Goal: Task Accomplishment & Management: Use online tool/utility

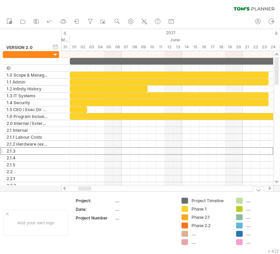
click at [194, 235] on div "...." at bounding box center [210, 234] width 38 height 6
click at [212, 233] on input "*******" at bounding box center [208, 234] width 34 height 6
type input "*********"
click at [196, 243] on div "...." at bounding box center [210, 242] width 38 height 6
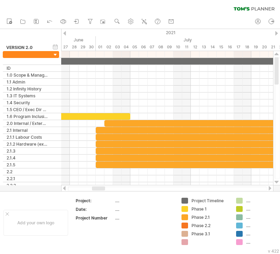
drag, startPoint x: 85, startPoint y: 189, endPoint x: 98, endPoint y: 189, distance: 13.5
click at [98, 189] on div at bounding box center [98, 189] width 13 height 4
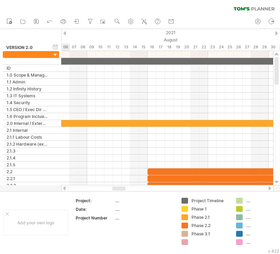
drag, startPoint x: 98, startPoint y: 189, endPoint x: 118, endPoint y: 190, distance: 20.4
click at [118, 190] on div at bounding box center [118, 189] width 13 height 4
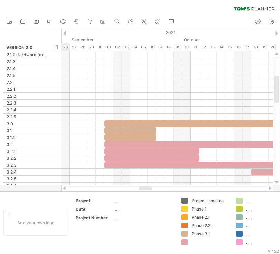
drag, startPoint x: 119, startPoint y: 188, endPoint x: 146, endPoint y: 187, distance: 26.6
click at [146, 187] on div at bounding box center [144, 189] width 13 height 4
click at [199, 242] on div at bounding box center [210, 242] width 38 height 6
type input "*"
type input "*********"
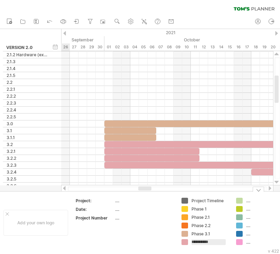
click at [249, 202] on div "...." at bounding box center [265, 201] width 38 height 6
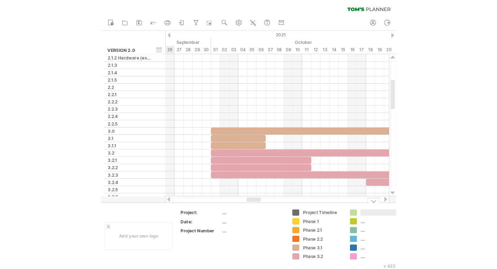
scroll to position [0, 0]
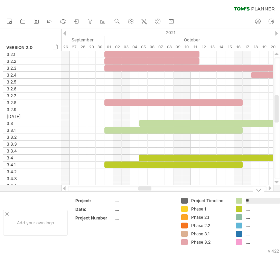
type input "*"
type input "*********"
click at [247, 210] on div "...." at bounding box center [265, 209] width 38 height 6
type input "*"
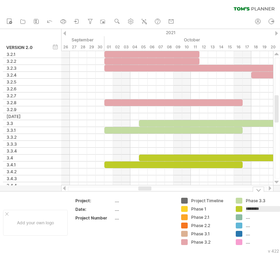
type input "*********"
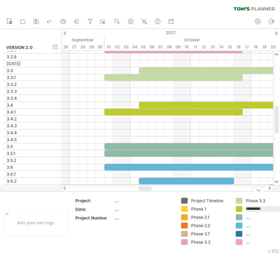
click at [248, 219] on div "...." at bounding box center [265, 217] width 38 height 6
type input "*********"
click at [249, 227] on div "...." at bounding box center [265, 226] width 38 height 6
type input "*********"
click at [248, 236] on div "...." at bounding box center [265, 234] width 38 height 6
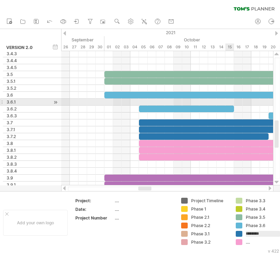
type input "*********"
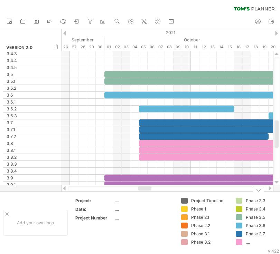
click at [249, 243] on div "...." at bounding box center [265, 242] width 38 height 6
type input "*********"
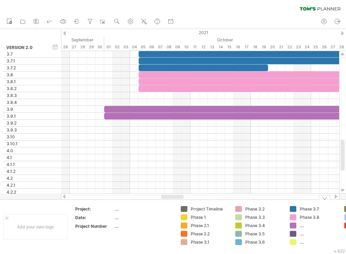
click at [279, 226] on div "...." at bounding box center [314, 226] width 48 height 6
click at [279, 227] on div "...." at bounding box center [319, 226] width 38 height 6
type input "*********"
click at [279, 235] on div "...." at bounding box center [319, 234] width 38 height 6
type input "*********"
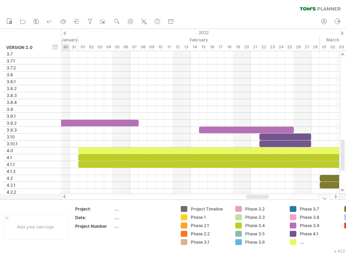
drag, startPoint x: 176, startPoint y: 197, endPoint x: 261, endPoint y: 200, distance: 85.0
click at [261, 200] on div "Trying to reach [DOMAIN_NAME] Connected again... 0% clear filter new" at bounding box center [173, 127] width 346 height 254
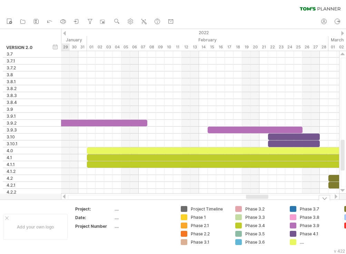
click at [279, 234] on div "Phase 4.1" at bounding box center [319, 234] width 38 height 6
type input "**********"
click at [279, 242] on div "...." at bounding box center [319, 242] width 38 height 6
type input "*********"
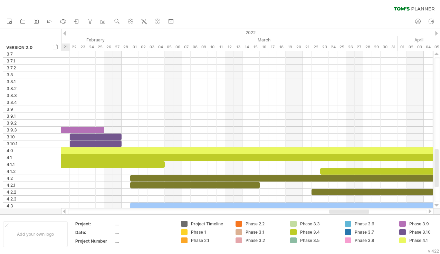
drag, startPoint x: 329, startPoint y: 213, endPoint x: 350, endPoint y: 211, distance: 21.5
click at [279, 211] on div at bounding box center [349, 212] width 40 height 4
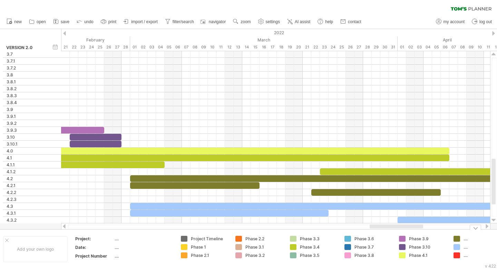
click at [279, 240] on div "...." at bounding box center [483, 239] width 38 height 6
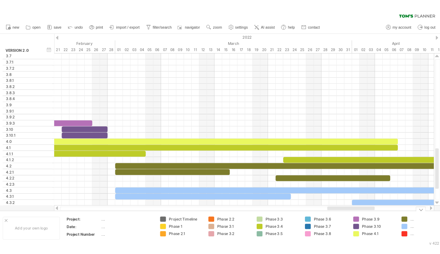
scroll to position [0, 1]
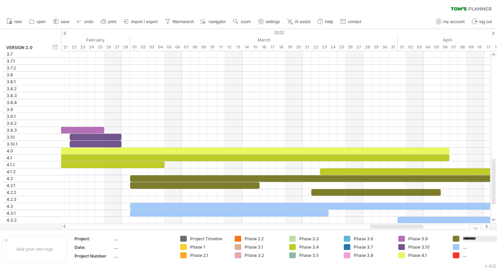
type input "*********"
click at [279, 248] on div "...." at bounding box center [482, 247] width 38 height 6
type input "*********"
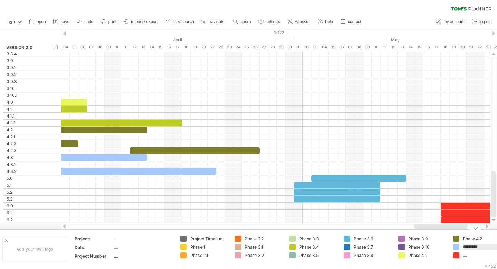
click at [279, 254] on div "...." at bounding box center [482, 255] width 38 height 6
type input "*******"
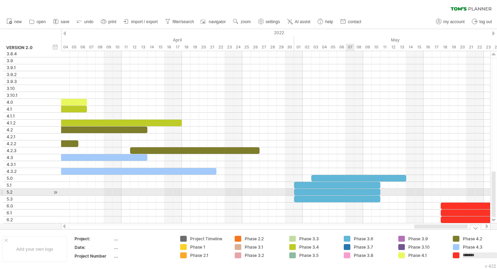
click at [279, 184] on div at bounding box center [337, 185] width 86 height 7
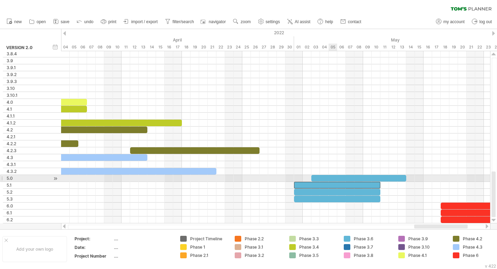
click at [279, 177] on div at bounding box center [359, 178] width 95 height 7
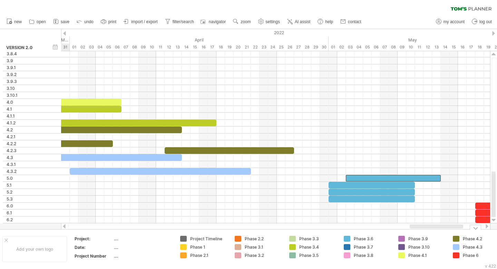
drag, startPoint x: 460, startPoint y: 226, endPoint x: 455, endPoint y: 229, distance: 5.1
click at [279, 229] on div "Trying to reach [DOMAIN_NAME] Connected again... 0% clear filter new" at bounding box center [248, 134] width 497 height 269
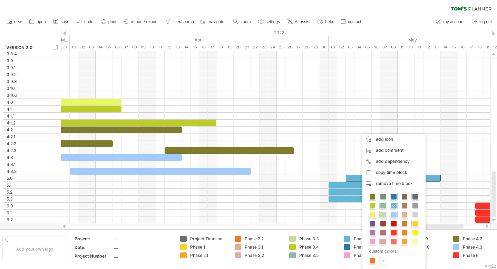
click at [279, 254] on div "+" at bounding box center [383, 260] width 7 height 7
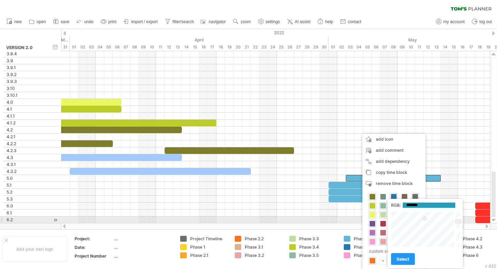
drag, startPoint x: 429, startPoint y: 228, endPoint x: 425, endPoint y: 219, distance: 10.2
click at [279, 219] on div at bounding box center [423, 229] width 64 height 36
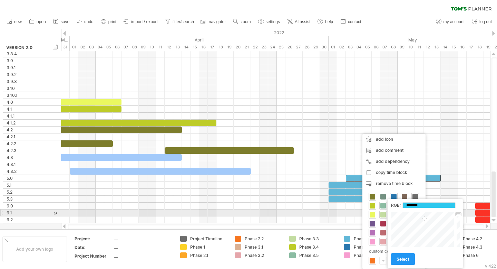
type input "*******"
drag, startPoint x: 458, startPoint y: 221, endPoint x: 459, endPoint y: 215, distance: 6.6
click at [279, 215] on div at bounding box center [458, 229] width 5 height 36
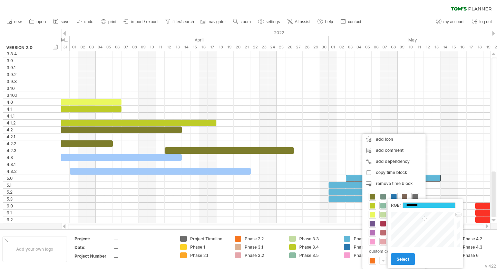
click at [279, 254] on span "select" at bounding box center [403, 258] width 13 height 5
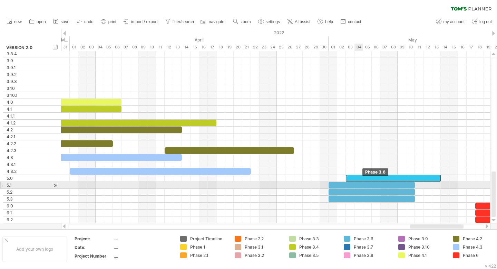
click at [279, 186] on div at bounding box center [372, 185] width 86 height 7
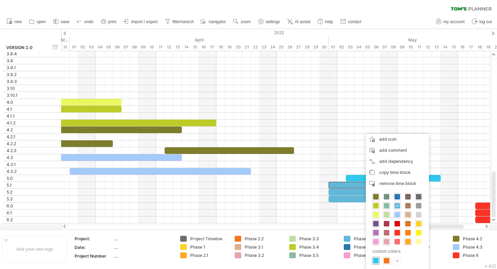
click at [279, 254] on span at bounding box center [376, 261] width 6 height 6
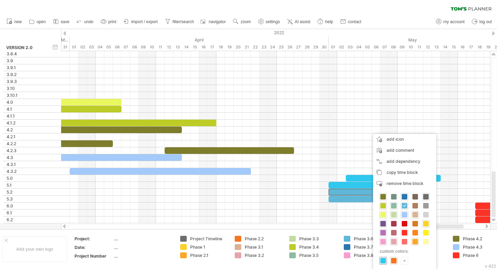
click at [279, 254] on span at bounding box center [384, 261] width 6 height 6
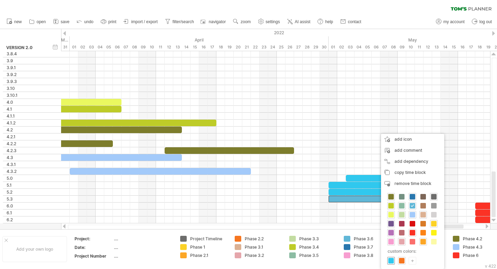
click at [279, 254] on span at bounding box center [392, 261] width 6 height 6
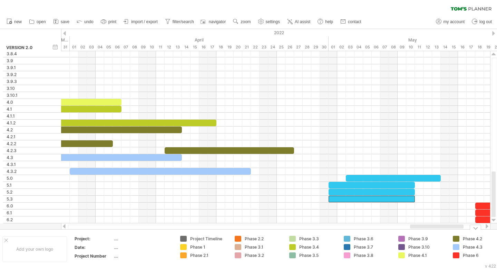
click at [116, 240] on div "...." at bounding box center [143, 239] width 58 height 6
type input "********"
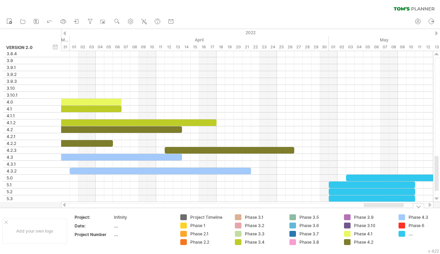
click at [128, 217] on div "Infinity" at bounding box center [143, 217] width 58 height 6
type input "**********"
click at [118, 228] on div "...." at bounding box center [143, 226] width 58 height 6
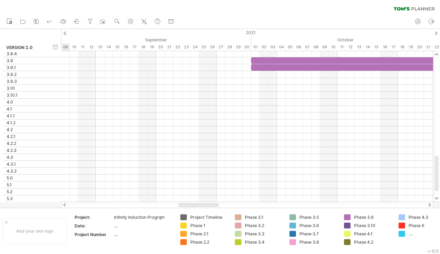
drag, startPoint x: 383, startPoint y: 205, endPoint x: 198, endPoint y: 207, distance: 185.1
click at [198, 207] on div at bounding box center [199, 205] width 40 height 4
click at [56, 47] on div "hide start/end/duration show start/end/duration" at bounding box center [55, 46] width 7 height 7
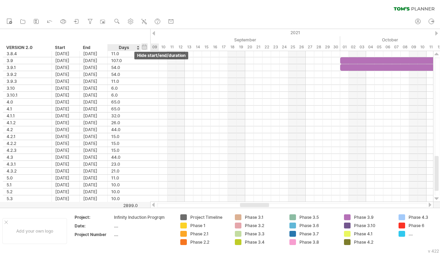
click at [145, 48] on div "hide start/end/duration show start/end/duration" at bounding box center [144, 46] width 7 height 7
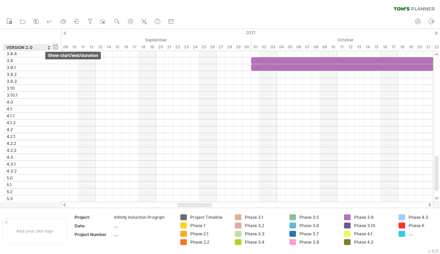
click at [56, 46] on div "hide start/end/duration show start/end/duration" at bounding box center [55, 46] width 7 height 7
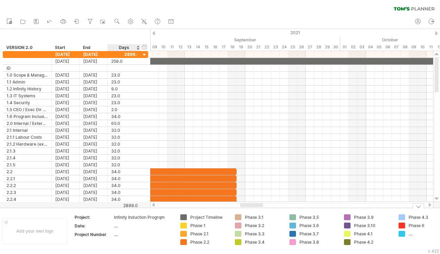
click at [117, 227] on div "...." at bounding box center [143, 226] width 58 height 6
click at [118, 236] on div "...." at bounding box center [143, 235] width 58 height 6
type input "*"
click at [116, 227] on div "...." at bounding box center [143, 226] width 58 height 6
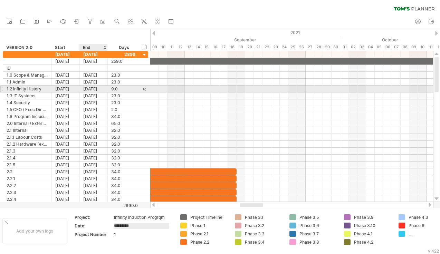
type input "**********"
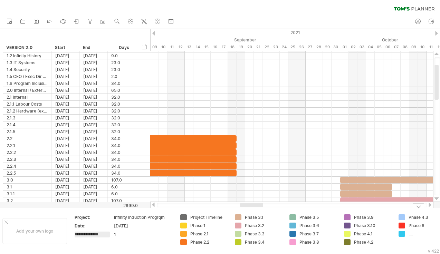
click at [279, 236] on div "...." at bounding box center [428, 234] width 38 height 6
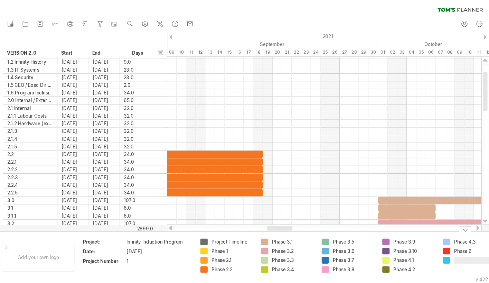
scroll to position [0, 4]
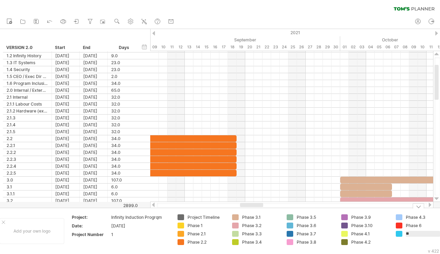
type input "*"
type input "*******"
click at [279, 243] on td "Phase 4.3 Phase 6 *******" at bounding box center [419, 230] width 55 height 33
drag, startPoint x: 400, startPoint y: 234, endPoint x: 413, endPoint y: 222, distance: 17.8
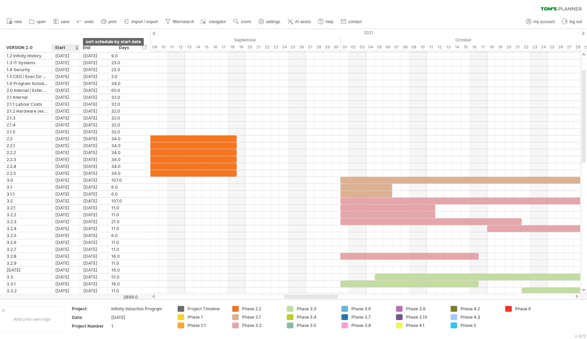
click at [76, 48] on div at bounding box center [76, 47] width 3 height 7
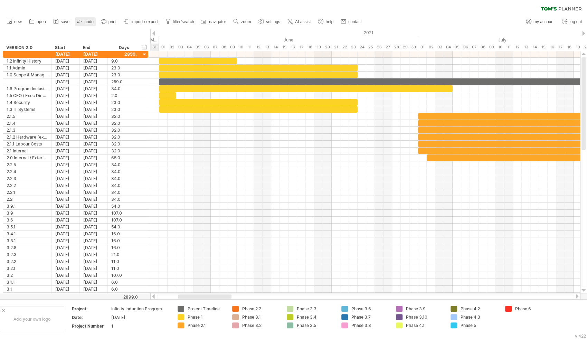
click at [81, 21] on icon at bounding box center [79, 21] width 7 height 7
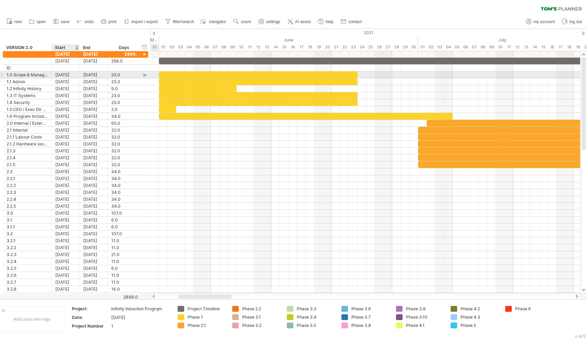
click at [76, 74] on div "[DATE]" at bounding box center [66, 74] width 28 height 7
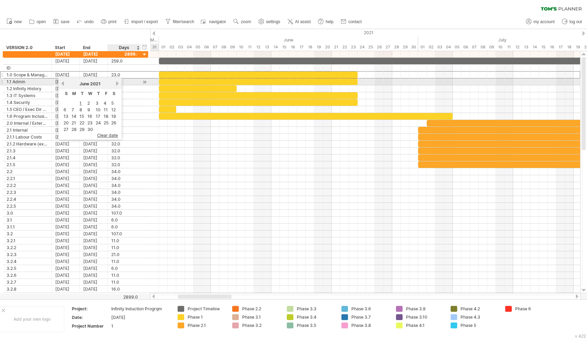
click at [117, 84] on link "next" at bounding box center [117, 83] width 5 height 5
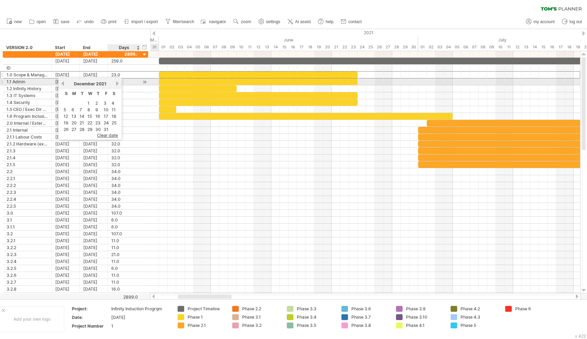
click at [117, 84] on link "next" at bounding box center [117, 83] width 5 height 5
click at [117, 84] on link "next" at bounding box center [116, 83] width 5 height 5
click at [117, 84] on link "next" at bounding box center [117, 83] width 5 height 5
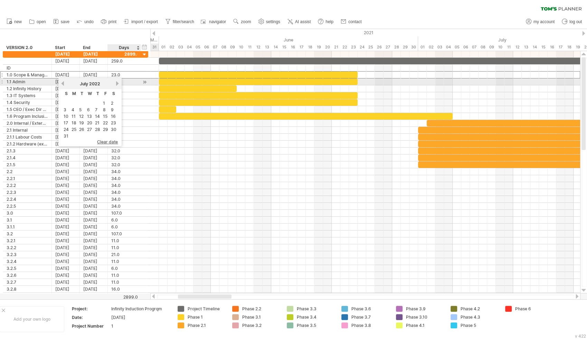
click at [117, 84] on link "next" at bounding box center [117, 83] width 5 height 5
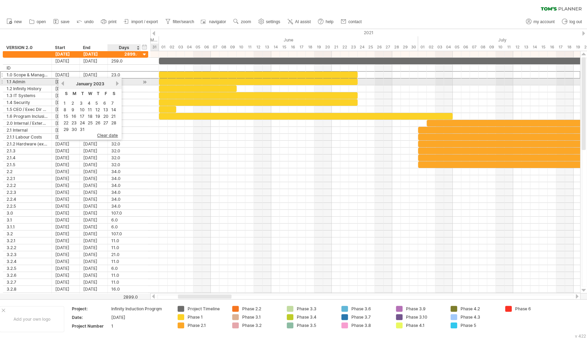
click at [117, 84] on link "next" at bounding box center [117, 83] width 5 height 5
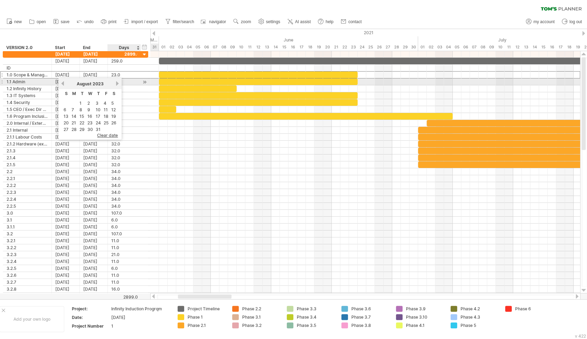
click at [117, 84] on link "next" at bounding box center [117, 83] width 5 height 5
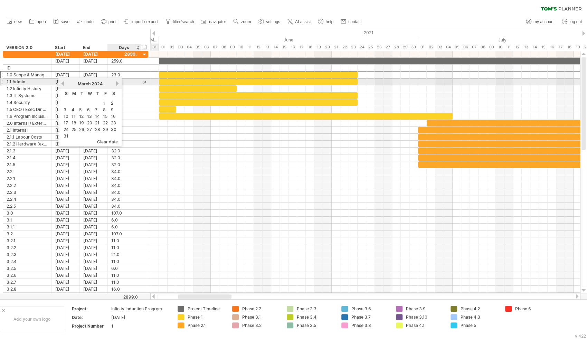
click at [117, 84] on link "next" at bounding box center [117, 83] width 5 height 5
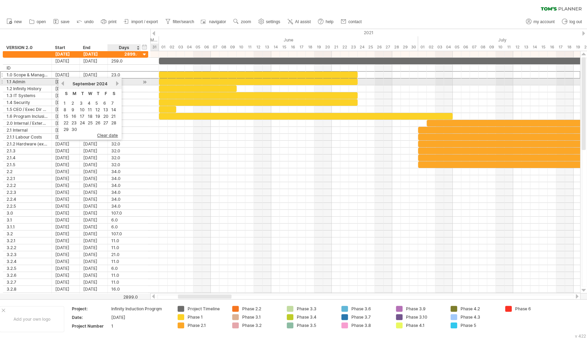
click at [117, 84] on link "next" at bounding box center [117, 83] width 5 height 5
click at [117, 84] on link "next" at bounding box center [116, 83] width 5 height 5
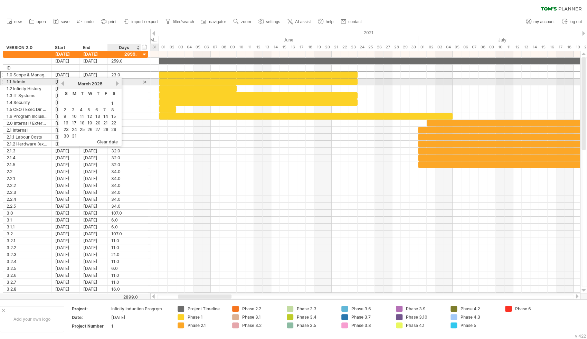
click at [117, 84] on link "next" at bounding box center [117, 83] width 5 height 5
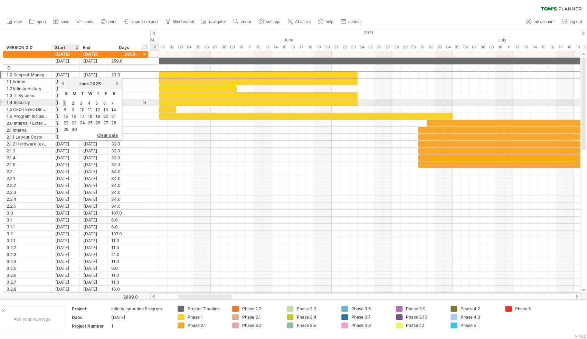
click at [65, 103] on link "1" at bounding box center [64, 103] width 3 height 7
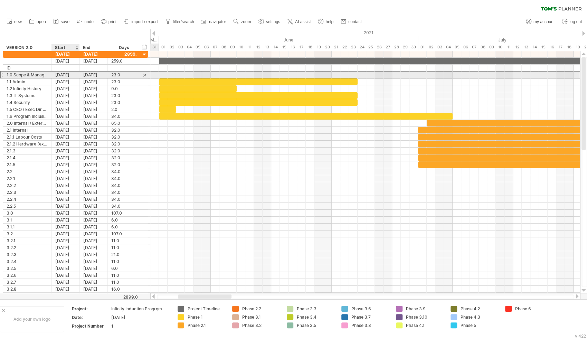
click at [74, 74] on div "[DATE]" at bounding box center [66, 74] width 28 height 7
click at [68, 74] on div "[DATE]" at bounding box center [66, 74] width 28 height 7
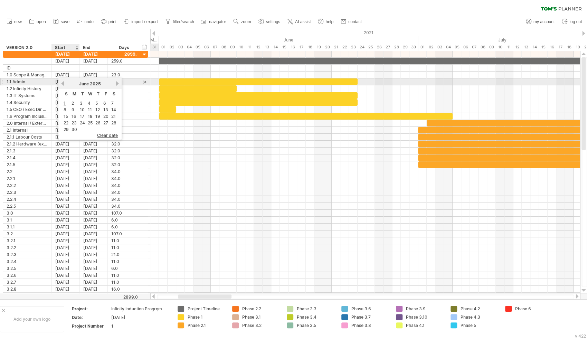
click at [55, 82] on div "[DATE]" at bounding box center [66, 81] width 28 height 7
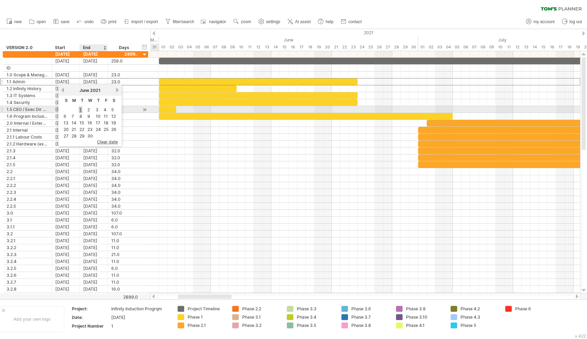
click at [80, 108] on link "1" at bounding box center [80, 109] width 3 height 7
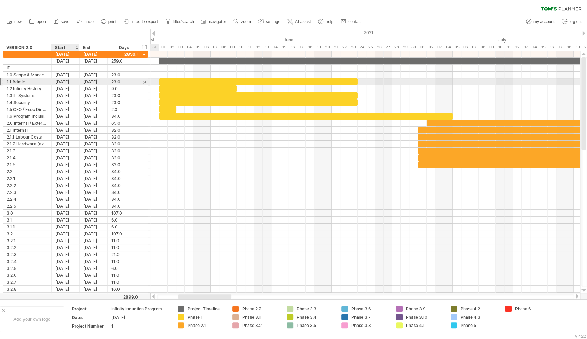
click at [68, 81] on div "[DATE]" at bounding box center [66, 81] width 28 height 7
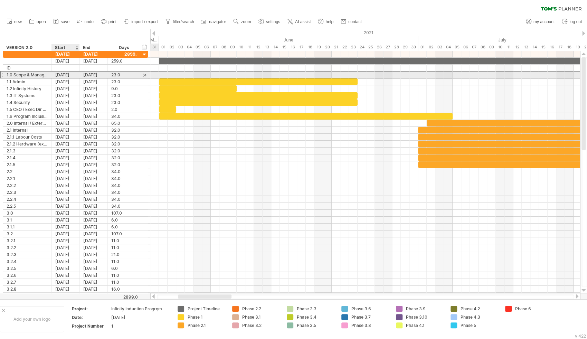
click at [70, 74] on div "[DATE]" at bounding box center [66, 74] width 28 height 7
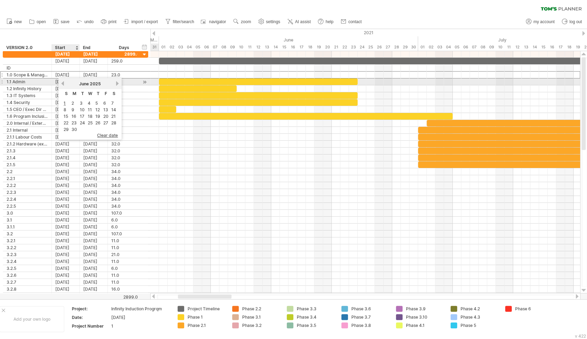
click at [56, 81] on div "[DATE]" at bounding box center [66, 81] width 28 height 7
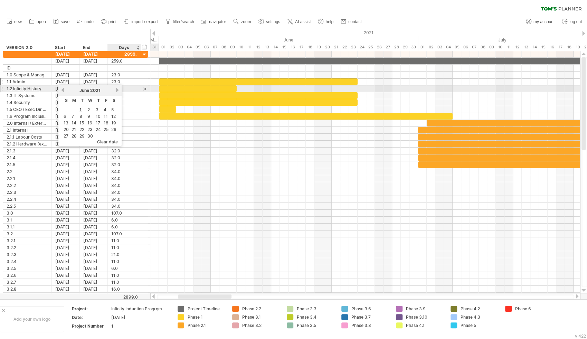
click at [116, 90] on link "next" at bounding box center [117, 89] width 5 height 5
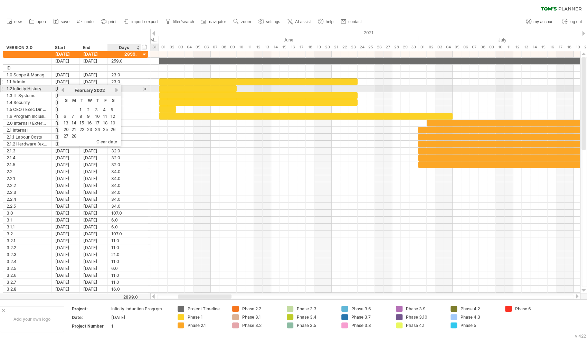
click at [116, 90] on link "next" at bounding box center [116, 89] width 5 height 5
click at [116, 90] on link "next" at bounding box center [117, 89] width 5 height 5
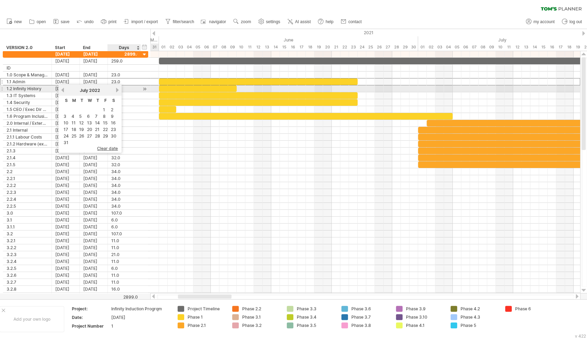
click at [116, 90] on link "next" at bounding box center [117, 89] width 5 height 5
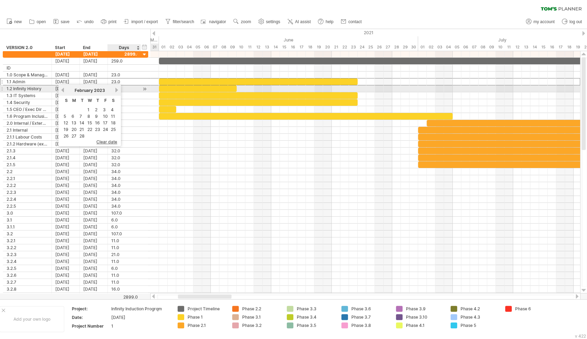
click at [116, 90] on link "next" at bounding box center [116, 89] width 5 height 5
click at [116, 90] on link "next" at bounding box center [117, 89] width 5 height 5
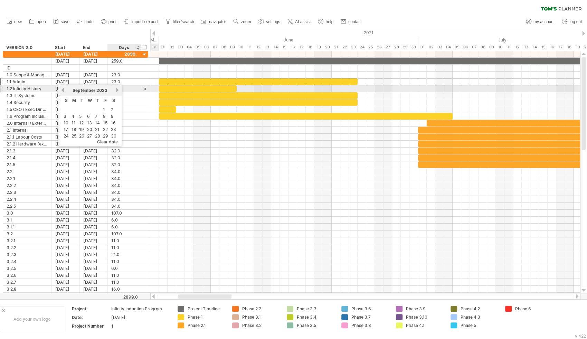
click at [116, 90] on link "next" at bounding box center [117, 89] width 5 height 5
click at [116, 90] on link "next" at bounding box center [116, 89] width 5 height 5
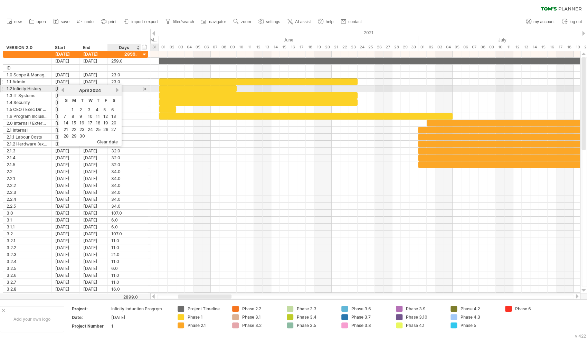
click at [116, 90] on link "next" at bounding box center [117, 89] width 5 height 5
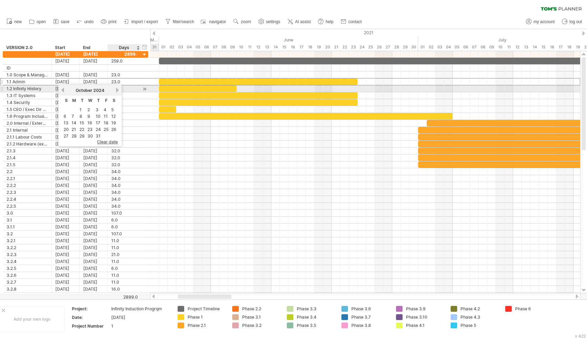
click at [116, 90] on link "next" at bounding box center [117, 89] width 5 height 5
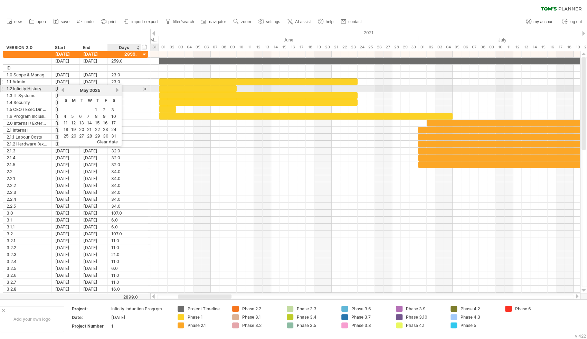
click at [116, 90] on link "next" at bounding box center [117, 89] width 5 height 5
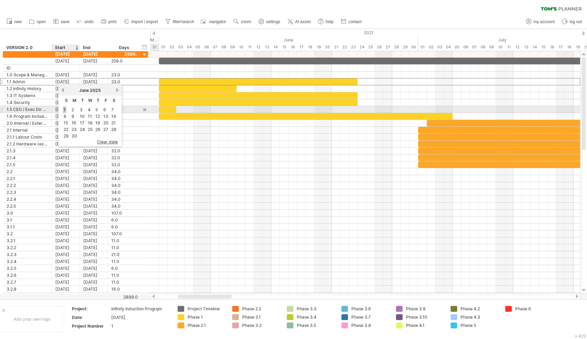
click at [65, 111] on link "1" at bounding box center [64, 109] width 3 height 7
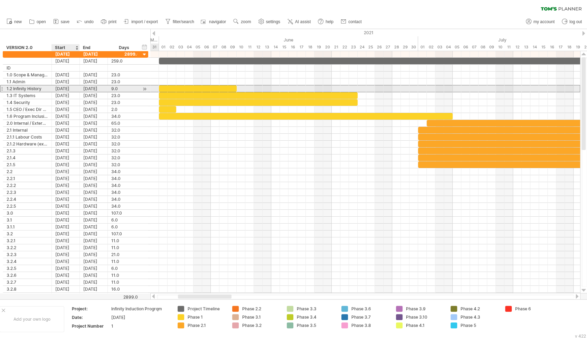
click at [74, 88] on div "[DATE]" at bounding box center [66, 88] width 28 height 7
click at [73, 88] on div "[DATE]" at bounding box center [66, 88] width 28 height 7
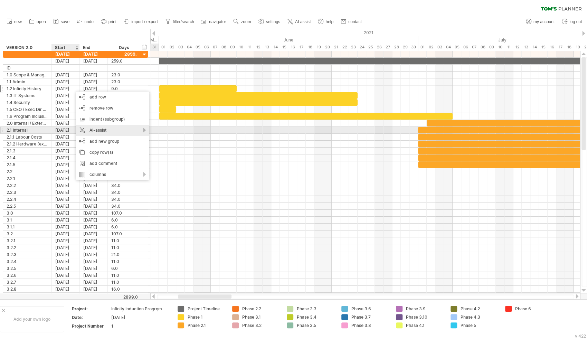
click at [145, 131] on div "AI-assist" at bounding box center [112, 130] width 73 height 11
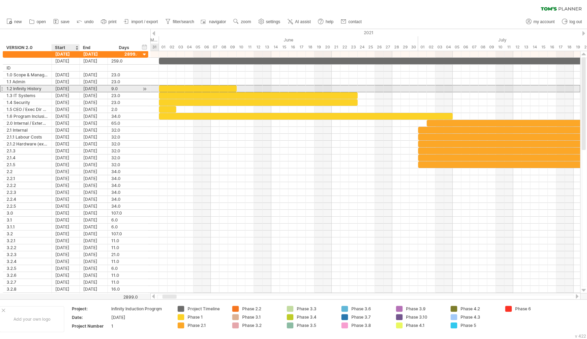
click at [73, 88] on div "[DATE]" at bounding box center [66, 88] width 28 height 7
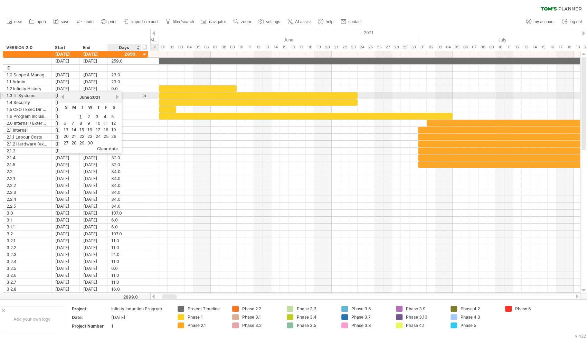
click at [118, 96] on link "next" at bounding box center [117, 96] width 5 height 5
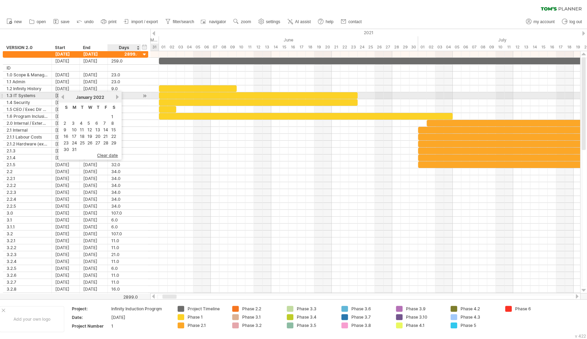
click at [118, 96] on link "next" at bounding box center [117, 96] width 5 height 5
click at [118, 96] on link "next" at bounding box center [116, 96] width 5 height 5
click at [118, 96] on link "next" at bounding box center [117, 96] width 5 height 5
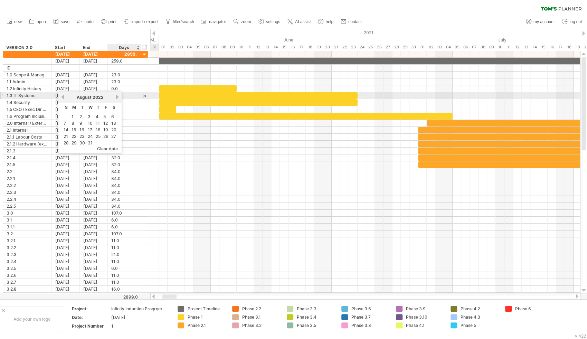
click at [118, 96] on link "next" at bounding box center [117, 96] width 5 height 5
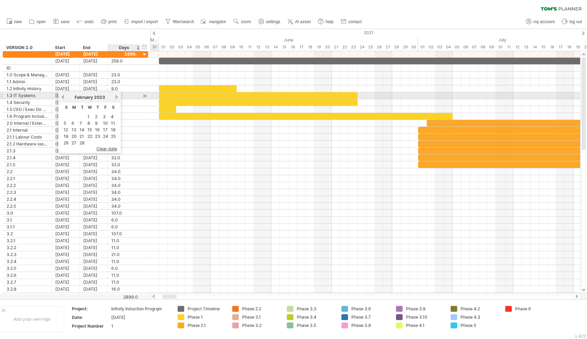
click at [118, 96] on link "next" at bounding box center [116, 96] width 5 height 5
click at [118, 96] on link "next" at bounding box center [117, 96] width 5 height 5
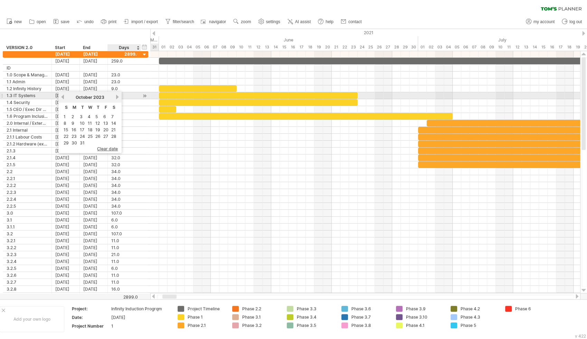
click at [118, 96] on link "next" at bounding box center [117, 96] width 5 height 5
click at [118, 96] on link "next" at bounding box center [116, 96] width 5 height 5
click at [118, 96] on link "next" at bounding box center [117, 96] width 5 height 5
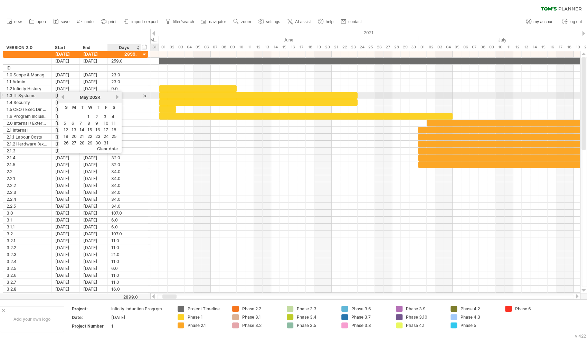
click at [118, 96] on link "next" at bounding box center [117, 96] width 5 height 5
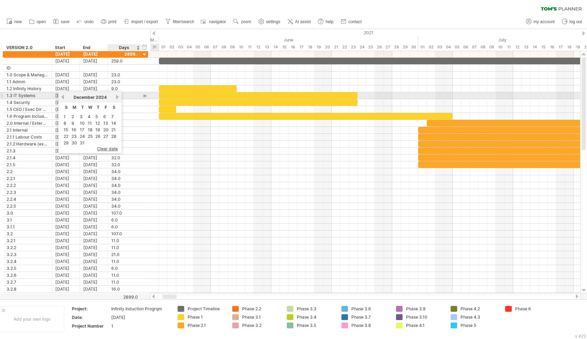
click at [118, 96] on link "next" at bounding box center [117, 96] width 5 height 5
click at [118, 96] on link "next" at bounding box center [116, 96] width 5 height 5
click at [118, 96] on link "next" at bounding box center [117, 96] width 5 height 5
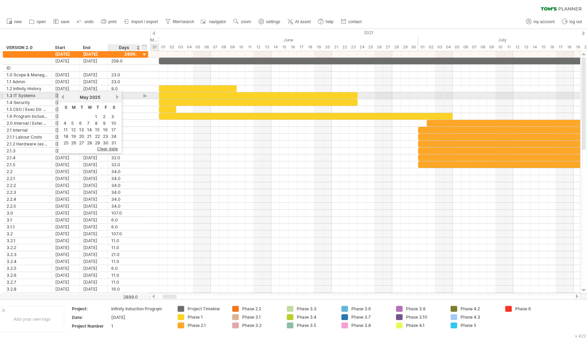
click at [118, 96] on link "next" at bounding box center [117, 96] width 5 height 5
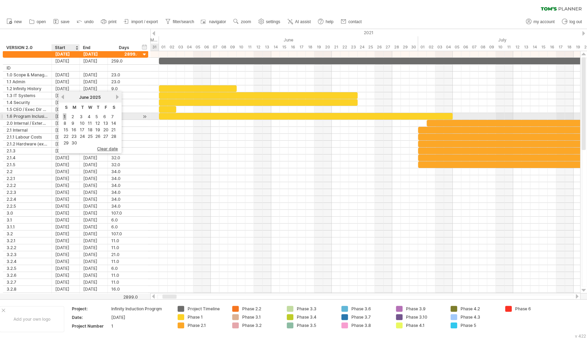
click at [65, 116] on link "1" at bounding box center [64, 116] width 3 height 7
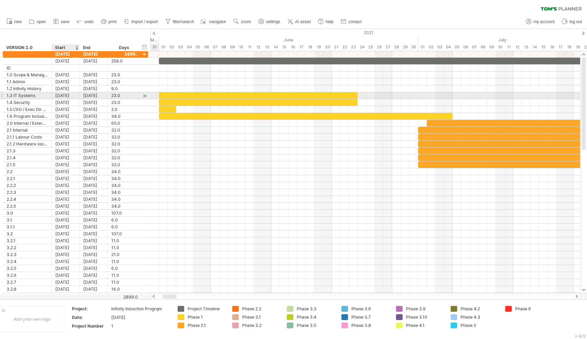
click at [73, 95] on div "[DATE]" at bounding box center [66, 95] width 28 height 7
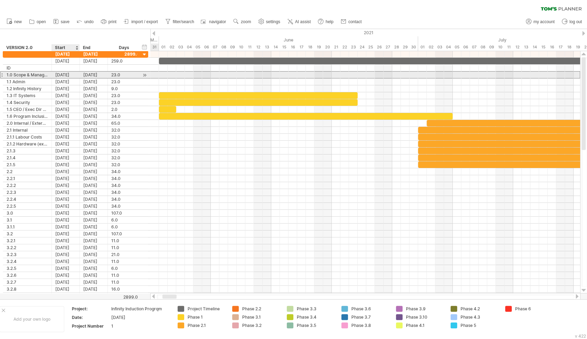
click at [73, 74] on div "[DATE]" at bounding box center [66, 74] width 28 height 7
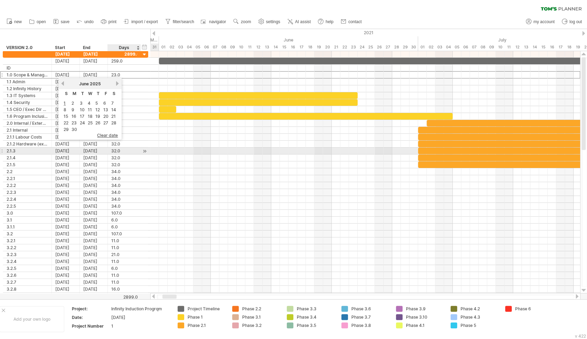
click at [151, 154] on div at bounding box center [365, 157] width 430 height 7
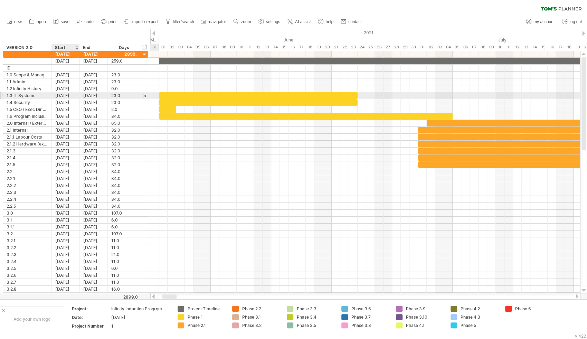
click at [70, 95] on div "[DATE]" at bounding box center [66, 95] width 28 height 7
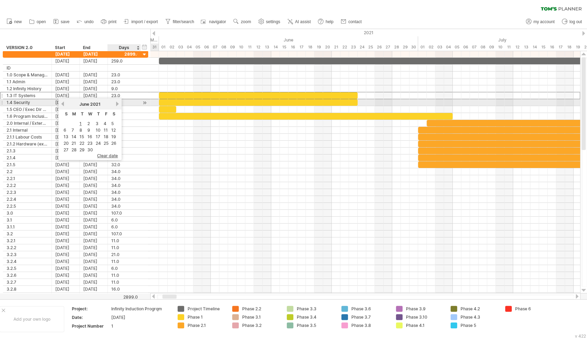
click at [118, 104] on link "next" at bounding box center [117, 103] width 5 height 5
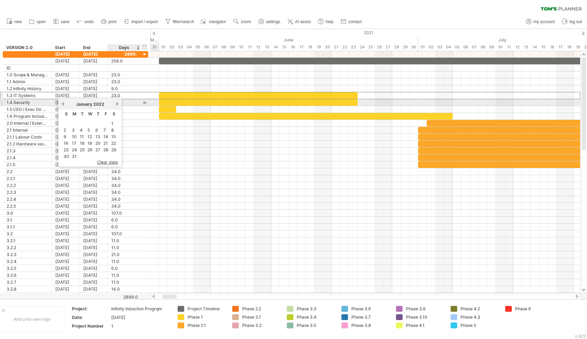
click at [118, 104] on link "next" at bounding box center [117, 103] width 5 height 5
click at [118, 104] on link "next" at bounding box center [116, 103] width 5 height 5
click at [118, 104] on link "next" at bounding box center [117, 103] width 5 height 5
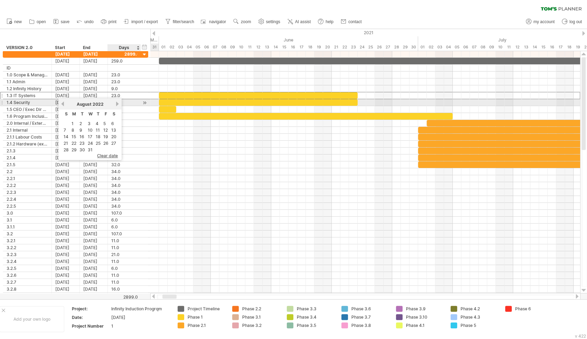
click at [118, 104] on link "next" at bounding box center [117, 103] width 5 height 5
click at [118, 104] on link "next" at bounding box center [116, 103] width 5 height 5
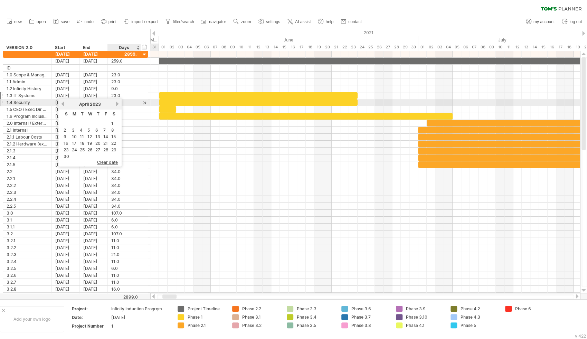
click at [118, 104] on link "next" at bounding box center [117, 103] width 5 height 5
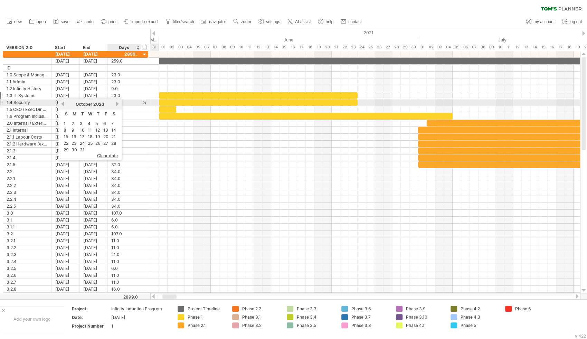
click at [118, 104] on link "next" at bounding box center [117, 103] width 5 height 5
click at [118, 104] on link "next" at bounding box center [116, 103] width 5 height 5
click at [118, 104] on link "next" at bounding box center [117, 103] width 5 height 5
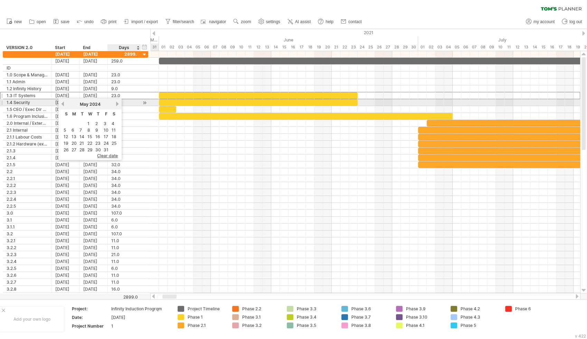
click at [118, 104] on link "next" at bounding box center [117, 103] width 5 height 5
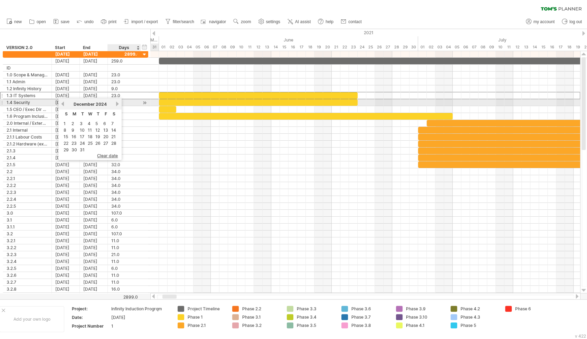
click at [118, 104] on link "next" at bounding box center [117, 103] width 5 height 5
click at [118, 104] on link "next" at bounding box center [116, 103] width 5 height 5
click at [118, 104] on link "next" at bounding box center [117, 103] width 5 height 5
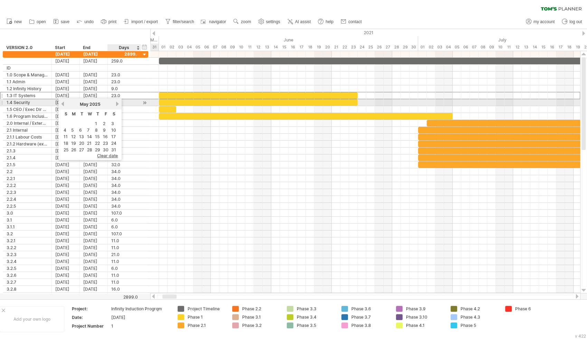
click at [118, 104] on link "next" at bounding box center [117, 103] width 5 height 5
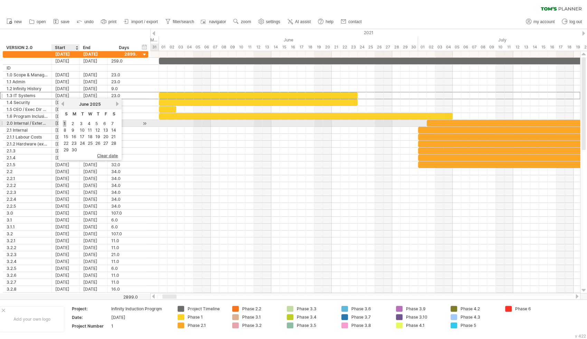
click at [65, 124] on link "1" at bounding box center [64, 123] width 3 height 7
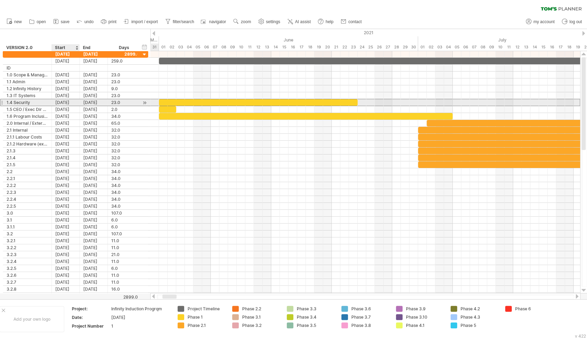
click at [70, 101] on div "[DATE]" at bounding box center [66, 102] width 28 height 7
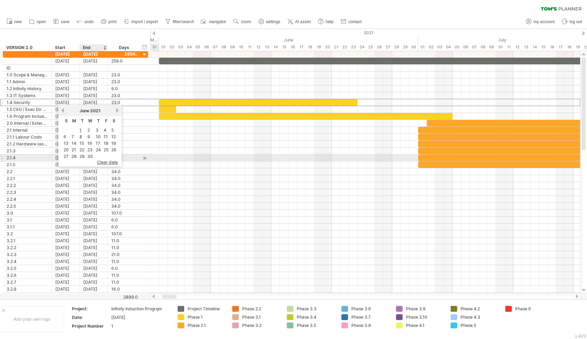
click at [106, 160] on span "clear date" at bounding box center [107, 162] width 21 height 5
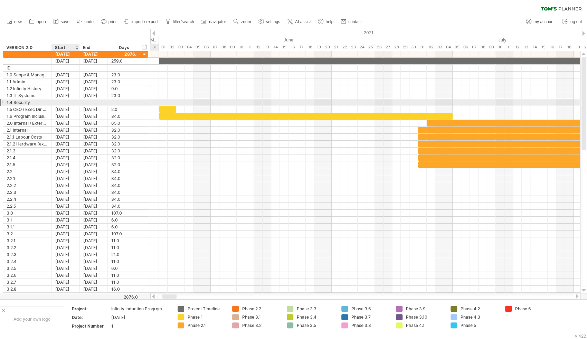
click at [70, 102] on div at bounding box center [66, 102] width 28 height 7
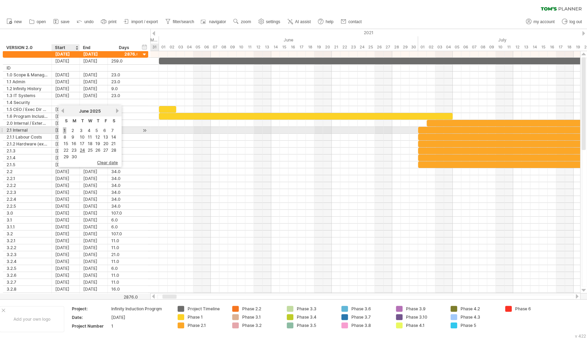
click at [65, 131] on link "1" at bounding box center [64, 130] width 3 height 7
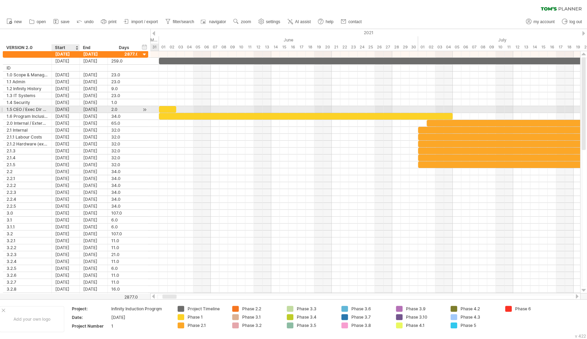
click at [72, 109] on div "[DATE]" at bounding box center [66, 109] width 28 height 7
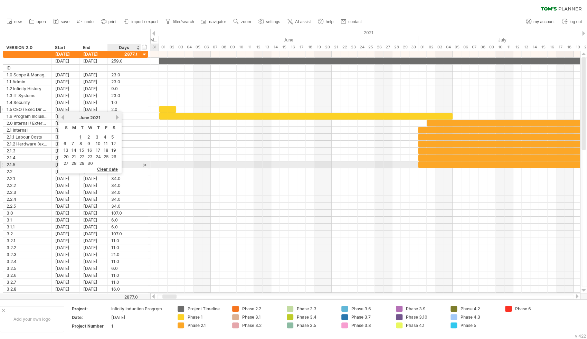
click at [110, 166] on span "clear date" at bounding box center [107, 168] width 21 height 5
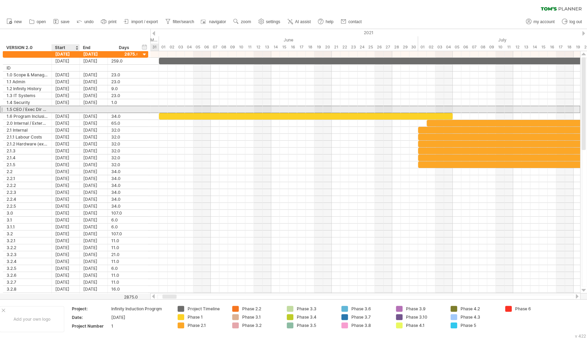
click at [67, 108] on div at bounding box center [66, 109] width 28 height 7
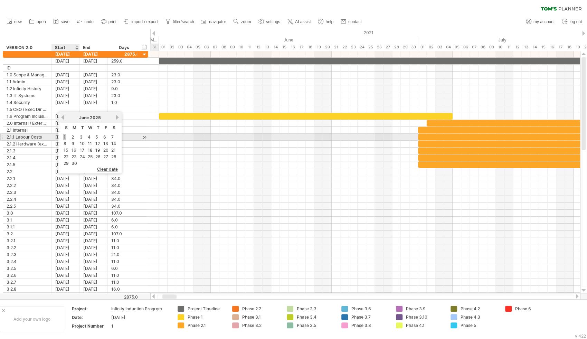
click at [66, 137] on link "1" at bounding box center [64, 137] width 3 height 7
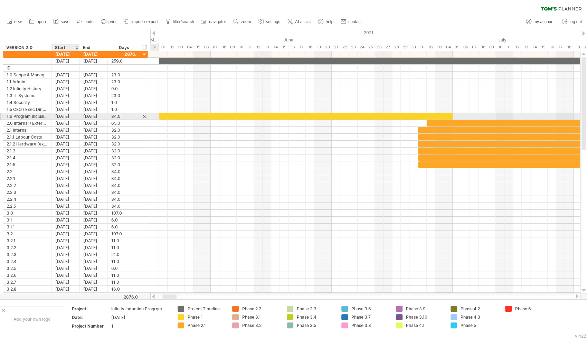
click at [68, 115] on div "[DATE]" at bounding box center [66, 116] width 28 height 7
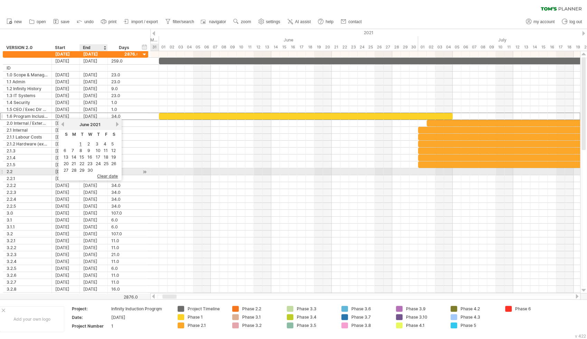
click at [102, 173] on span "clear date" at bounding box center [107, 175] width 21 height 5
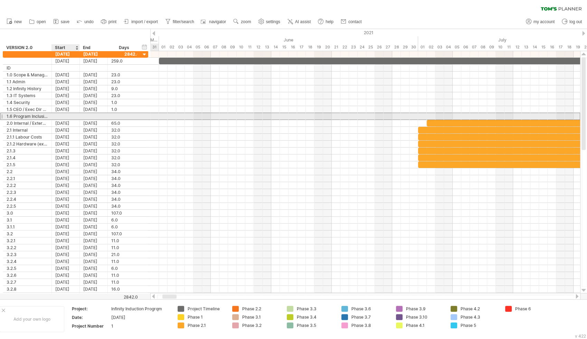
click at [66, 115] on div at bounding box center [66, 116] width 28 height 7
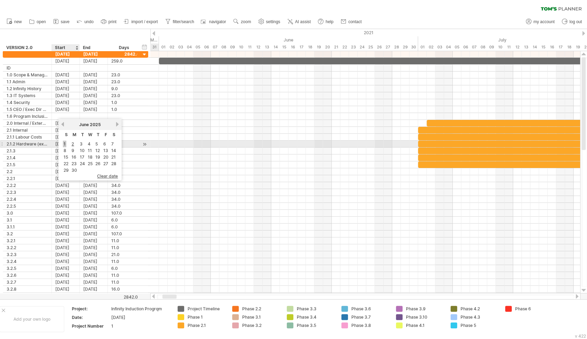
click at [65, 144] on link "1" at bounding box center [64, 144] width 3 height 7
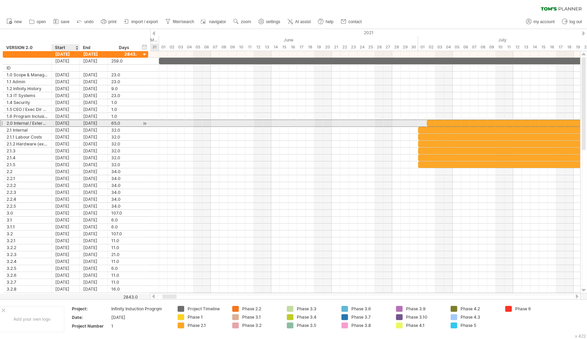
click at [71, 123] on div "[DATE]" at bounding box center [66, 123] width 28 height 7
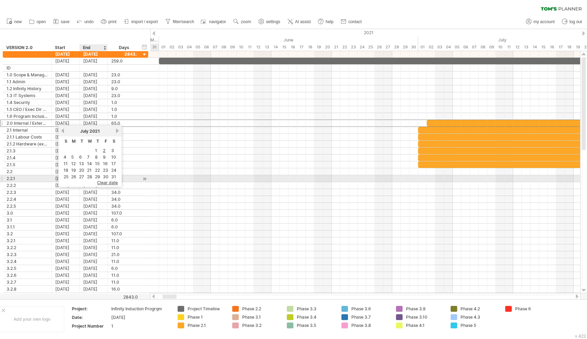
click at [107, 181] on span "clear date" at bounding box center [107, 182] width 21 height 5
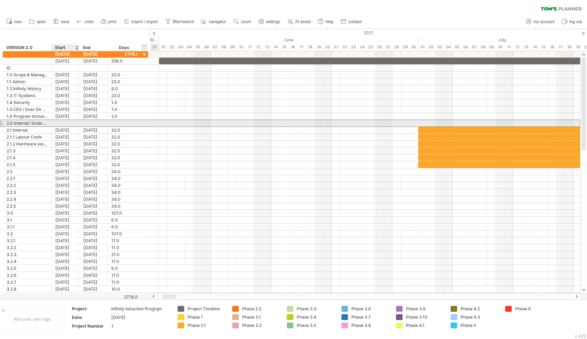
click at [67, 122] on div at bounding box center [66, 123] width 28 height 7
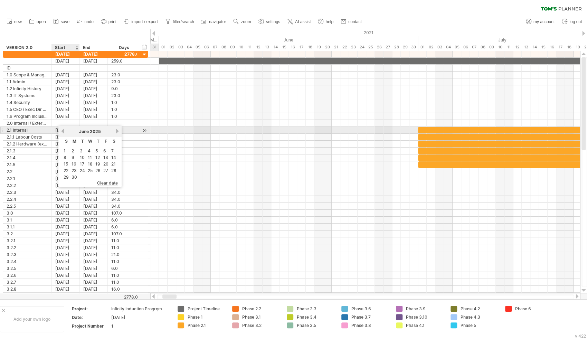
click at [64, 132] on link "previous" at bounding box center [62, 130] width 5 height 5
click at [118, 132] on link "next" at bounding box center [116, 130] width 5 height 5
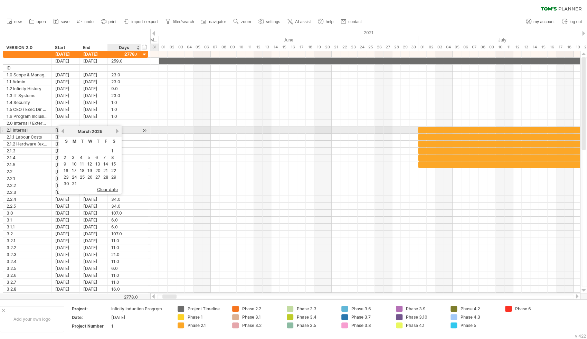
click at [118, 132] on link "next" at bounding box center [117, 130] width 5 height 5
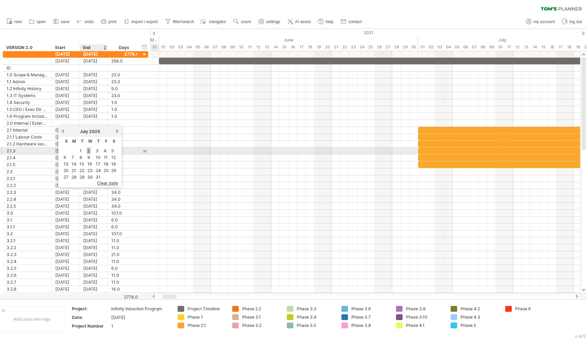
click at [88, 150] on link "2" at bounding box center [89, 150] width 4 height 7
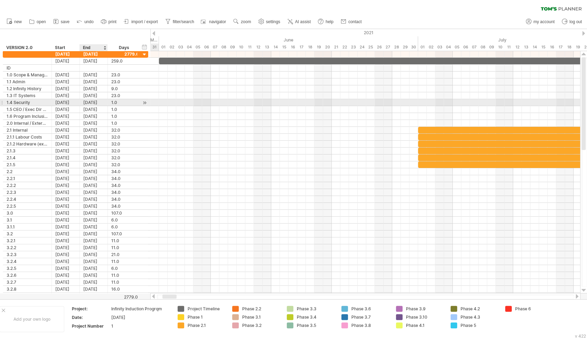
click at [93, 103] on div "[DATE]" at bounding box center [94, 102] width 28 height 7
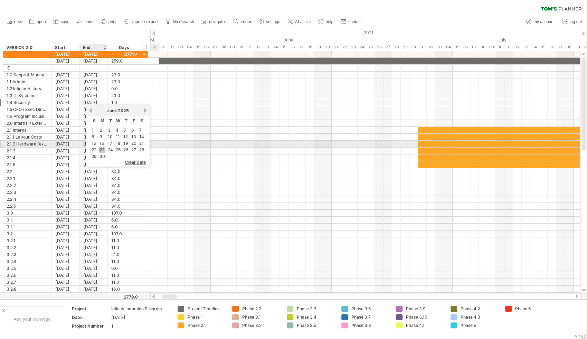
click at [102, 147] on link "23" at bounding box center [102, 149] width 7 height 7
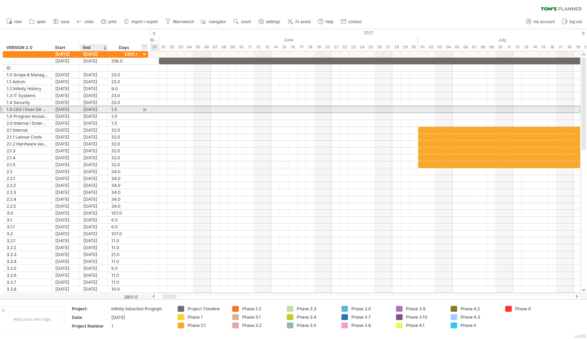
click at [96, 109] on div "[DATE]" at bounding box center [94, 109] width 28 height 7
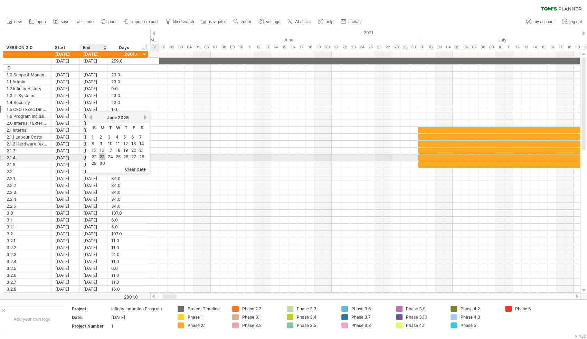
click at [102, 156] on link "23" at bounding box center [102, 156] width 7 height 7
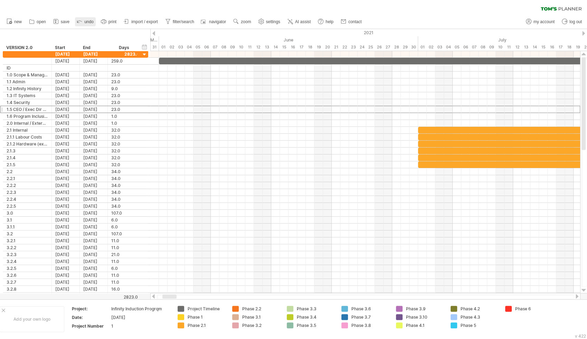
click at [87, 22] on span "undo" at bounding box center [88, 21] width 9 height 5
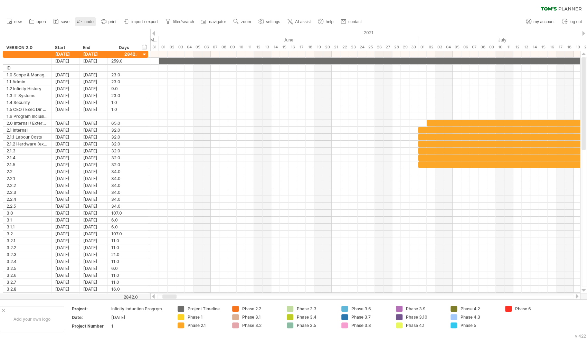
click at [87, 22] on span "undo" at bounding box center [88, 21] width 9 height 5
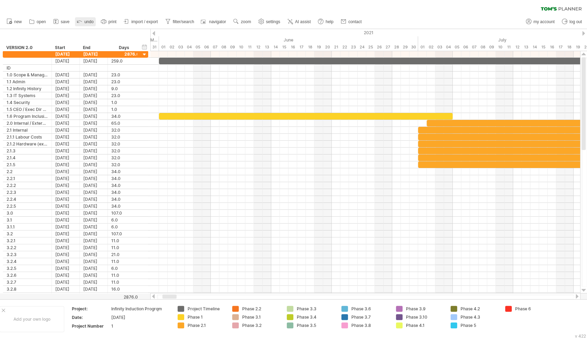
click at [87, 22] on span "undo" at bounding box center [88, 21] width 9 height 5
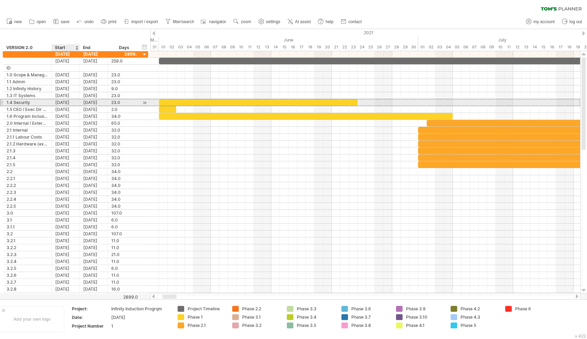
click at [74, 103] on div "[DATE]" at bounding box center [66, 102] width 28 height 7
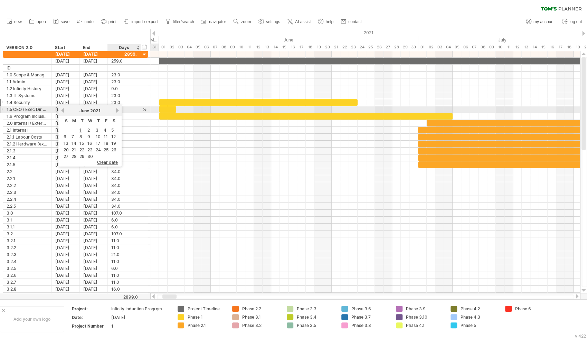
click at [116, 112] on link "next" at bounding box center [117, 110] width 5 height 5
click at [117, 112] on link "next" at bounding box center [117, 110] width 5 height 5
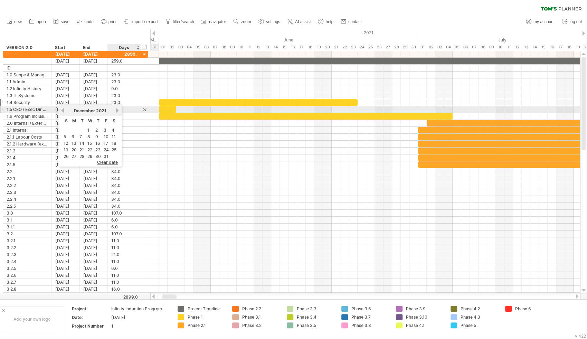
click at [117, 112] on link "next" at bounding box center [117, 110] width 5 height 5
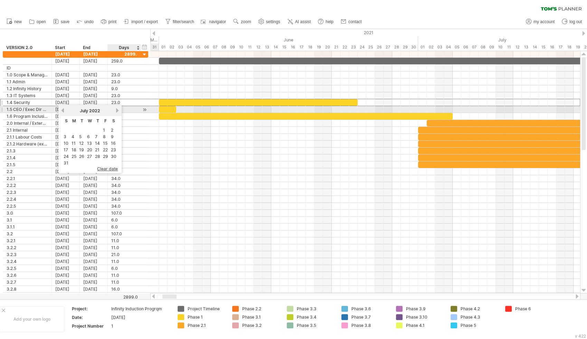
click at [117, 112] on link "next" at bounding box center [117, 110] width 5 height 5
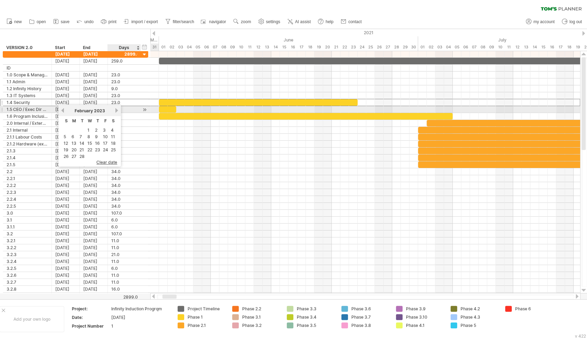
click at [117, 112] on link "next" at bounding box center [116, 110] width 5 height 5
click at [117, 112] on link "next" at bounding box center [117, 110] width 5 height 5
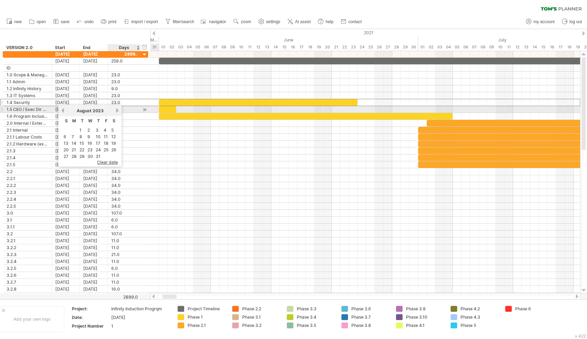
click at [117, 112] on link "next" at bounding box center [117, 110] width 5 height 5
click at [102, 112] on span "2023" at bounding box center [98, 110] width 11 height 5
click at [103, 111] on span "2023" at bounding box center [98, 110] width 11 height 5
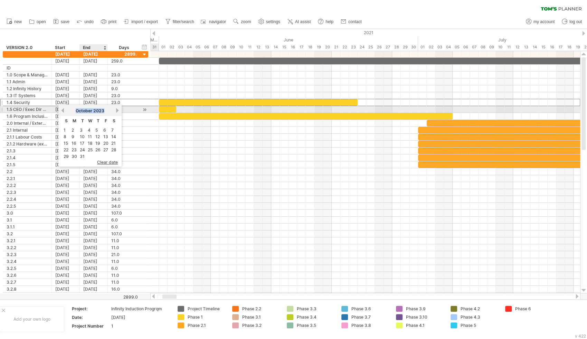
click at [104, 111] on span "2023" at bounding box center [98, 110] width 11 height 5
click at [117, 111] on link "next" at bounding box center [117, 110] width 5 height 5
click at [117, 111] on link "next" at bounding box center [116, 110] width 5 height 5
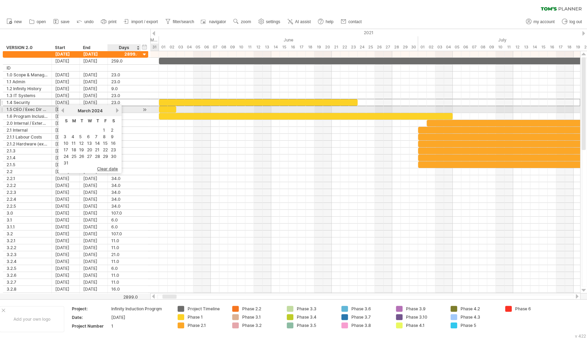
click at [117, 111] on link "next" at bounding box center [117, 110] width 5 height 5
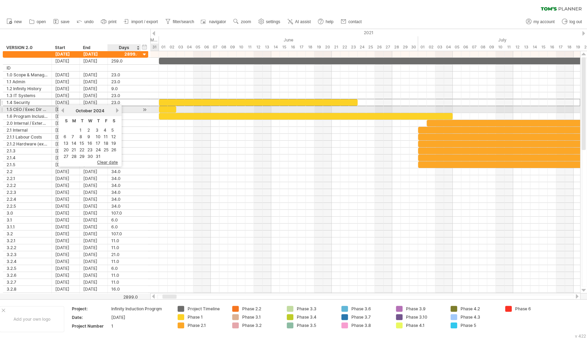
click at [117, 111] on link "next" at bounding box center [117, 110] width 5 height 5
click at [117, 111] on link "next" at bounding box center [116, 110] width 5 height 5
click at [117, 111] on link "next" at bounding box center [117, 110] width 5 height 5
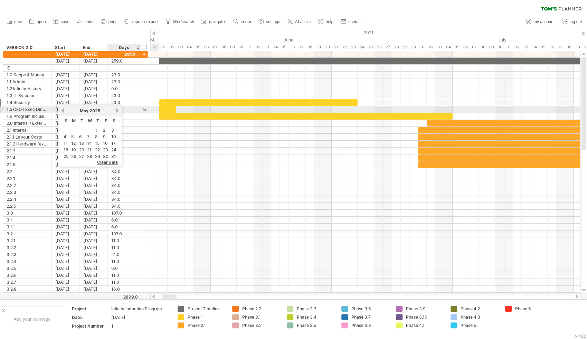
click at [117, 111] on link "next" at bounding box center [117, 110] width 5 height 5
click at [63, 111] on link "previous" at bounding box center [62, 110] width 5 height 5
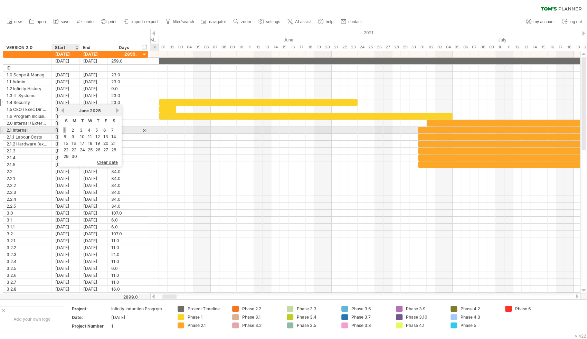
click at [65, 130] on link "1" at bounding box center [64, 130] width 3 height 7
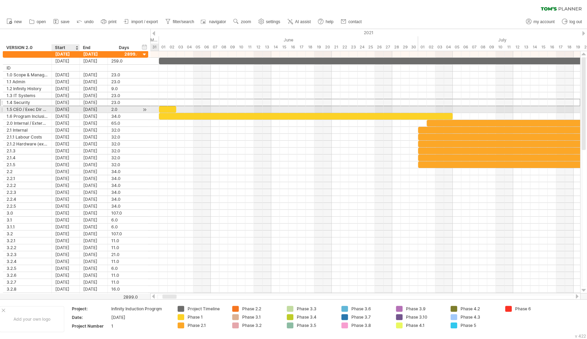
click at [74, 108] on div "[DATE]" at bounding box center [66, 109] width 28 height 7
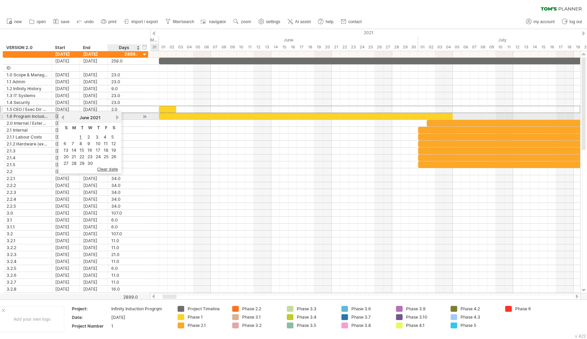
click at [118, 117] on link "next" at bounding box center [117, 117] width 5 height 5
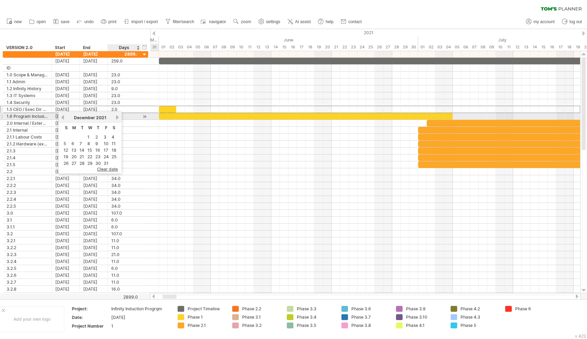
click at [118, 117] on link "next" at bounding box center [117, 117] width 5 height 5
click at [118, 117] on link "next" at bounding box center [116, 117] width 5 height 5
click at [118, 117] on link "next" at bounding box center [117, 117] width 5 height 5
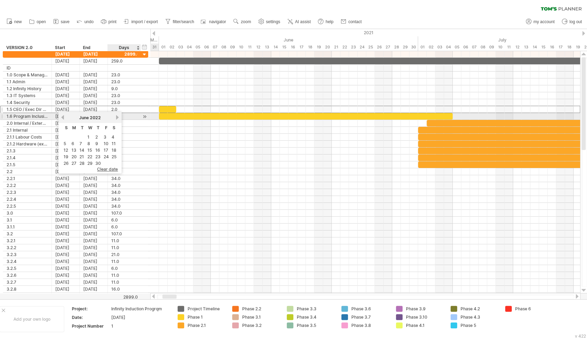
click at [118, 117] on link "next" at bounding box center [117, 117] width 5 height 5
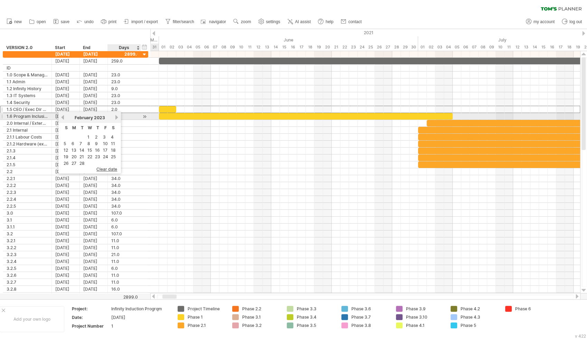
click at [118, 117] on link "next" at bounding box center [116, 117] width 5 height 5
click at [118, 117] on link "next" at bounding box center [117, 117] width 5 height 5
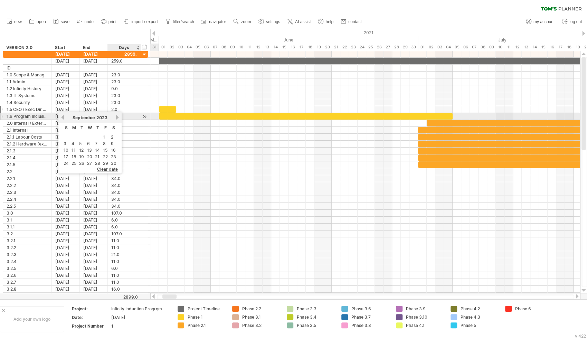
click at [118, 117] on link "next" at bounding box center [117, 117] width 5 height 5
click at [118, 117] on link "next" at bounding box center [116, 117] width 5 height 5
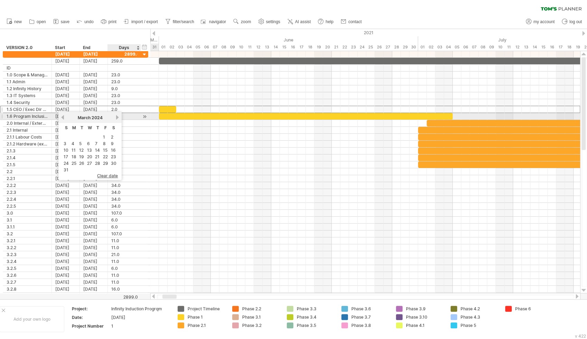
click at [118, 117] on link "next" at bounding box center [117, 117] width 5 height 5
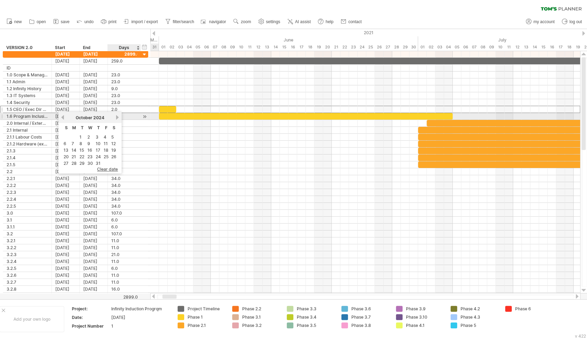
click at [118, 117] on link "next" at bounding box center [117, 117] width 5 height 5
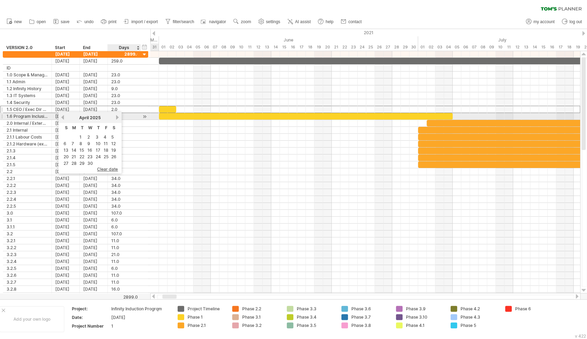
click at [118, 117] on link "next" at bounding box center [117, 117] width 5 height 5
click at [62, 117] on link "previous" at bounding box center [62, 117] width 5 height 5
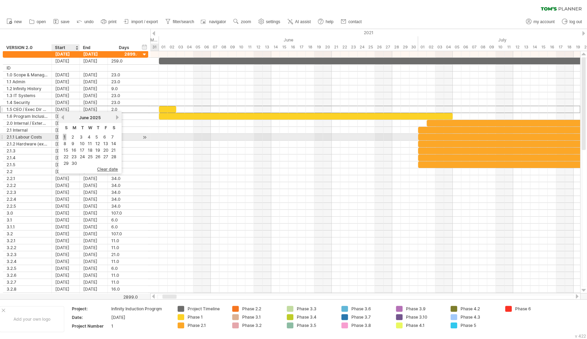
click at [66, 136] on link "1" at bounding box center [64, 137] width 3 height 7
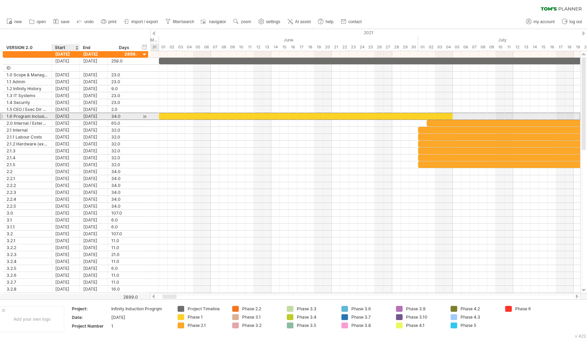
click at [71, 116] on div "[DATE]" at bounding box center [66, 116] width 28 height 7
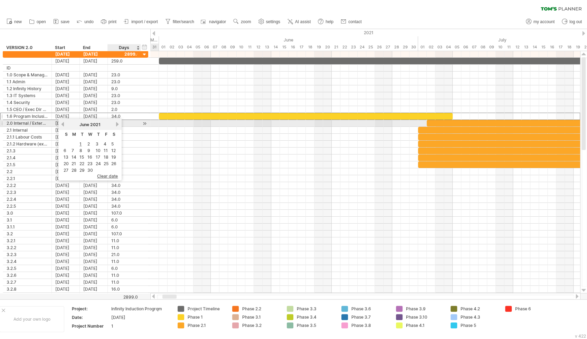
click at [118, 123] on link "next" at bounding box center [117, 124] width 5 height 5
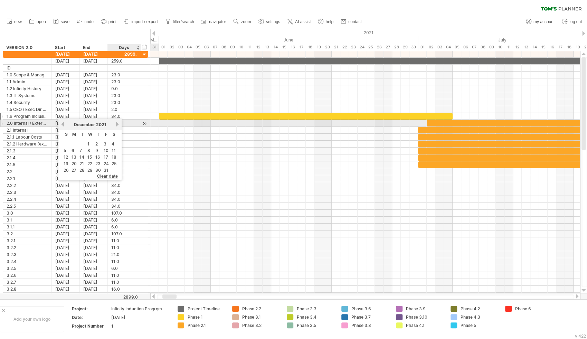
click at [118, 123] on link "next" at bounding box center [117, 124] width 5 height 5
click at [118, 123] on link "next" at bounding box center [116, 124] width 5 height 5
click at [118, 123] on link "next" at bounding box center [117, 124] width 5 height 5
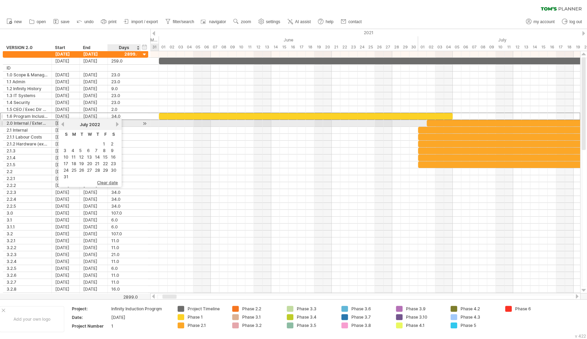
click at [118, 123] on link "next" at bounding box center [117, 124] width 5 height 5
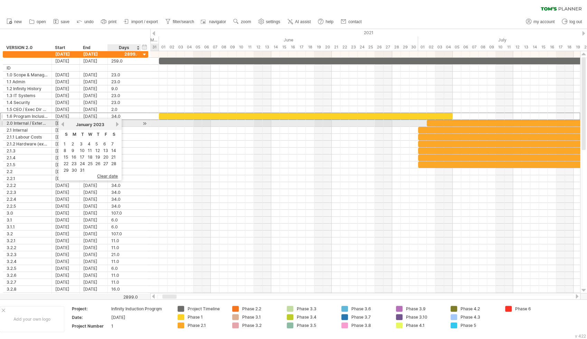
click at [118, 123] on link "next" at bounding box center [117, 124] width 5 height 5
click at [118, 123] on link "next" at bounding box center [116, 124] width 5 height 5
click at [118, 123] on link "next" at bounding box center [117, 124] width 5 height 5
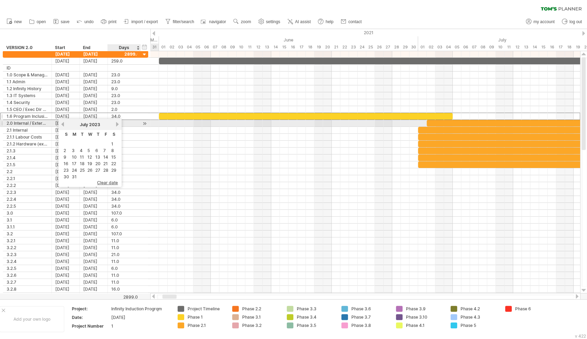
click at [118, 123] on link "next" at bounding box center [117, 124] width 5 height 5
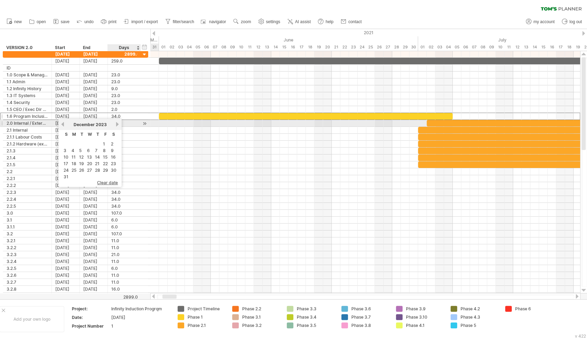
click at [118, 123] on link "next" at bounding box center [117, 124] width 5 height 5
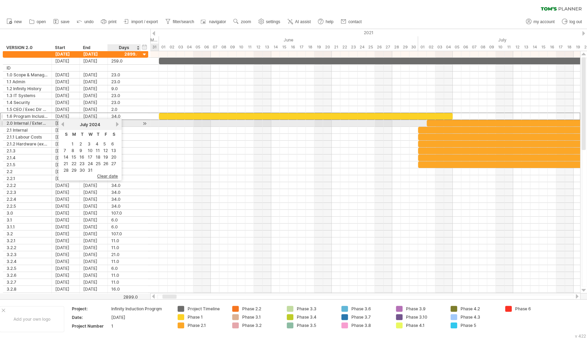
click at [118, 123] on link "next" at bounding box center [117, 124] width 5 height 5
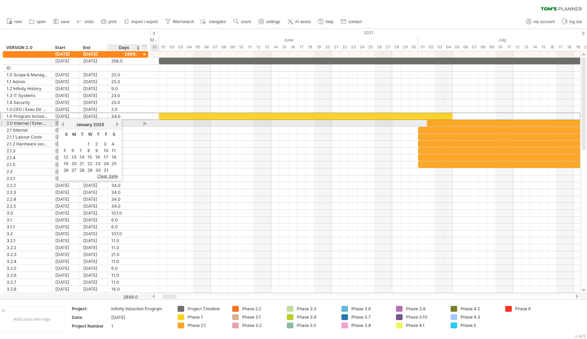
click at [118, 123] on link "next" at bounding box center [117, 124] width 5 height 5
click at [118, 123] on link "next" at bounding box center [116, 124] width 5 height 5
click at [118, 123] on link "next" at bounding box center [117, 124] width 5 height 5
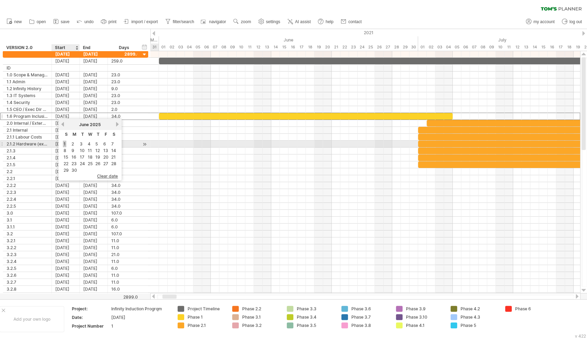
click at [64, 144] on link "1" at bounding box center [64, 144] width 3 height 7
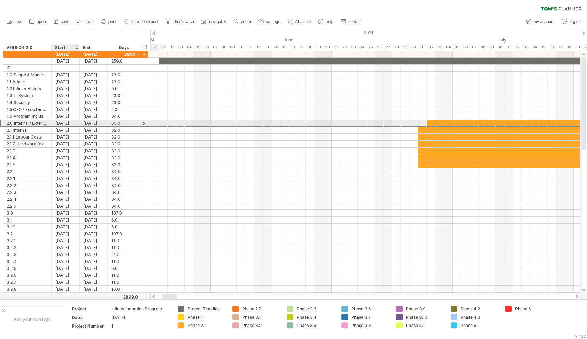
click at [70, 123] on div "[DATE]" at bounding box center [66, 123] width 28 height 7
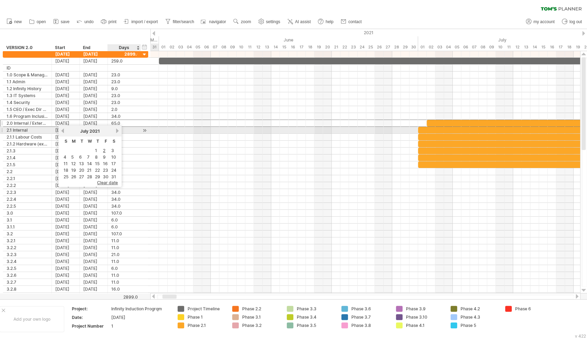
click at [118, 130] on link "next" at bounding box center [117, 130] width 5 height 5
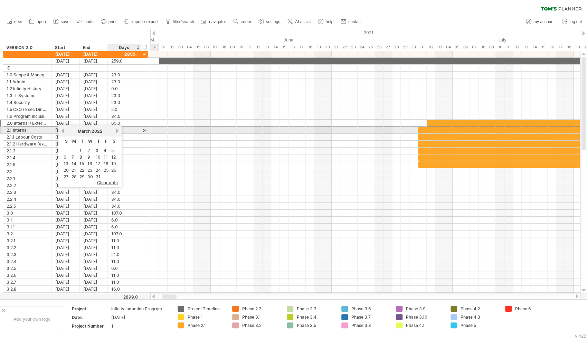
click at [118, 130] on link "next" at bounding box center [117, 130] width 5 height 5
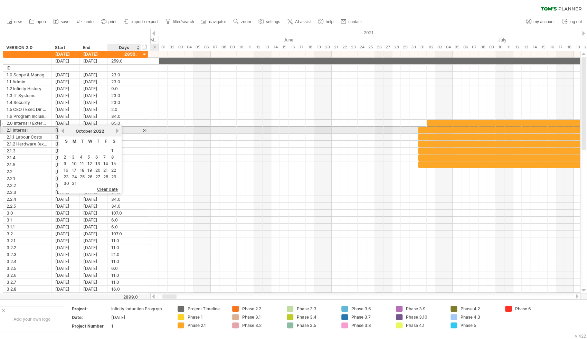
click at [118, 130] on link "next" at bounding box center [117, 130] width 5 height 5
click at [118, 130] on link "next" at bounding box center [116, 130] width 5 height 5
click at [118, 130] on link "next" at bounding box center [117, 130] width 5 height 5
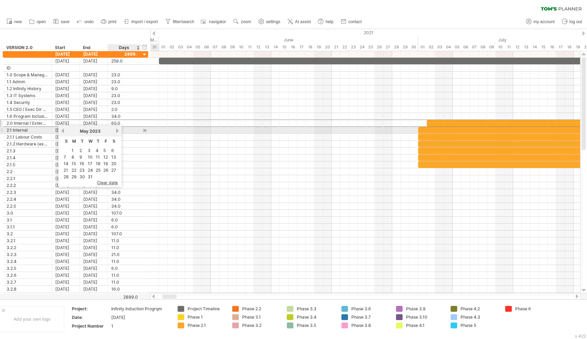
click at [118, 130] on link "next" at bounding box center [117, 130] width 5 height 5
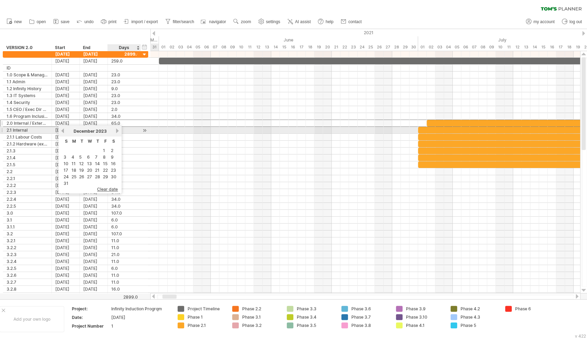
click at [118, 130] on link "next" at bounding box center [117, 130] width 5 height 5
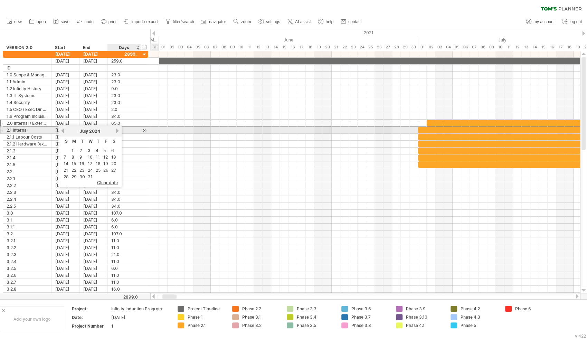
click at [118, 130] on link "next" at bounding box center [117, 130] width 5 height 5
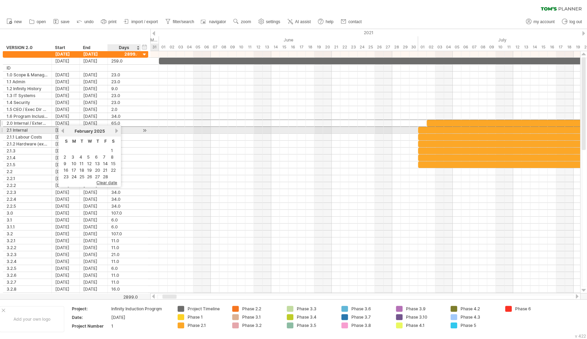
click at [118, 130] on link "next" at bounding box center [116, 130] width 5 height 5
click at [118, 130] on link "next" at bounding box center [117, 130] width 5 height 5
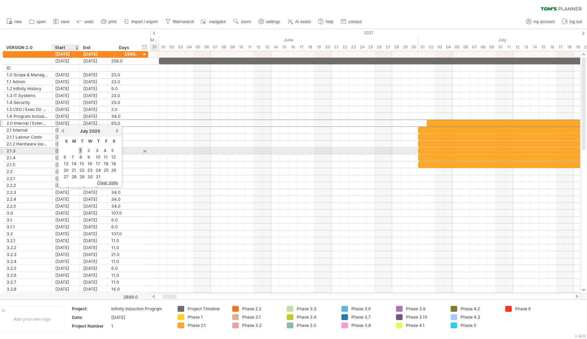
click at [80, 149] on link "1" at bounding box center [80, 150] width 3 height 7
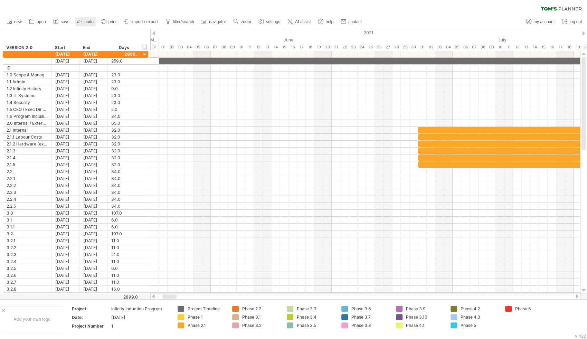
click at [84, 21] on span "undo" at bounding box center [88, 21] width 9 height 5
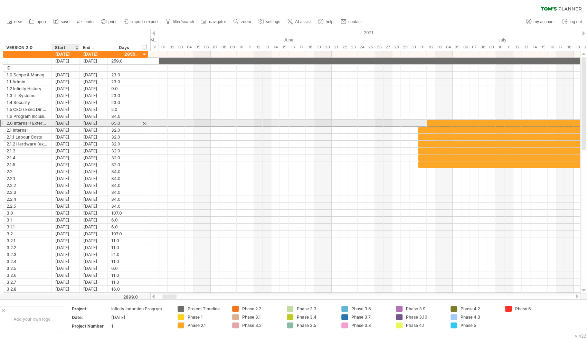
click at [70, 122] on div "[DATE]" at bounding box center [66, 123] width 28 height 7
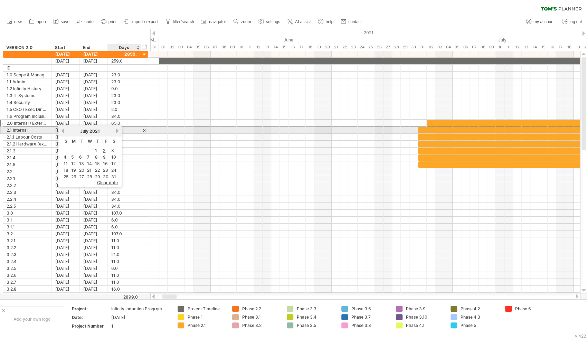
click at [117, 131] on link "next" at bounding box center [117, 130] width 5 height 5
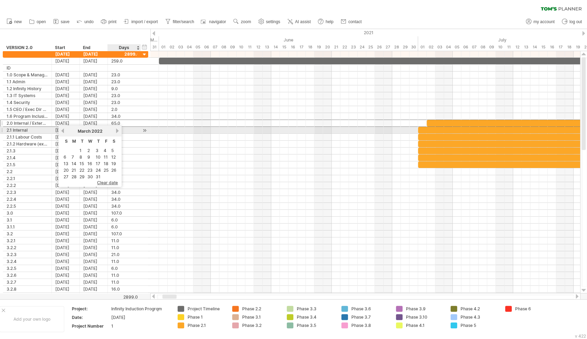
click at [117, 131] on link "next" at bounding box center [117, 130] width 5 height 5
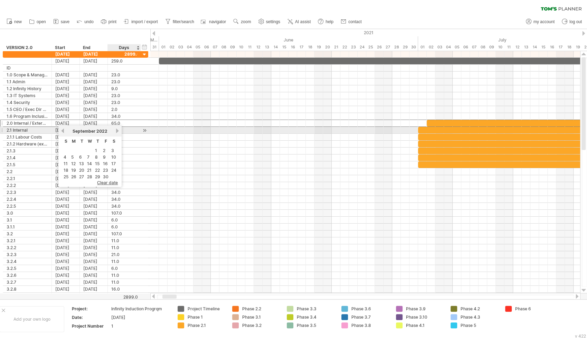
click at [117, 131] on link "next" at bounding box center [117, 130] width 5 height 5
click at [117, 131] on link "next" at bounding box center [116, 130] width 5 height 5
click at [117, 131] on link "next" at bounding box center [117, 130] width 5 height 5
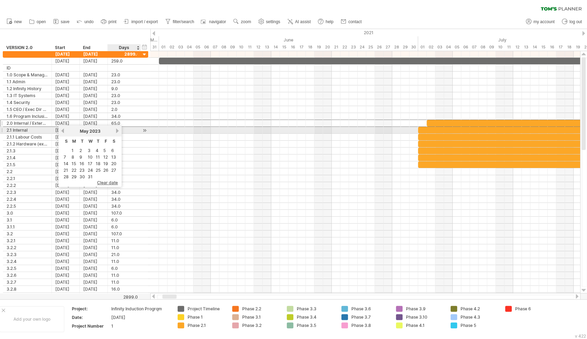
click at [117, 131] on link "next" at bounding box center [117, 130] width 5 height 5
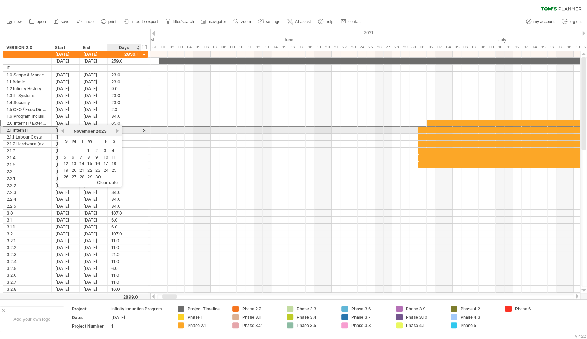
click at [117, 131] on link "next" at bounding box center [117, 130] width 5 height 5
click at [117, 131] on link "next" at bounding box center [116, 130] width 5 height 5
click at [117, 131] on link "next" at bounding box center [117, 130] width 5 height 5
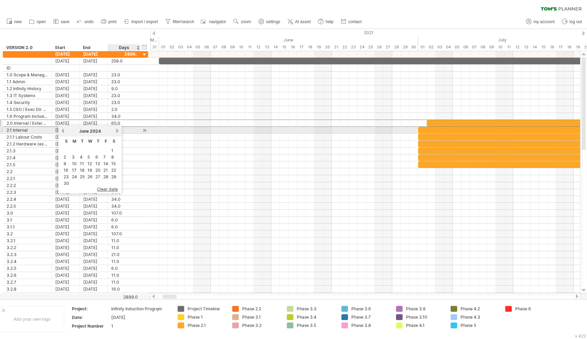
click at [117, 131] on link "next" at bounding box center [117, 130] width 5 height 5
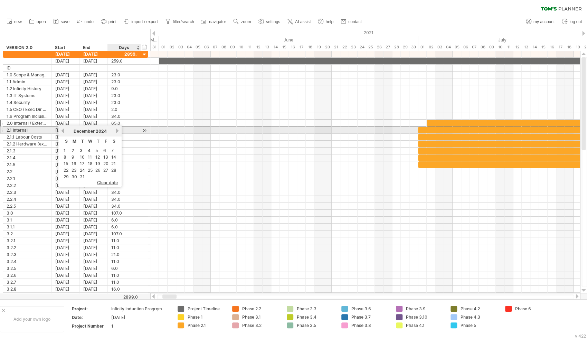
click at [117, 131] on link "next" at bounding box center [117, 130] width 5 height 5
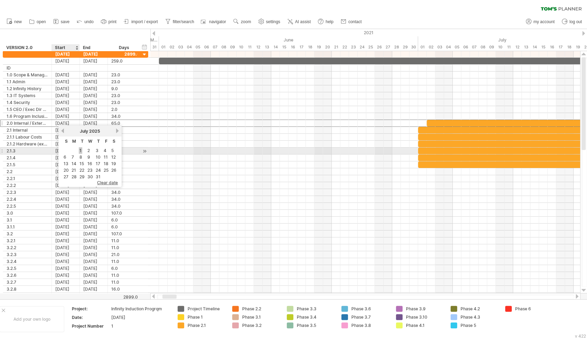
click at [80, 150] on link "1" at bounding box center [80, 150] width 3 height 7
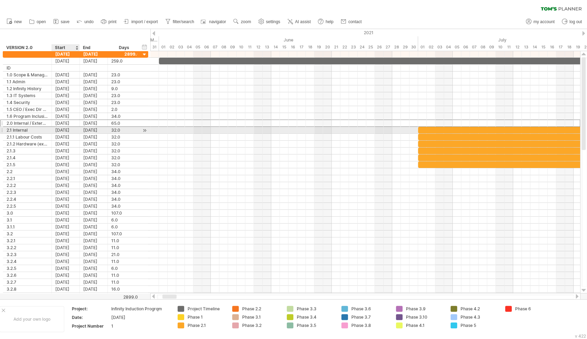
click at [66, 129] on div "[DATE]" at bounding box center [66, 130] width 28 height 7
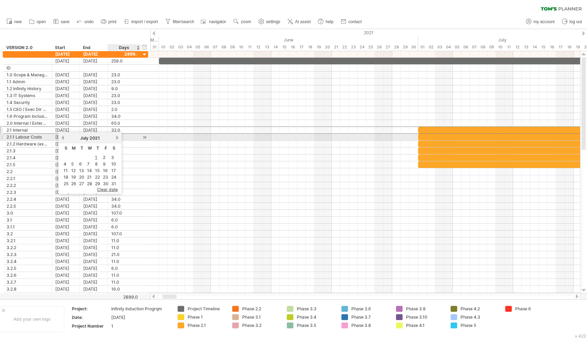
click at [119, 138] on link "next" at bounding box center [117, 137] width 5 height 5
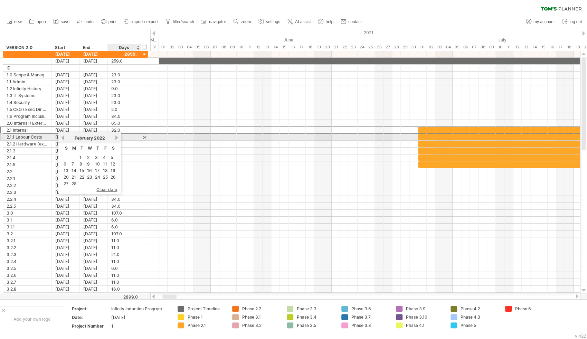
click at [119, 138] on link "next" at bounding box center [116, 137] width 5 height 5
click at [119, 138] on link "next" at bounding box center [117, 137] width 5 height 5
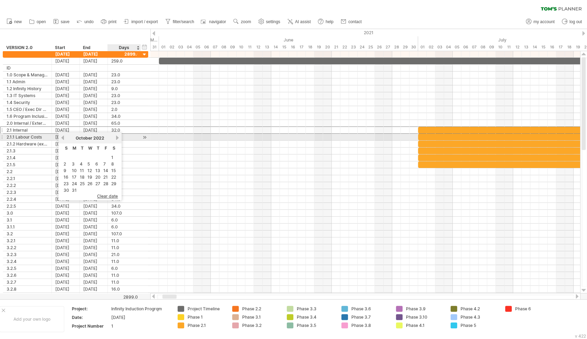
click at [119, 138] on link "next" at bounding box center [117, 137] width 5 height 5
click at [119, 138] on link "next" at bounding box center [116, 137] width 5 height 5
click at [119, 138] on link "next" at bounding box center [117, 137] width 5 height 5
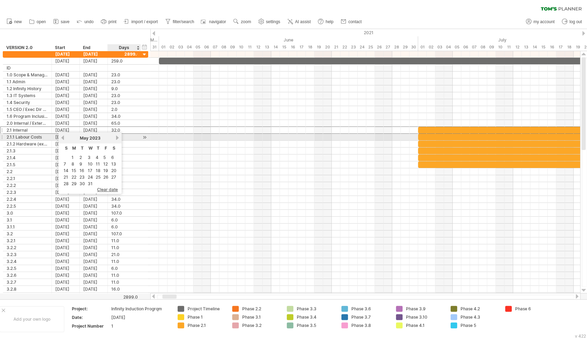
click at [119, 138] on link "next" at bounding box center [117, 137] width 5 height 5
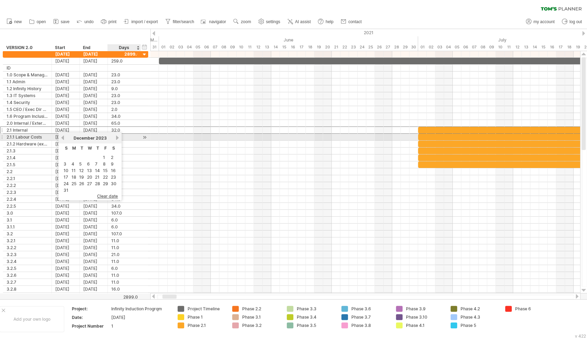
click at [119, 138] on link "next" at bounding box center [117, 137] width 5 height 5
click at [119, 138] on link "next" at bounding box center [116, 137] width 5 height 5
click at [119, 138] on link "next" at bounding box center [117, 137] width 5 height 5
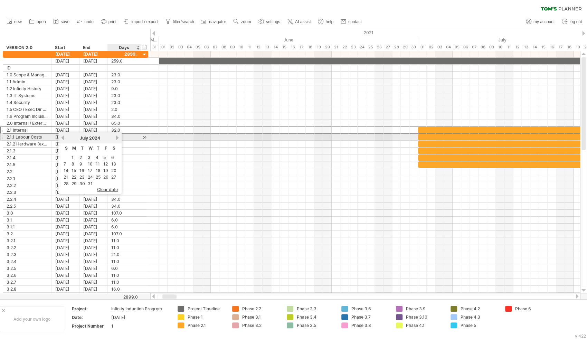
click at [119, 138] on link "next" at bounding box center [117, 137] width 5 height 5
click at [116, 138] on link "next" at bounding box center [117, 137] width 5 height 5
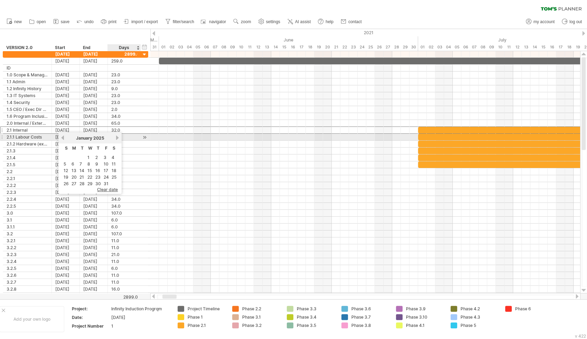
click at [116, 138] on link "next" at bounding box center [117, 137] width 5 height 5
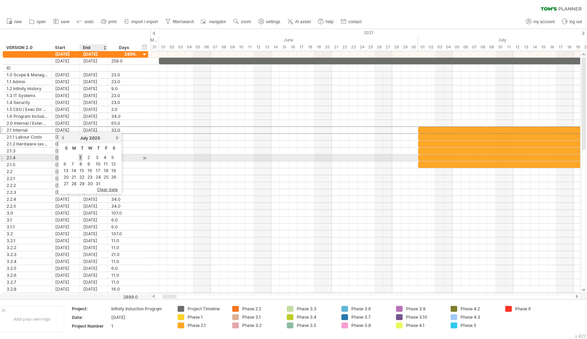
click at [81, 155] on link "1" at bounding box center [80, 157] width 3 height 7
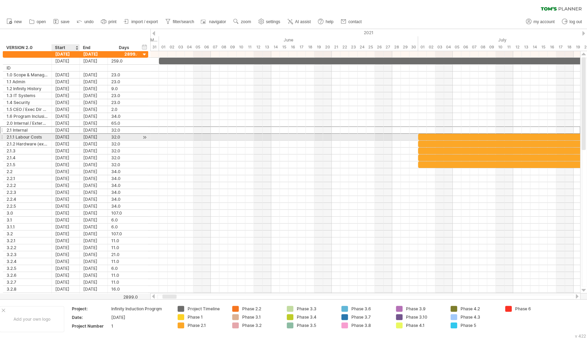
click at [67, 137] on div "[DATE]" at bounding box center [66, 137] width 28 height 7
click at [70, 136] on div "[DATE]" at bounding box center [66, 137] width 28 height 7
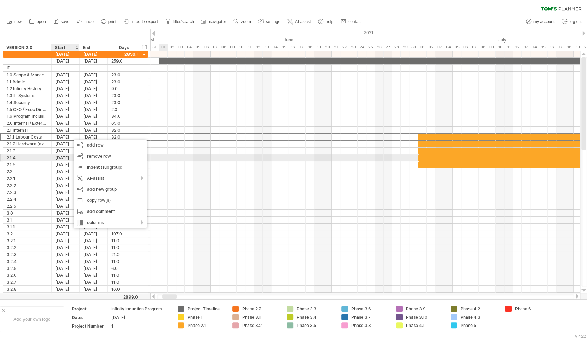
click at [165, 155] on div at bounding box center [365, 157] width 430 height 7
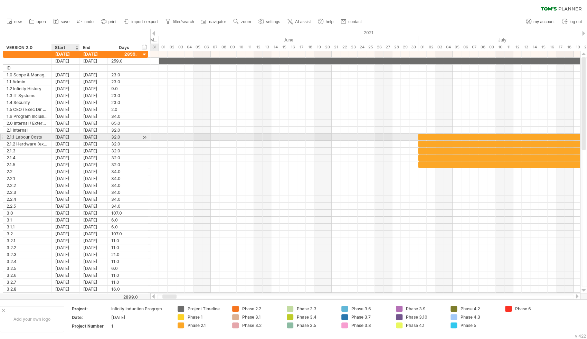
click at [69, 136] on div "[DATE]" at bounding box center [66, 137] width 28 height 7
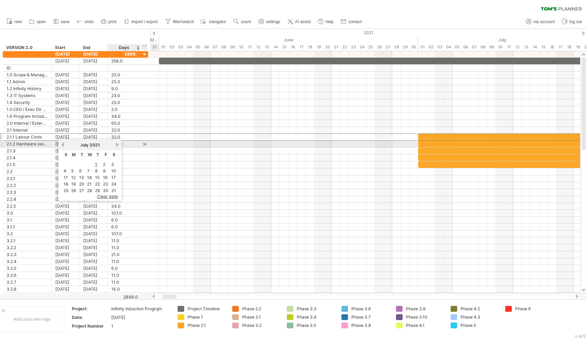
click at [116, 144] on link "next" at bounding box center [117, 144] width 5 height 5
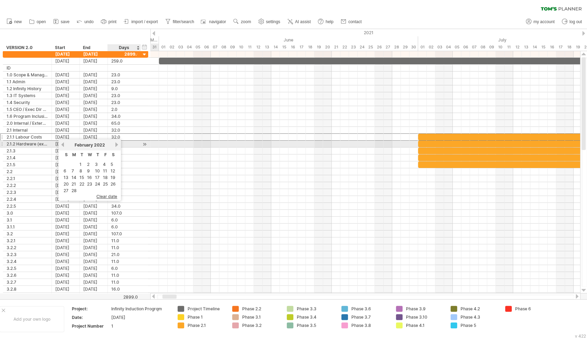
click at [116, 144] on link "next" at bounding box center [116, 144] width 5 height 5
click at [116, 144] on link "next" at bounding box center [117, 144] width 5 height 5
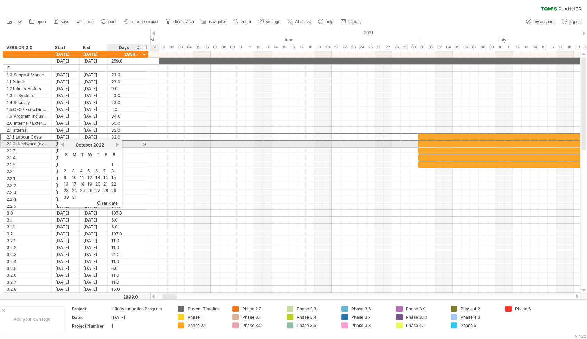
click at [116, 144] on link "next" at bounding box center [117, 144] width 5 height 5
click at [116, 144] on link "next" at bounding box center [116, 144] width 5 height 5
click at [116, 144] on link "next" at bounding box center [117, 144] width 5 height 5
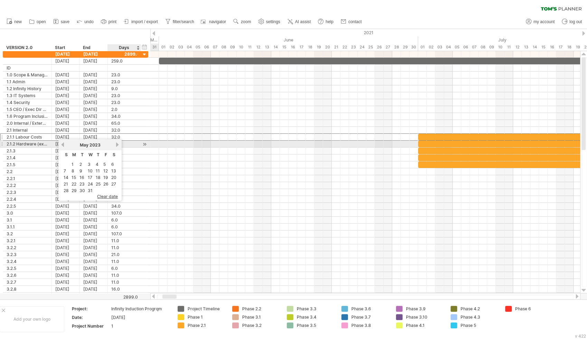
click at [116, 144] on link "next" at bounding box center [117, 144] width 5 height 5
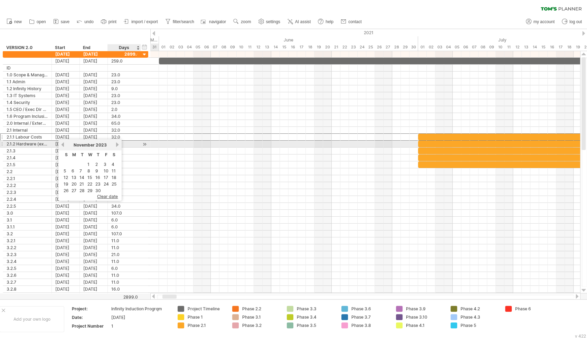
click at [116, 144] on link "next" at bounding box center [117, 144] width 5 height 5
click at [116, 144] on link "next" at bounding box center [116, 144] width 5 height 5
click at [116, 144] on link "next" at bounding box center [117, 144] width 5 height 5
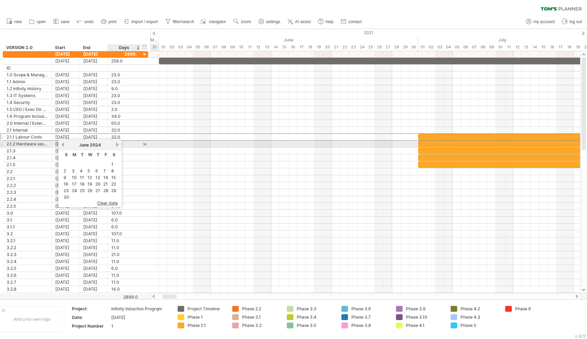
click at [116, 144] on link "next" at bounding box center [117, 144] width 5 height 5
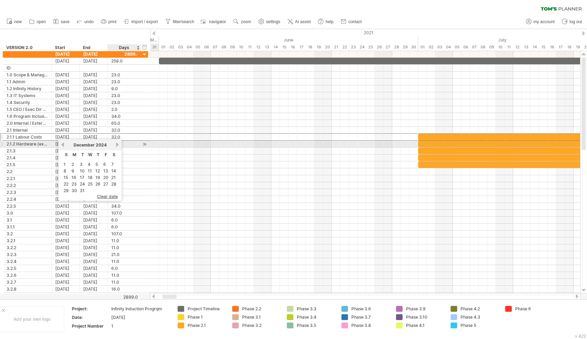
click at [116, 144] on link "next" at bounding box center [117, 144] width 5 height 5
click at [116, 144] on link "next" at bounding box center [116, 144] width 5 height 5
click at [116, 144] on link "next" at bounding box center [117, 144] width 5 height 5
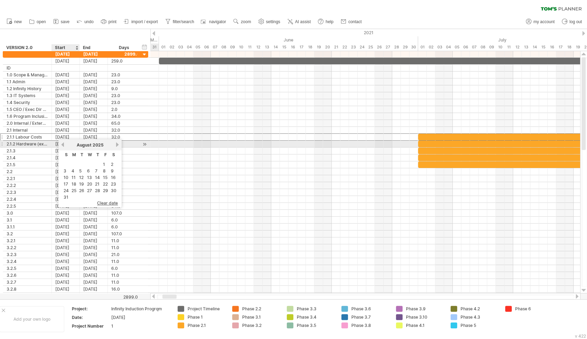
click at [62, 145] on link "previous" at bounding box center [62, 144] width 5 height 5
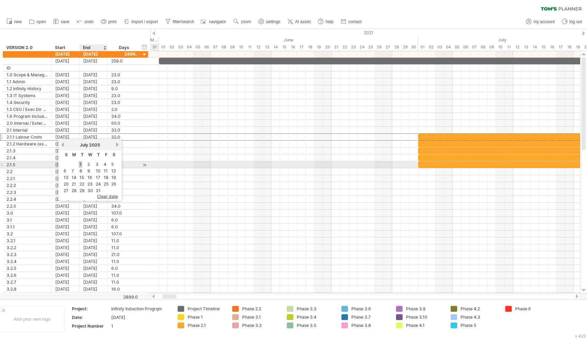
click at [81, 163] on link "1" at bounding box center [80, 164] width 3 height 7
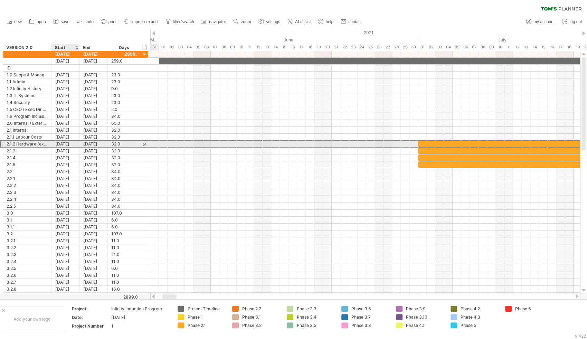
click at [70, 143] on div "[DATE]" at bounding box center [66, 144] width 28 height 7
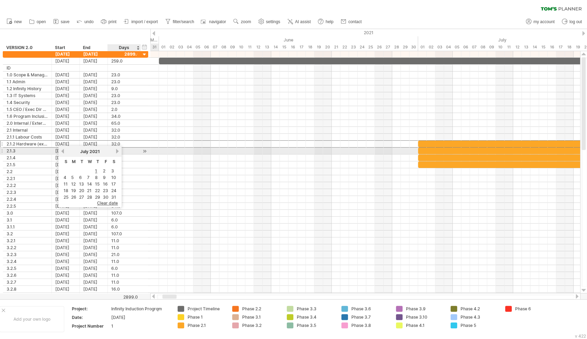
click at [116, 152] on link "next" at bounding box center [117, 151] width 5 height 5
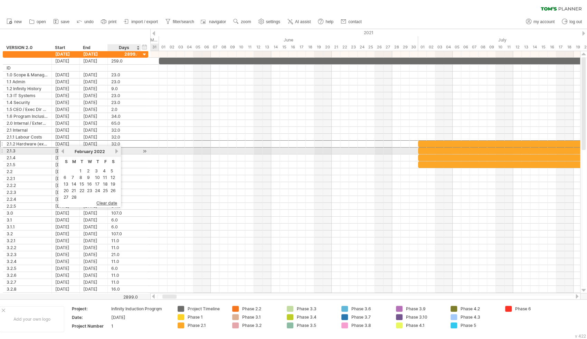
click at [116, 152] on link "next" at bounding box center [116, 151] width 5 height 5
click at [116, 152] on link "next" at bounding box center [117, 151] width 5 height 5
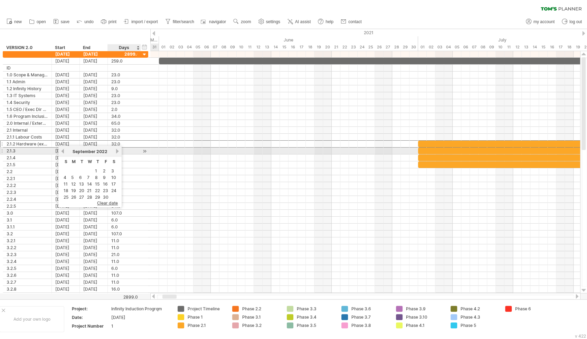
click at [116, 152] on link "next" at bounding box center [117, 151] width 5 height 5
click at [116, 152] on link "next" at bounding box center [116, 151] width 5 height 5
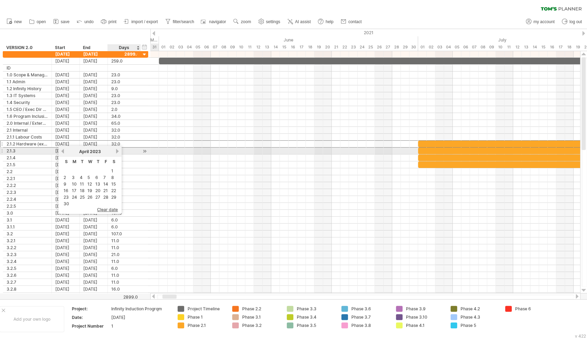
click at [116, 152] on link "next" at bounding box center [117, 151] width 5 height 5
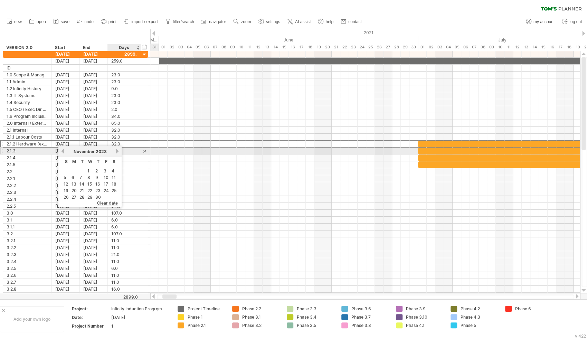
click at [116, 152] on link "next" at bounding box center [117, 151] width 5 height 5
click at [116, 152] on link "next" at bounding box center [116, 151] width 5 height 5
click at [116, 152] on link "next" at bounding box center [117, 151] width 5 height 5
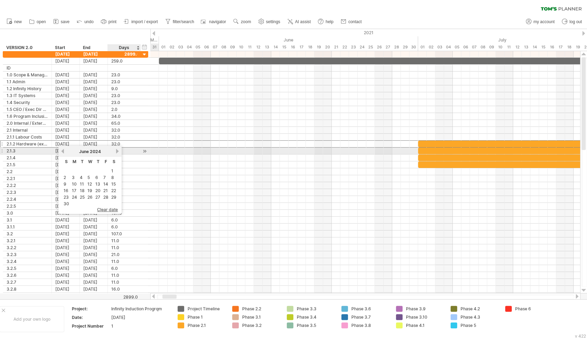
click at [116, 152] on link "next" at bounding box center [117, 151] width 5 height 5
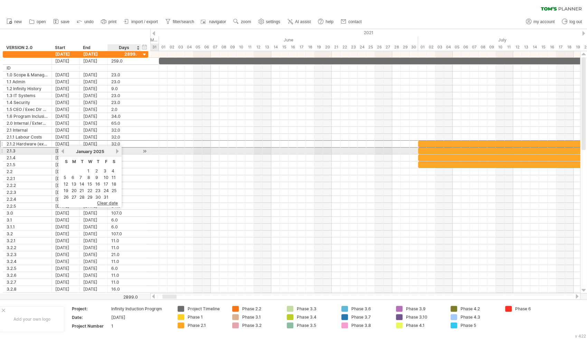
click at [116, 152] on link "next" at bounding box center [117, 151] width 5 height 5
click at [116, 152] on link "next" at bounding box center [116, 151] width 5 height 5
click at [116, 152] on link "next" at bounding box center [117, 151] width 5 height 5
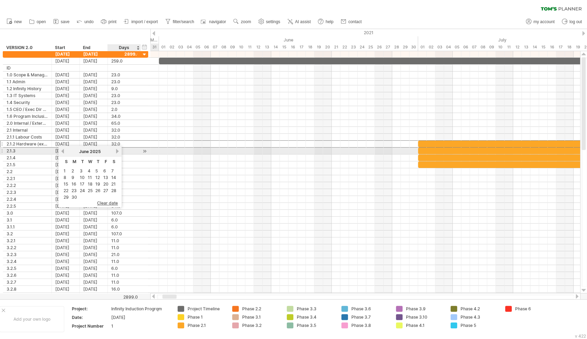
click at [116, 152] on link "next" at bounding box center [117, 151] width 5 height 5
click at [65, 151] on div "[DATE]" at bounding box center [90, 151] width 50 height 5
click at [63, 151] on link "previous" at bounding box center [62, 151] width 5 height 5
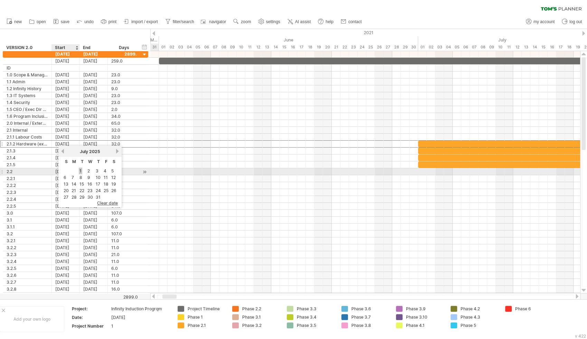
click at [80, 170] on link "1" at bounding box center [80, 171] width 3 height 7
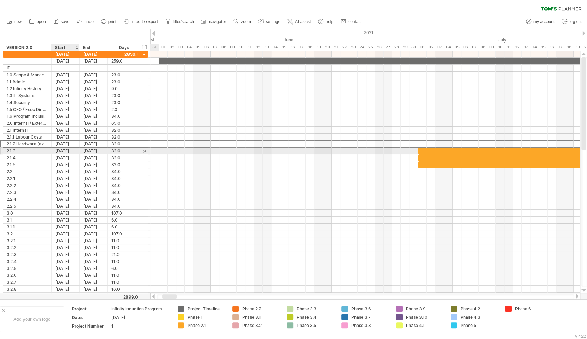
click at [73, 150] on div "[DATE]" at bounding box center [66, 150] width 28 height 7
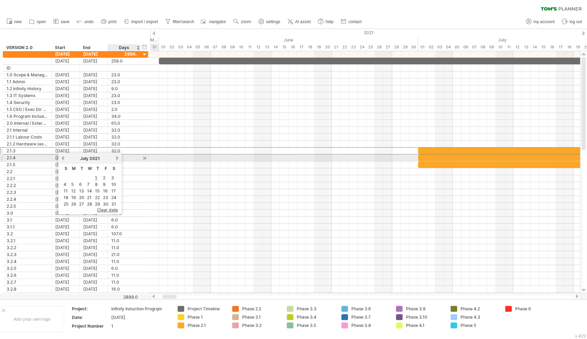
click at [116, 158] on link "next" at bounding box center [117, 157] width 5 height 5
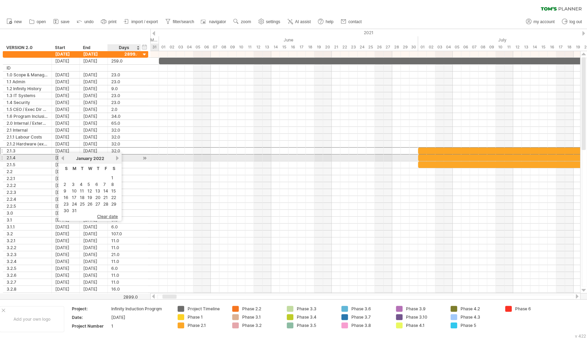
click at [116, 158] on link "next" at bounding box center [117, 157] width 5 height 5
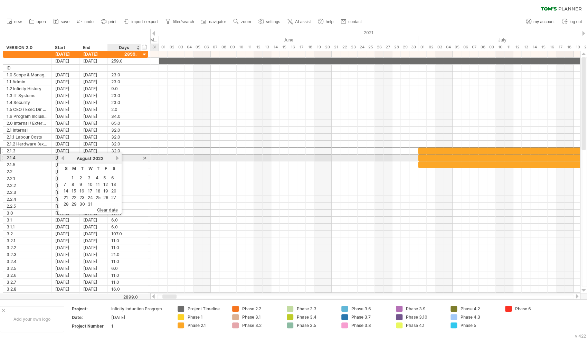
click at [116, 158] on link "next" at bounding box center [117, 157] width 5 height 5
click at [116, 158] on link "next" at bounding box center [116, 157] width 5 height 5
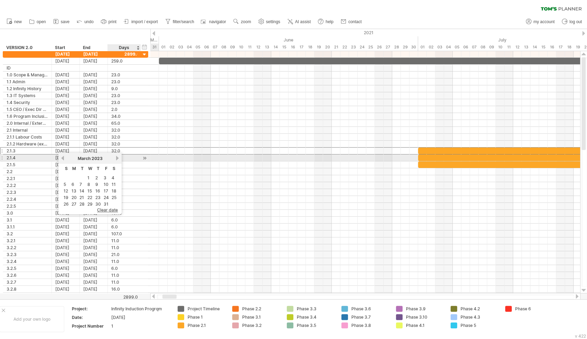
click at [116, 158] on link "next" at bounding box center [117, 157] width 5 height 5
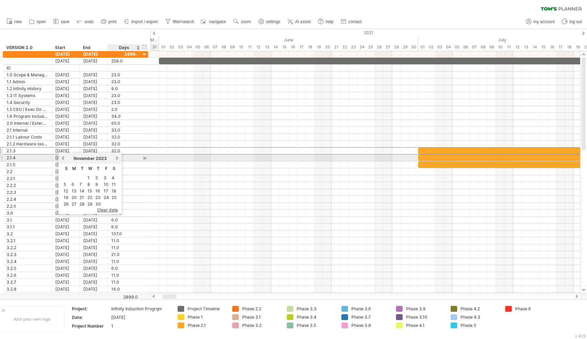
click at [116, 158] on link "next" at bounding box center [117, 157] width 5 height 5
click at [116, 158] on link "next" at bounding box center [116, 157] width 5 height 5
click at [116, 158] on link "next" at bounding box center [117, 157] width 5 height 5
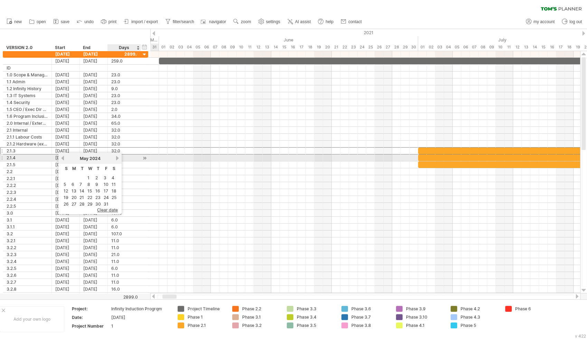
click at [116, 158] on link "next" at bounding box center [117, 157] width 5 height 5
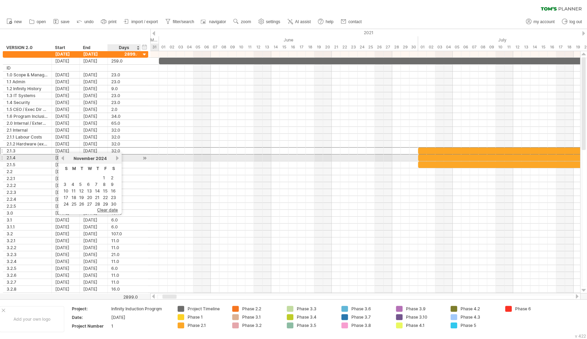
click at [116, 158] on link "next" at bounding box center [117, 157] width 5 height 5
click at [116, 158] on link "next" at bounding box center [116, 157] width 5 height 5
click at [116, 158] on link "next" at bounding box center [117, 157] width 5 height 5
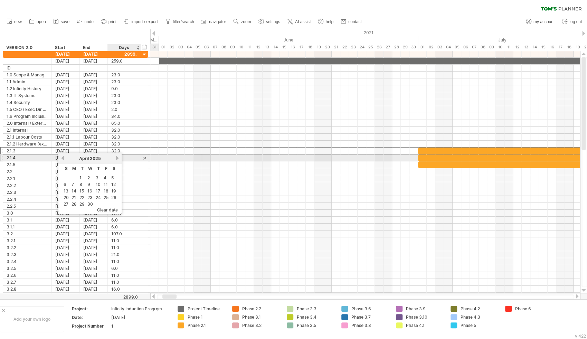
click at [116, 158] on link "next" at bounding box center [117, 157] width 5 height 5
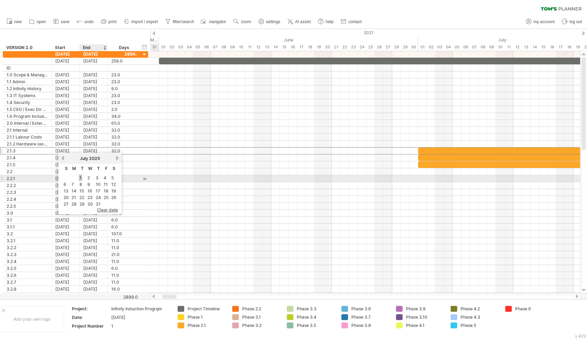
click at [80, 177] on link "1" at bounding box center [80, 177] width 3 height 7
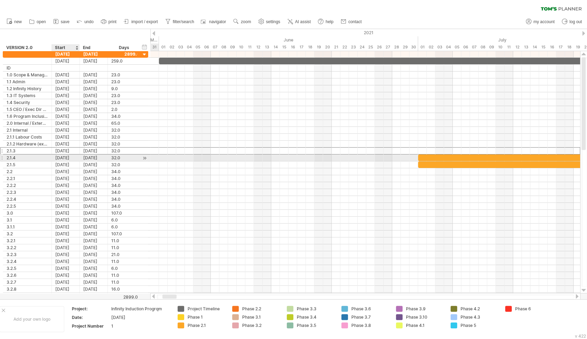
click at [70, 157] on div "[DATE]" at bounding box center [66, 157] width 28 height 7
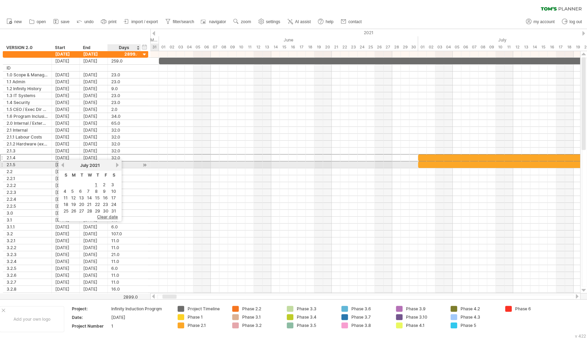
click at [117, 165] on link "next" at bounding box center [117, 164] width 5 height 5
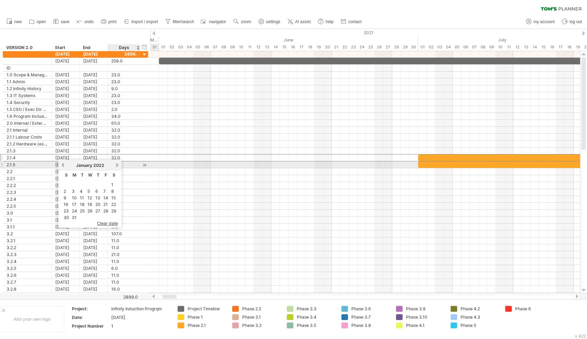
click at [117, 165] on link "next" at bounding box center [117, 164] width 5 height 5
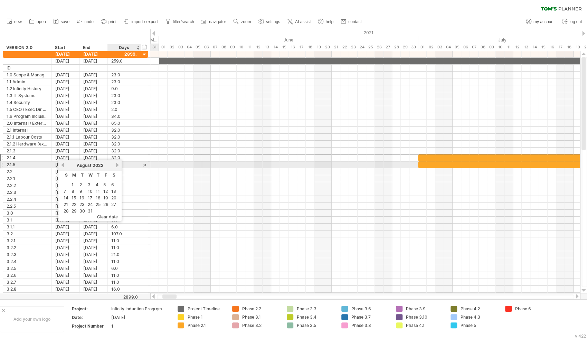
click at [117, 165] on link "next" at bounding box center [117, 164] width 5 height 5
click at [117, 165] on link "next" at bounding box center [116, 164] width 5 height 5
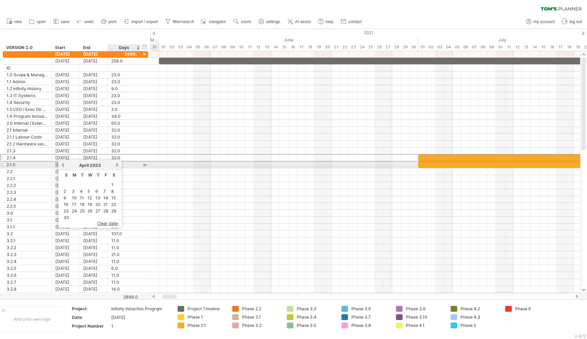
click at [117, 165] on link "next" at bounding box center [117, 164] width 5 height 5
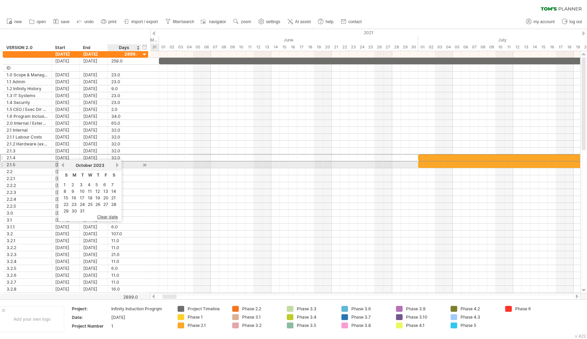
click at [117, 165] on link "next" at bounding box center [117, 164] width 5 height 5
click at [117, 165] on link "next" at bounding box center [116, 164] width 5 height 5
click at [117, 165] on link "next" at bounding box center [117, 164] width 5 height 5
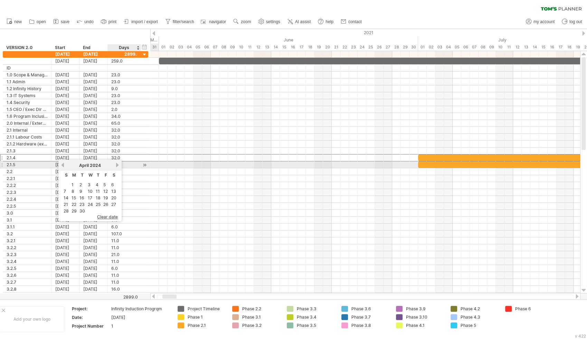
click at [117, 165] on link "next" at bounding box center [117, 164] width 5 height 5
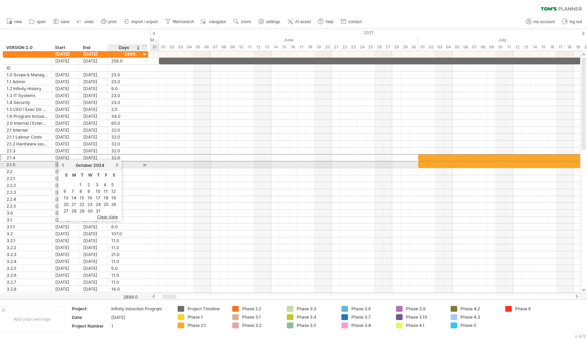
click at [117, 165] on link "next" at bounding box center [117, 164] width 5 height 5
click at [117, 165] on link "next" at bounding box center [116, 164] width 5 height 5
click at [117, 165] on link "next" at bounding box center [117, 164] width 5 height 5
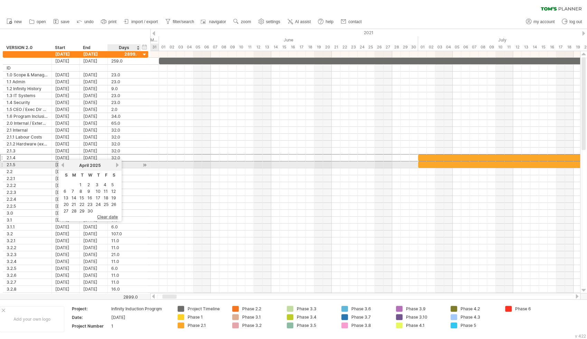
click at [117, 165] on link "next" at bounding box center [117, 164] width 5 height 5
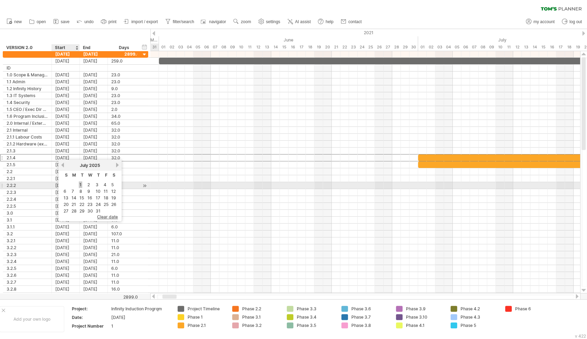
click at [80, 183] on link "1" at bounding box center [80, 184] width 3 height 7
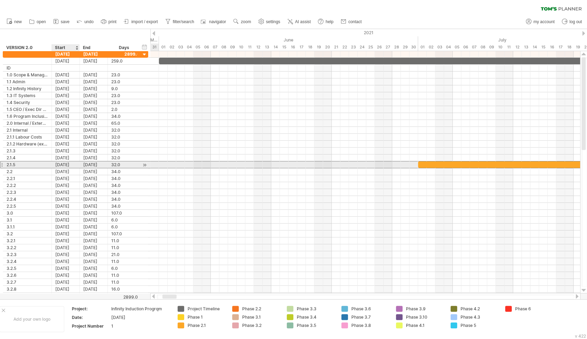
click at [74, 165] on div "[DATE]" at bounding box center [66, 164] width 28 height 7
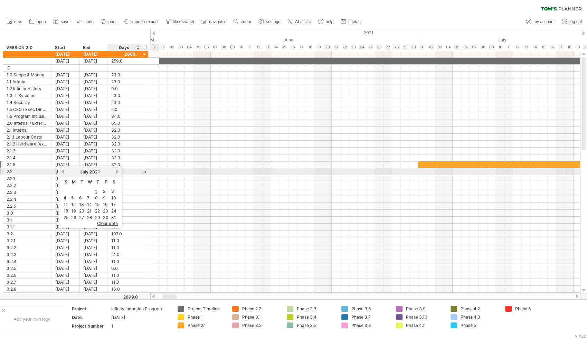
click at [118, 172] on link "next" at bounding box center [117, 171] width 5 height 5
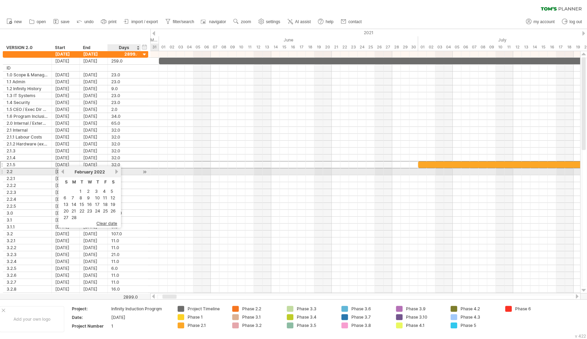
click at [118, 172] on link "next" at bounding box center [116, 171] width 5 height 5
click at [118, 172] on link "next" at bounding box center [117, 171] width 5 height 5
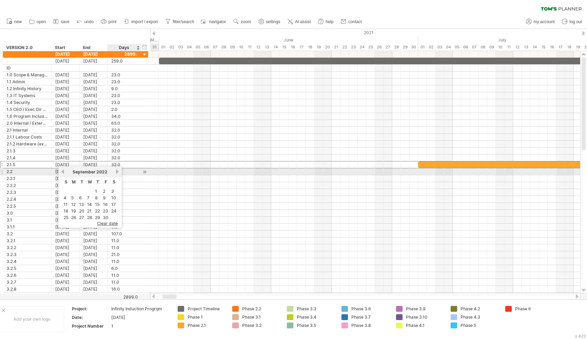
click at [118, 172] on link "next" at bounding box center [117, 171] width 5 height 5
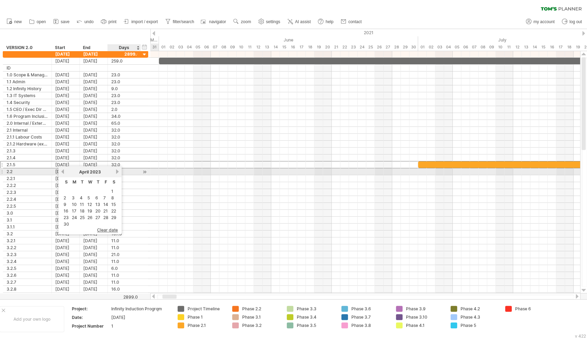
click at [118, 172] on link "next" at bounding box center [117, 171] width 5 height 5
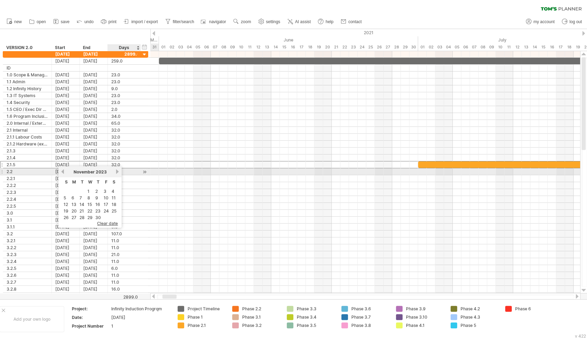
click at [118, 172] on link "next" at bounding box center [117, 171] width 5 height 5
click at [118, 172] on link "next" at bounding box center [116, 171] width 5 height 5
click at [118, 172] on link "next" at bounding box center [117, 171] width 5 height 5
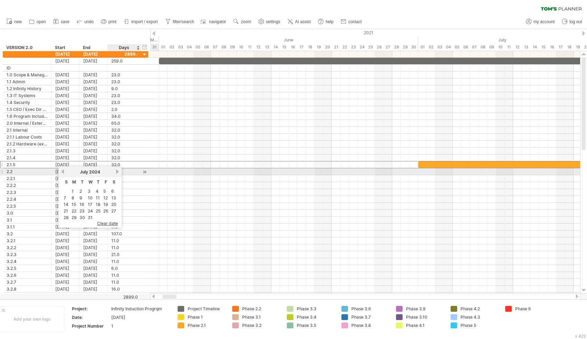
click at [118, 172] on link "next" at bounding box center [117, 171] width 5 height 5
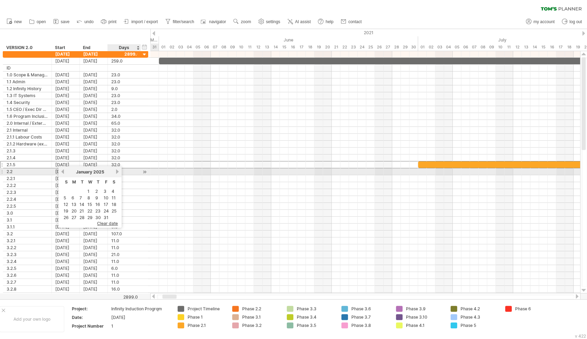
click at [118, 172] on link "next" at bounding box center [117, 171] width 5 height 5
click at [118, 172] on link "next" at bounding box center [116, 171] width 5 height 5
click at [118, 172] on link "next" at bounding box center [117, 171] width 5 height 5
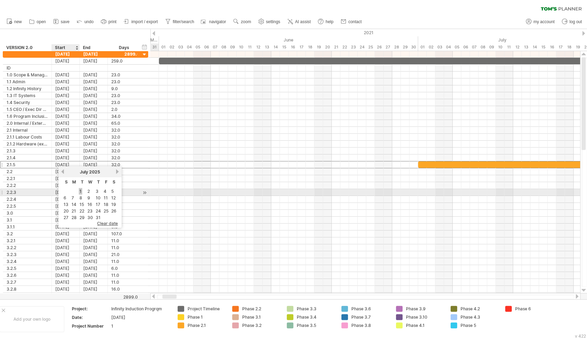
click at [80, 192] on link "1" at bounding box center [80, 191] width 3 height 7
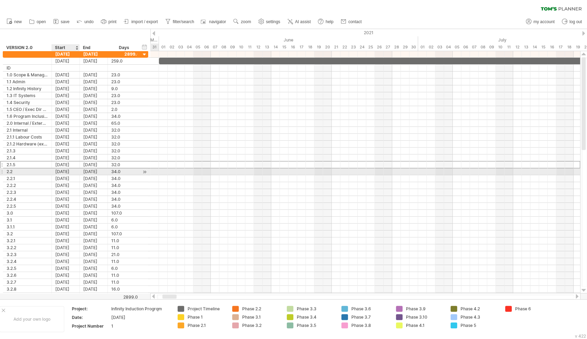
click at [68, 170] on div "[DATE]" at bounding box center [66, 171] width 28 height 7
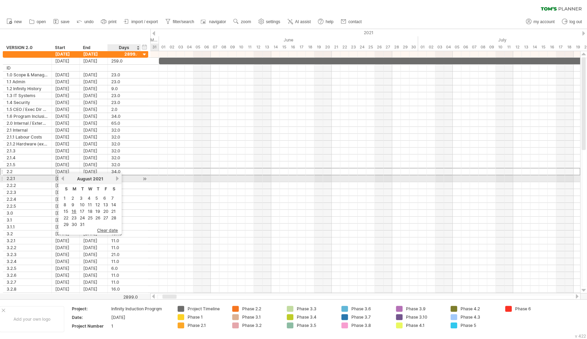
click at [117, 178] on link "next" at bounding box center [117, 178] width 5 height 5
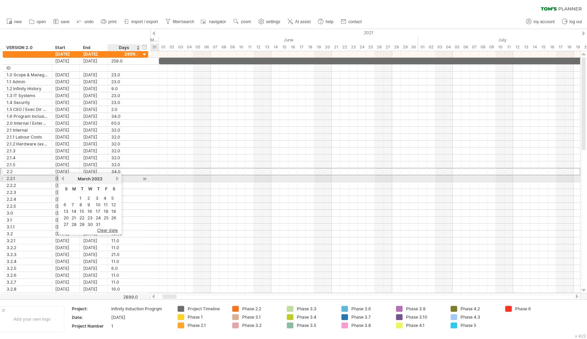
click at [117, 178] on link "next" at bounding box center [117, 178] width 5 height 5
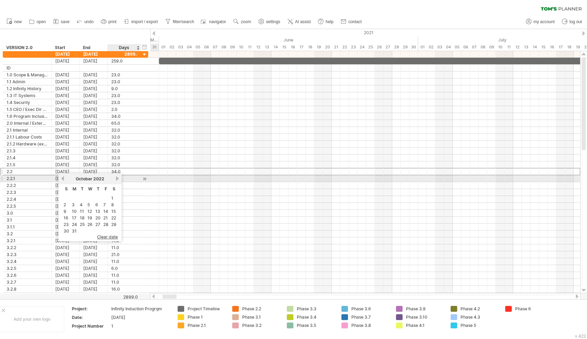
click at [117, 178] on link "next" at bounding box center [117, 178] width 5 height 5
click at [117, 178] on link "next" at bounding box center [116, 178] width 5 height 5
click at [117, 178] on link "next" at bounding box center [117, 178] width 5 height 5
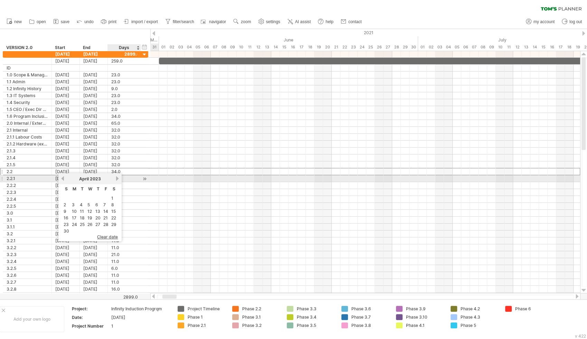
click at [117, 178] on link "next" at bounding box center [117, 178] width 5 height 5
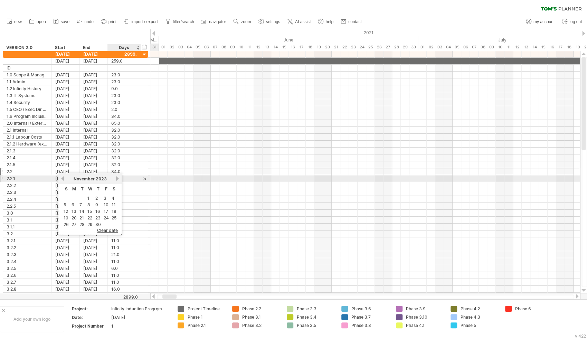
click at [117, 178] on link "next" at bounding box center [117, 178] width 5 height 5
click at [117, 178] on link "next" at bounding box center [116, 178] width 5 height 5
click at [117, 178] on link "next" at bounding box center [117, 178] width 5 height 5
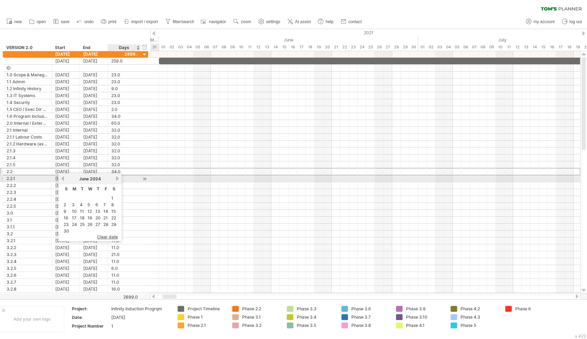
click at [117, 178] on link "next" at bounding box center [117, 178] width 5 height 5
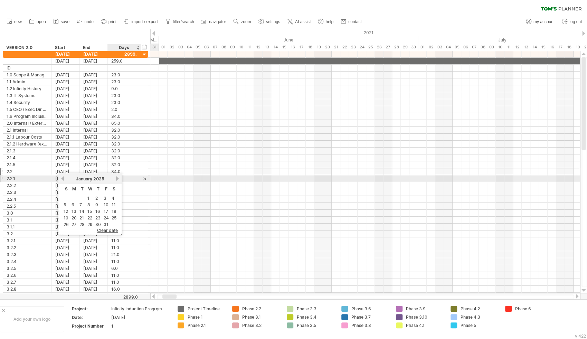
click at [117, 178] on link "next" at bounding box center [117, 178] width 5 height 5
click at [117, 178] on link "next" at bounding box center [116, 178] width 5 height 5
click at [117, 178] on link "next" at bounding box center [117, 178] width 5 height 5
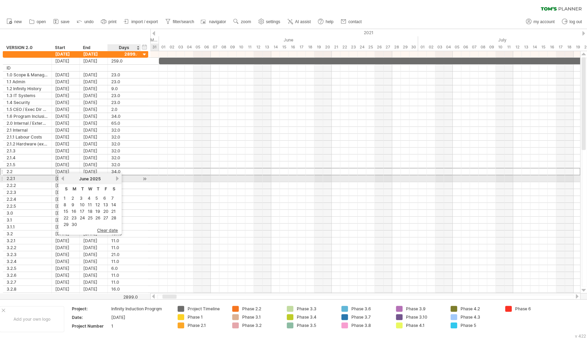
click at [117, 178] on link "next" at bounding box center [117, 178] width 5 height 5
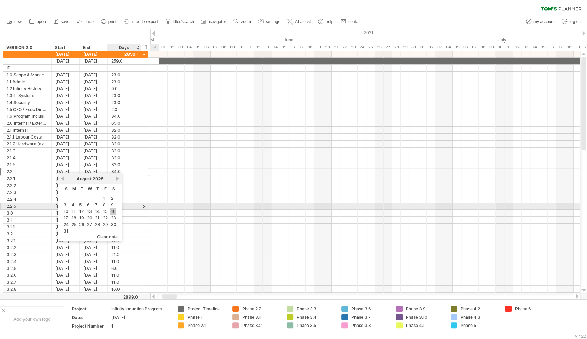
click at [115, 209] on link "16" at bounding box center [113, 211] width 6 height 7
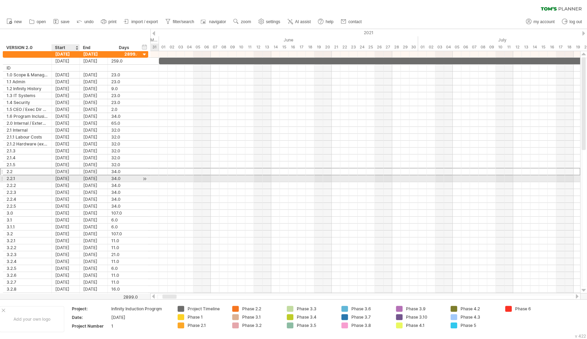
click at [72, 177] on div "[DATE]" at bounding box center [66, 178] width 28 height 7
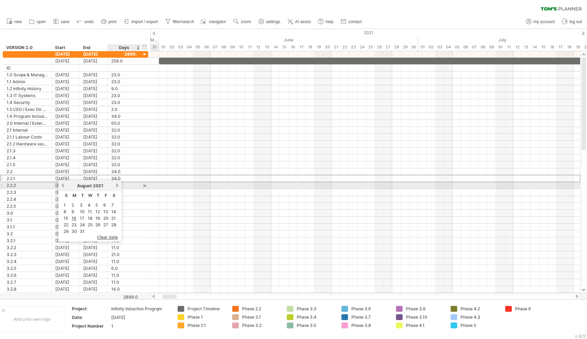
click at [116, 185] on link "next" at bounding box center [117, 185] width 5 height 5
click at [116, 185] on link "next" at bounding box center [116, 185] width 5 height 5
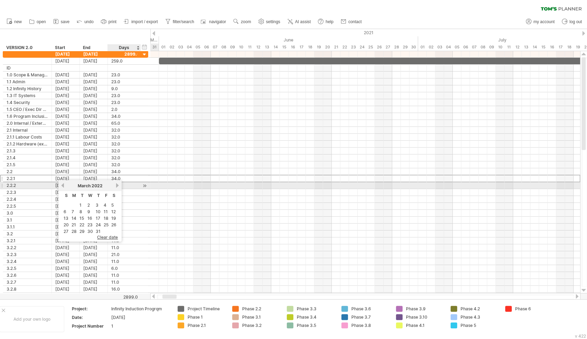
click at [116, 185] on link "next" at bounding box center [117, 185] width 5 height 5
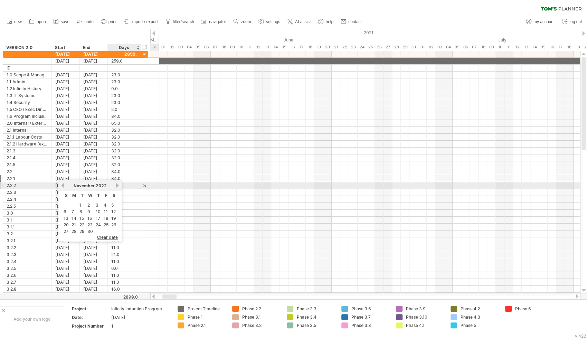
click at [116, 185] on link "next" at bounding box center [117, 185] width 5 height 5
click at [116, 185] on link "next" at bounding box center [116, 185] width 5 height 5
click
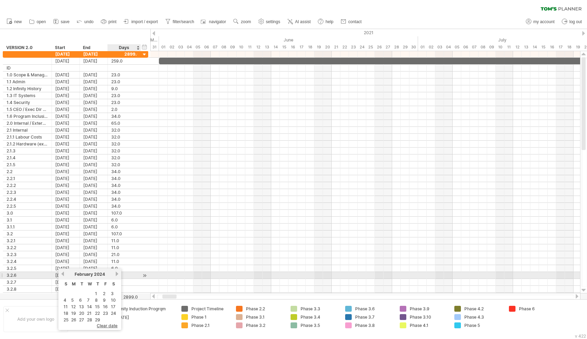
click at [117, 274] on link "next" at bounding box center [116, 273] width 5 height 5
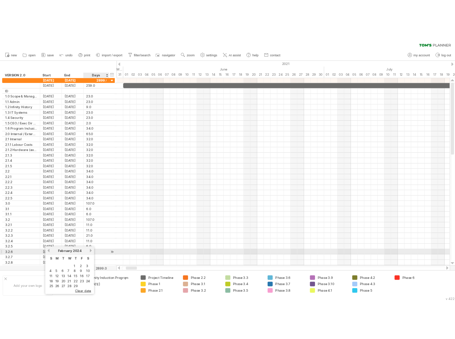
scroll to position [0, 4]
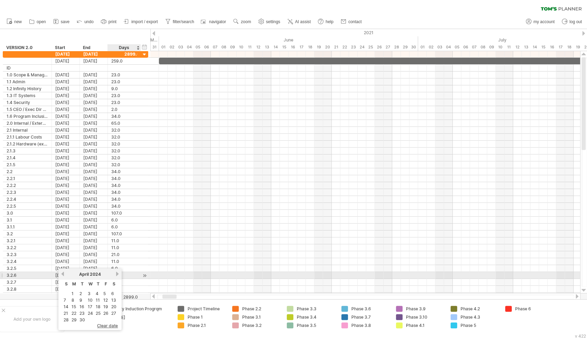
click at [117, 274] on link "next" at bounding box center [117, 273] width 5 height 5
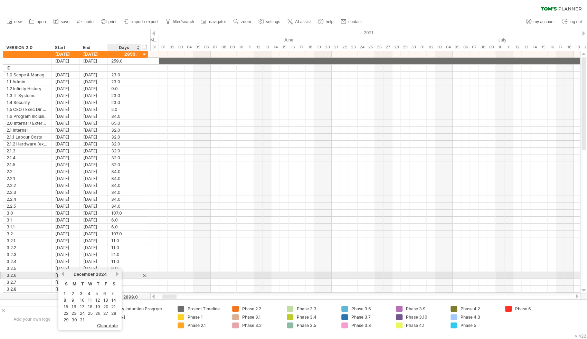
click at [117, 274] on link "next" at bounding box center [117, 273] width 5 height 5
click at [117, 274] on link "next" at bounding box center [116, 273] width 5 height 5
click at [117, 274] on link "next" at bounding box center [117, 273] width 5 height 5
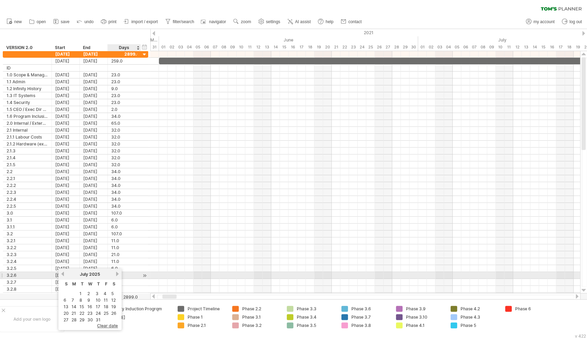
click at [117, 274] on link "next" at bounding box center [117, 273] width 5 height 5
click at [63, 273] on link "previous" at bounding box center [62, 273] width 5 height 5
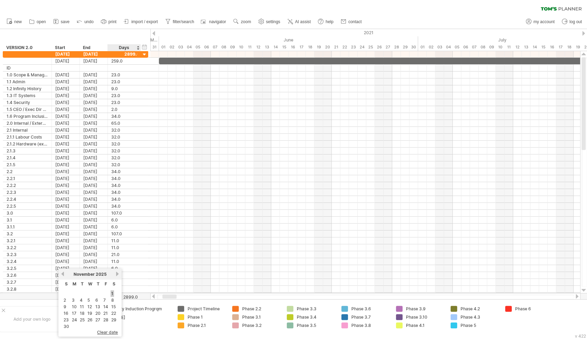
click at [114, 293] on link "1" at bounding box center [112, 293] width 3 height 7
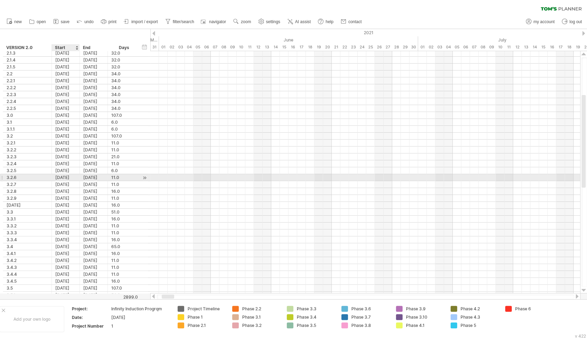
click at [73, 175] on div "[DATE]" at bounding box center [66, 177] width 28 height 7
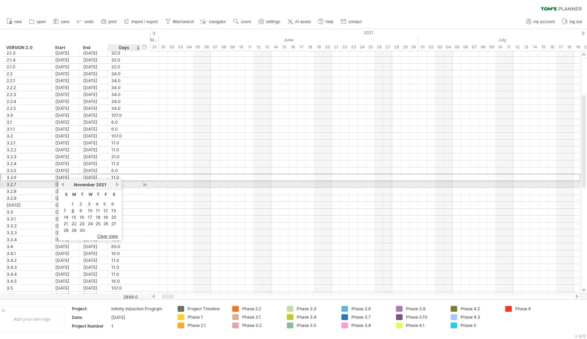
click at [117, 183] on link "next" at bounding box center [117, 184] width 5 height 5
click at [117, 183] on link "next" at bounding box center [116, 184] width 5 height 5
click at [117, 183] on link "next" at bounding box center [117, 184] width 5 height 5
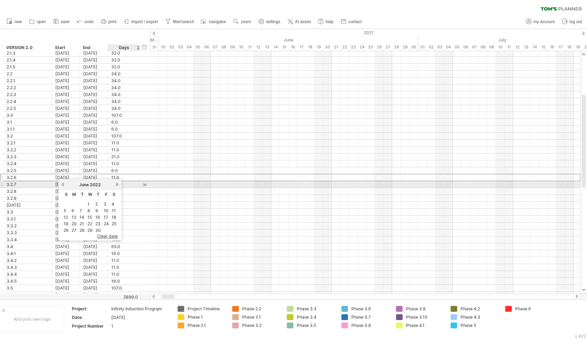
click at [117, 183] on link "next" at bounding box center [117, 184] width 5 height 5
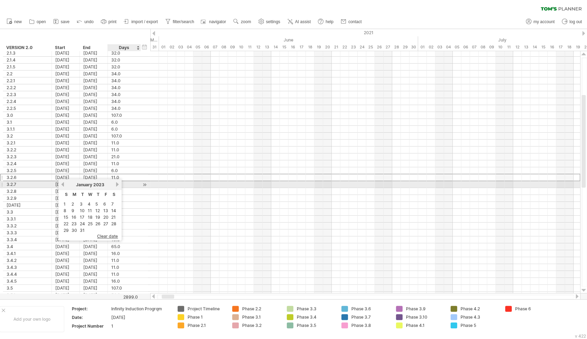
click at [117, 183] on link "next" at bounding box center [117, 184] width 5 height 5
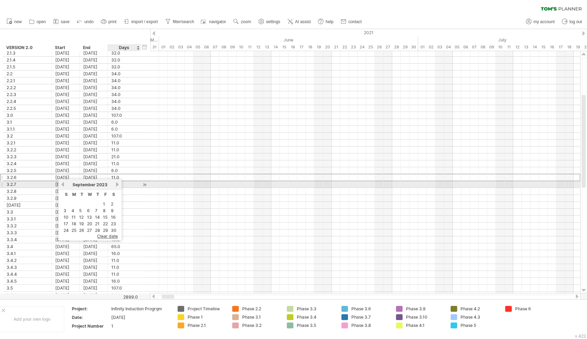
click at [117, 183] on link "next" at bounding box center [117, 184] width 5 height 5
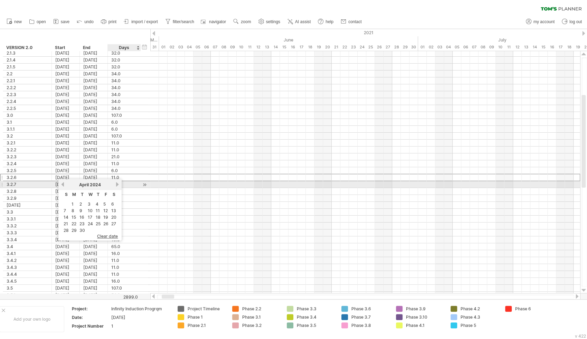
click at [117, 183] on link "next" at bounding box center [117, 184] width 5 height 5
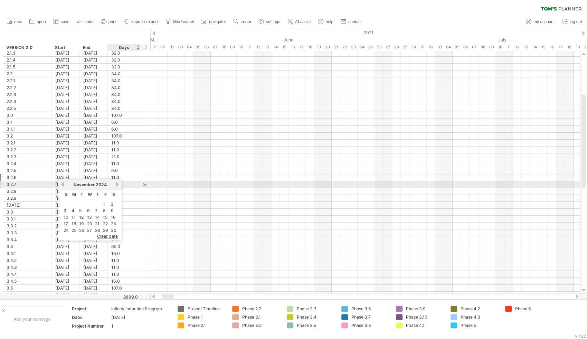
click at [117, 183] on link "next" at bounding box center [117, 184] width 5 height 5
click at [117, 183] on link "next" at bounding box center [116, 184] width 5 height 5
click at [117, 183] on link "next" at bounding box center [117, 184] width 5 height 5
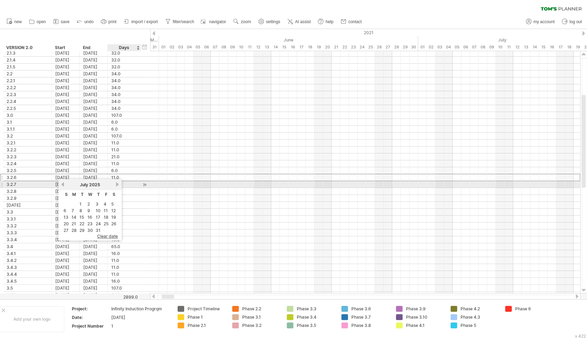
click at [117, 183] on link "next" at bounding box center [117, 184] width 5 height 5
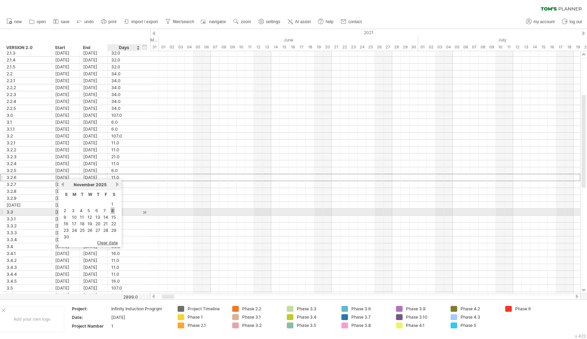
click at [113, 210] on link "8" at bounding box center [113, 210] width 4 height 7
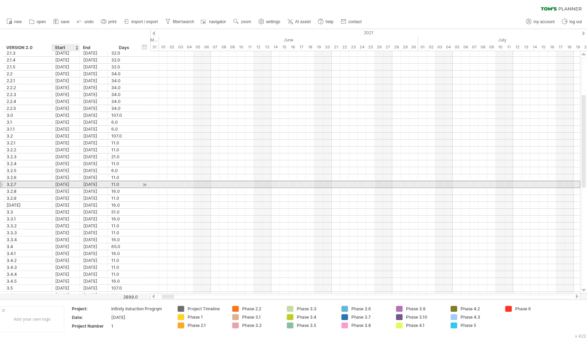
click at [71, 183] on div "[DATE]" at bounding box center [66, 184] width 28 height 7
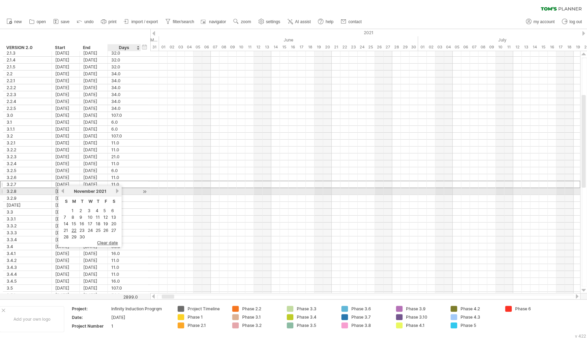
click at [117, 191] on link "next" at bounding box center [117, 190] width 5 height 5
click at [117, 191] on link "next" at bounding box center [116, 190] width 5 height 5
click at [117, 191] on link "next" at bounding box center [117, 190] width 5 height 5
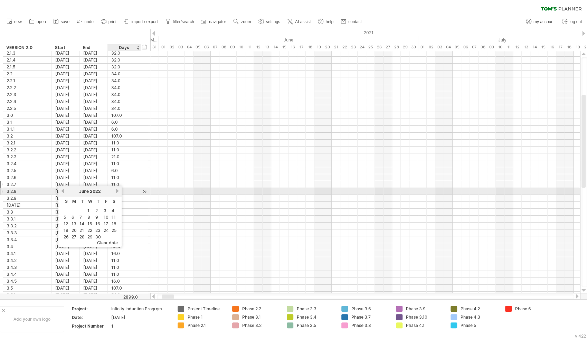
click at [117, 191] on link "next" at bounding box center [117, 190] width 5 height 5
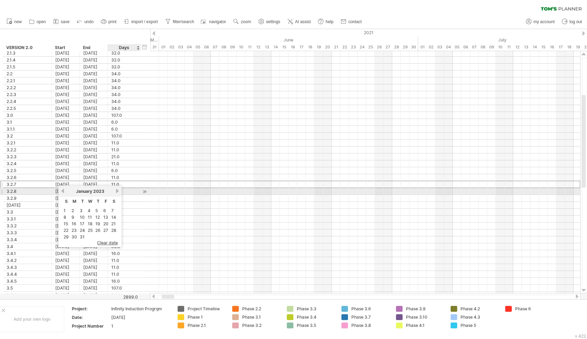
click at [117, 191] on link "next" at bounding box center [117, 190] width 5 height 5
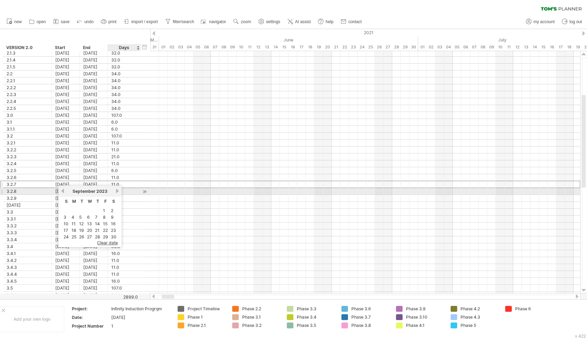
click at [117, 191] on link "next" at bounding box center [117, 190] width 5 height 5
click at [117, 191] on link "next" at bounding box center [116, 190] width 5 height 5
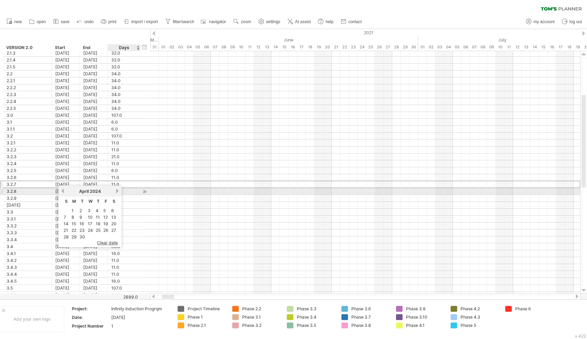
click at [117, 191] on link "next" at bounding box center [117, 190] width 5 height 5
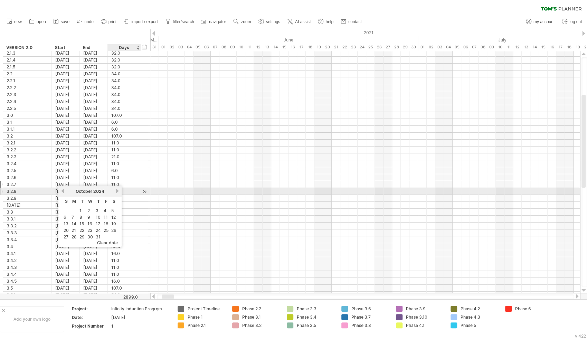
click at [117, 191] on link "next" at bounding box center [117, 190] width 5 height 5
click at [117, 191] on link "next" at bounding box center [116, 190] width 5 height 5
click at [117, 192] on link "next" at bounding box center [117, 190] width 5 height 5
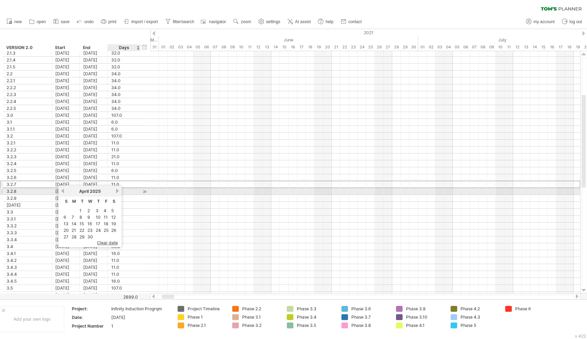
click at [117, 192] on link "next" at bounding box center [117, 190] width 5 height 5
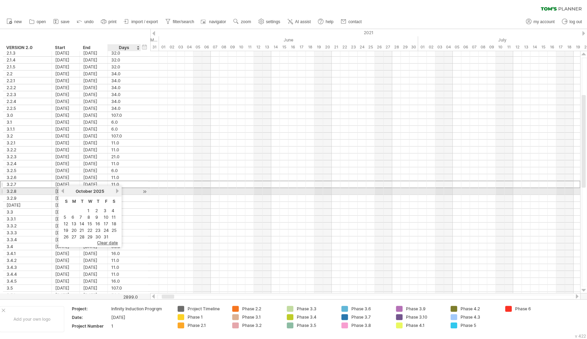
click at [117, 192] on link "next" at bounding box center [117, 190] width 5 height 5
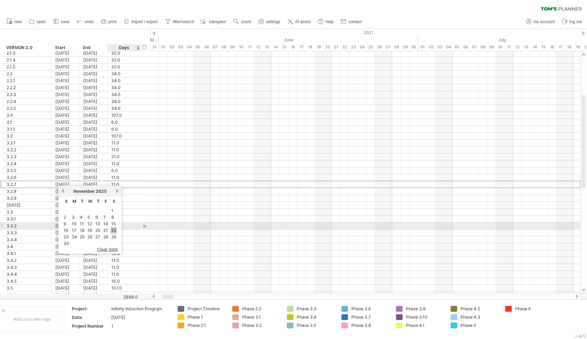
click at [115, 228] on link "22" at bounding box center [114, 230] width 6 height 7
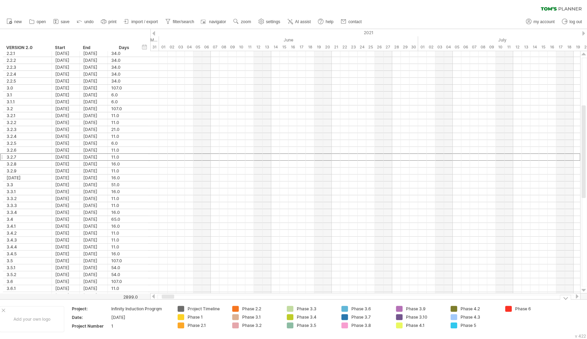
click at [198, 317] on div "Phase 1" at bounding box center [207, 317] width 38 height 6
type input "*"
type input "*****"
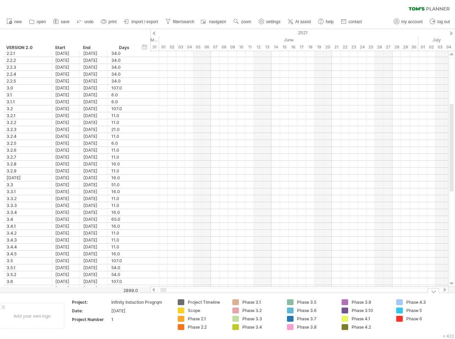
click at [200, 310] on div "Scope" at bounding box center [207, 310] width 38 height 6
click at [202, 310] on input "*****" at bounding box center [205, 310] width 34 height 6
click at [201, 320] on div "Phase 2.1" at bounding box center [207, 319] width 38 height 6
click at [201, 320] on input "*********" at bounding box center [205, 319] width 34 height 6
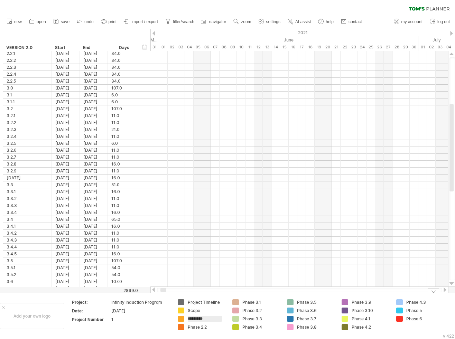
drag, startPoint x: 209, startPoint y: 319, endPoint x: 190, endPoint y: 319, distance: 18.3
click at [190, 319] on input "*********" at bounding box center [205, 319] width 34 height 6
type input "**********"
click at [195, 324] on div "Phase 2.2" at bounding box center [207, 327] width 38 height 6
drag, startPoint x: 208, startPoint y: 327, endPoint x: 188, endPoint y: 328, distance: 20.0
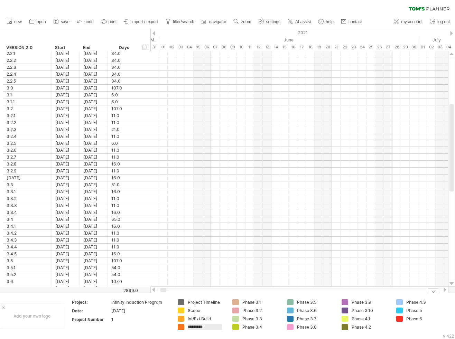
click at [188, 328] on input "*********" at bounding box center [205, 327] width 34 height 6
click at [201, 319] on div "Int/Ext Build" at bounding box center [207, 319] width 38 height 6
click at [201, 319] on input "**********" at bounding box center [205, 319] width 34 height 6
type input "*********"
click at [198, 327] on div "Phase 2.2" at bounding box center [207, 327] width 38 height 6
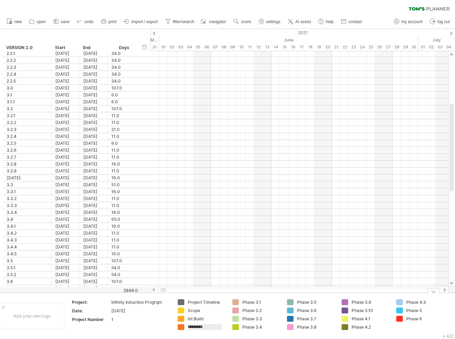
click at [198, 327] on input "*********" at bounding box center [205, 327] width 34 height 6
drag, startPoint x: 210, startPoint y: 328, endPoint x: 187, endPoint y: 327, distance: 23.8
click at [187, 327] on div "*********" at bounding box center [202, 327] width 48 height 6
type input "*********"
click at [250, 302] on div "Phase 3.1" at bounding box center [261, 302] width 38 height 6
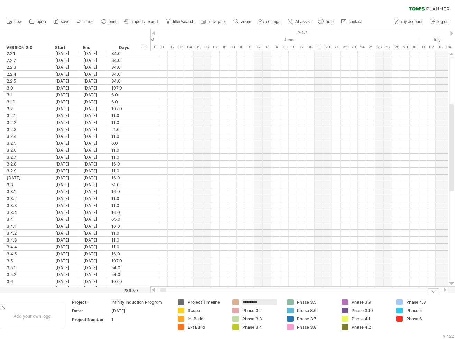
drag, startPoint x: 261, startPoint y: 302, endPoint x: 243, endPoint y: 302, distance: 18.0
click at [243, 302] on input "*********" at bounding box center [259, 302] width 34 height 6
type input "*********"
click at [249, 312] on div "Phase 3.2" at bounding box center [261, 310] width 38 height 6
click at [249, 312] on input "*********" at bounding box center [259, 310] width 34 height 6
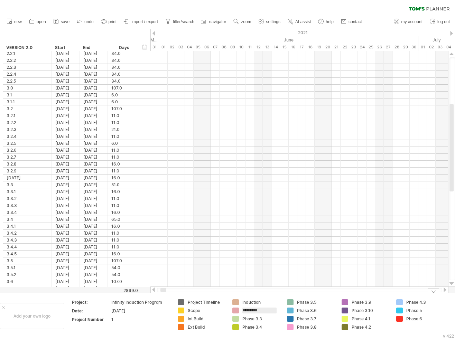
drag, startPoint x: 262, startPoint y: 310, endPoint x: 241, endPoint y: 311, distance: 21.8
click at [240, 311] on div "*********" at bounding box center [256, 310] width 48 height 6
type input "*****"
click at [252, 319] on div "Phase 3.3" at bounding box center [261, 319] width 38 height 6
drag, startPoint x: 263, startPoint y: 318, endPoint x: 243, endPoint y: 319, distance: 19.7
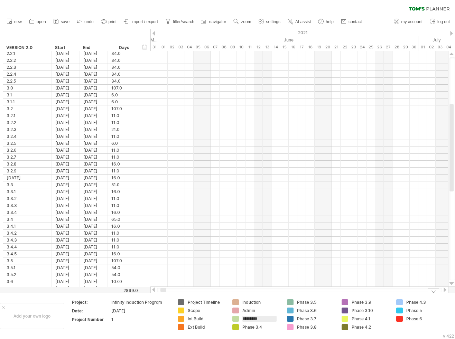
click at [243, 319] on input "*********" at bounding box center [259, 319] width 34 height 6
type input "*******"
click at [263, 328] on div "Phase 3.4" at bounding box center [261, 327] width 38 height 6
drag, startPoint x: 263, startPoint y: 328, endPoint x: 242, endPoint y: 327, distance: 20.7
click at [242, 327] on input "*********" at bounding box center [259, 327] width 34 height 6
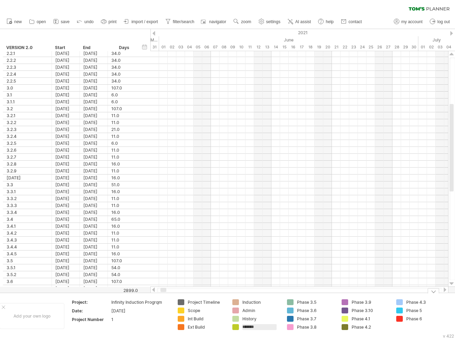
type input "********"
click at [310, 302] on div "Phase 3.5" at bounding box center [316, 302] width 38 height 6
drag, startPoint x: 319, startPoint y: 301, endPoint x: 296, endPoint y: 301, distance: 22.5
click at [297, 302] on input "*********" at bounding box center [314, 302] width 34 height 6
click at [305, 303] on div "Phase 3.5" at bounding box center [316, 302] width 38 height 6
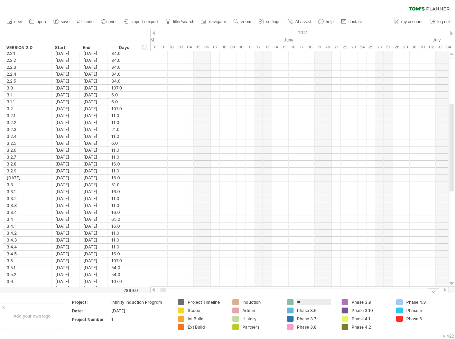
type input "*"
type input "**********"
click at [306, 312] on div "Phase 3.6" at bounding box center [316, 310] width 38 height 6
drag, startPoint x: 317, startPoint y: 310, endPoint x: 295, endPoint y: 311, distance: 22.5
click at [295, 311] on div "*********" at bounding box center [311, 310] width 48 height 6
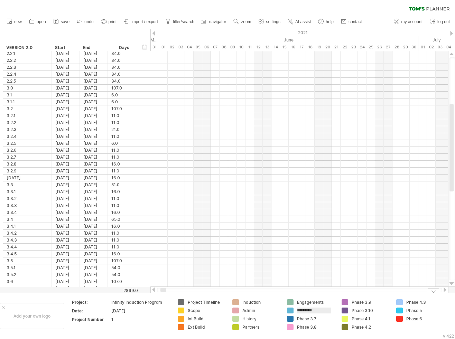
type input "**********"
click at [306, 322] on td "Engagements IT Systems Phase 3.7 Phase 3.8" at bounding box center [310, 315] width 55 height 33
click at [306, 319] on div "Phase 3.7" at bounding box center [316, 319] width 38 height 6
drag, startPoint x: 317, startPoint y: 319, endPoint x: 296, endPoint y: 320, distance: 20.7
click at [296, 319] on div "*********" at bounding box center [311, 319] width 48 height 6
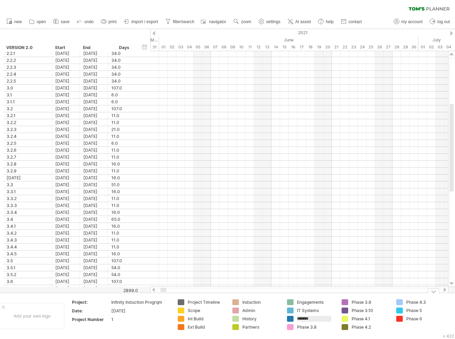
type input "********"
click at [317, 327] on div "Phase 3.8" at bounding box center [316, 327] width 38 height 6
drag, startPoint x: 317, startPoint y: 327, endPoint x: 296, endPoint y: 328, distance: 21.1
click at [296, 328] on div "*********" at bounding box center [311, 327] width 48 height 6
type input "********"
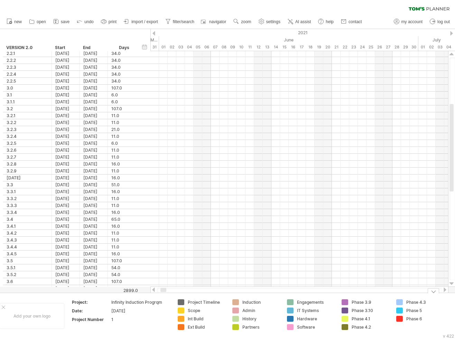
click at [359, 302] on div "Phase 3.9" at bounding box center [370, 302] width 38 height 6
drag, startPoint x: 372, startPoint y: 301, endPoint x: 352, endPoint y: 302, distance: 20.4
click at [352, 302] on input "*********" at bounding box center [368, 302] width 34 height 6
type input "********"
click at [371, 310] on div "Phase 3.10" at bounding box center [370, 310] width 38 height 6
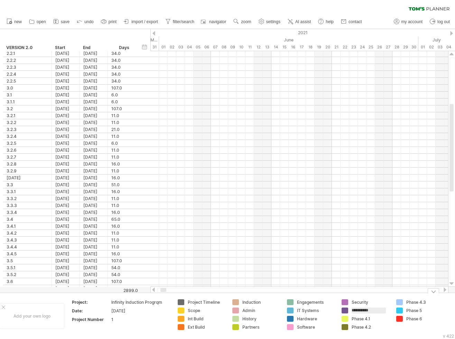
drag, startPoint x: 373, startPoint y: 310, endPoint x: 346, endPoint y: 311, distance: 26.9
click at [346, 311] on div "**********" at bounding box center [365, 310] width 48 height 6
type input "**********"
click at [362, 321] on div "Phase 4.1" at bounding box center [370, 319] width 38 height 6
click at [362, 319] on input "*********" at bounding box center [368, 319] width 34 height 6
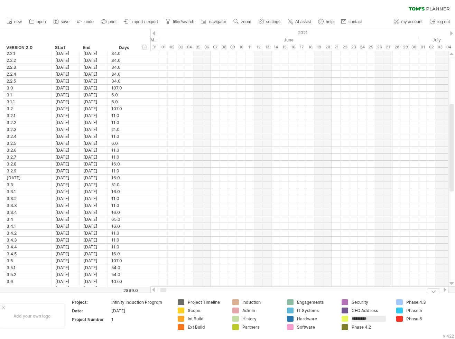
click at [362, 319] on input "*********" at bounding box center [368, 319] width 34 height 6
drag, startPoint x: 373, startPoint y: 318, endPoint x: 351, endPoint y: 319, distance: 22.1
click at [351, 319] on div "*********" at bounding box center [365, 319] width 48 height 6
type input "**********"
click at [366, 328] on div "Phase 4.2" at bounding box center [370, 327] width 38 height 6
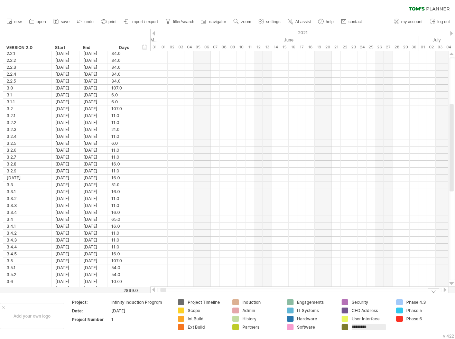
drag, startPoint x: 374, startPoint y: 327, endPoint x: 350, endPoint y: 328, distance: 24.2
click at [350, 328] on div "*********" at bounding box center [365, 327] width 48 height 6
type input "*******"
click at [417, 301] on div "Phase 4.3" at bounding box center [425, 302] width 38 height 6
click at [417, 301] on input "*********" at bounding box center [423, 302] width 34 height 6
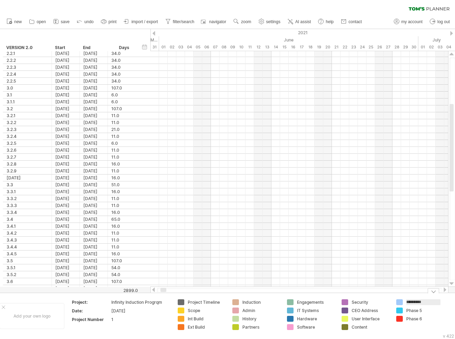
drag, startPoint x: 426, startPoint y: 303, endPoint x: 407, endPoint y: 302, distance: 19.7
click at [407, 302] on input "*********" at bounding box center [423, 302] width 34 height 6
type input "*******"
click at [413, 310] on div "Phase 5" at bounding box center [425, 310] width 38 height 6
drag, startPoint x: 423, startPoint y: 310, endPoint x: 407, endPoint y: 311, distance: 16.2
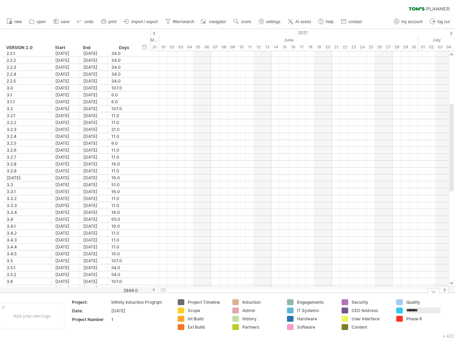
click at [407, 311] on input "*******" at bounding box center [423, 310] width 34 height 6
type input "**********"
click at [411, 321] on div "Phase 6" at bounding box center [425, 319] width 38 height 6
drag, startPoint x: 423, startPoint y: 318, endPoint x: 406, endPoint y: 318, distance: 17.6
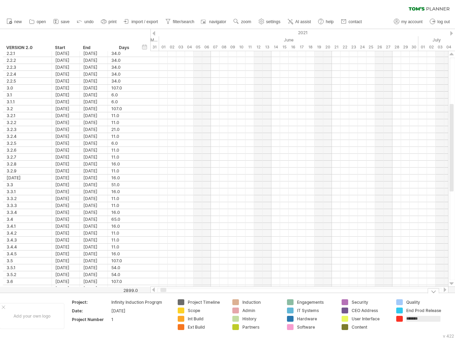
click at [406, 318] on input "*******" at bounding box center [423, 319] width 34 height 6
type input "*******"
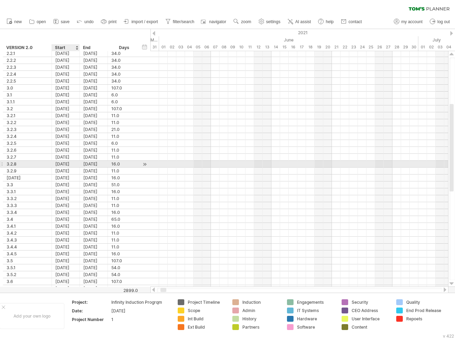
click at [66, 162] on div "[DATE]" at bounding box center [66, 164] width 28 height 7
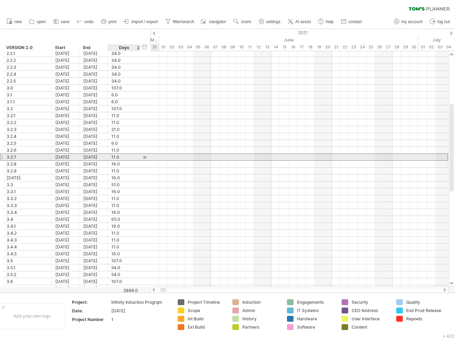
click at [127, 154] on div "11.0" at bounding box center [124, 157] width 26 height 7
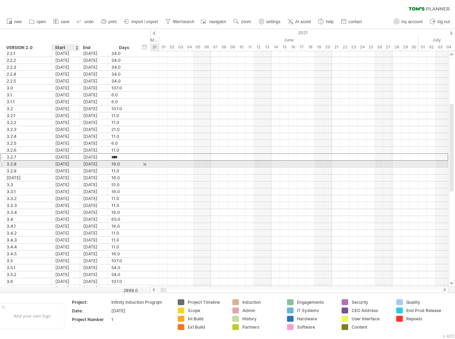
click at [67, 163] on div "[DATE]" at bounding box center [66, 164] width 28 height 7
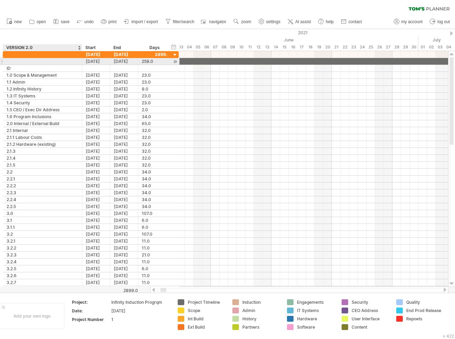
drag, startPoint x: 51, startPoint y: 61, endPoint x: 81, endPoint y: 61, distance: 30.4
click at [81, 61] on div at bounding box center [80, 61] width 3 height 7
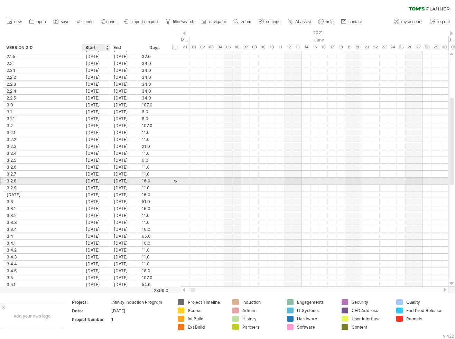
click at [97, 179] on div "[DATE]" at bounding box center [96, 181] width 28 height 7
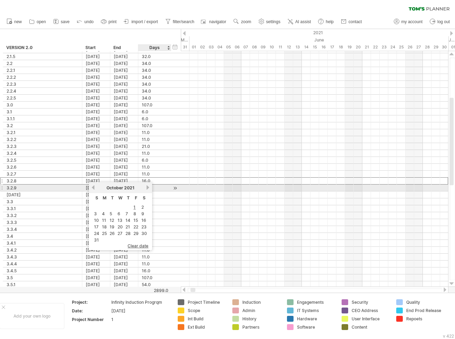
click at [147, 188] on link "next" at bounding box center [147, 187] width 5 height 5
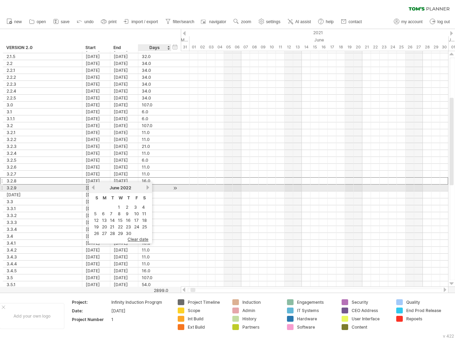
click at [147, 188] on link "next" at bounding box center [147, 187] width 5 height 5
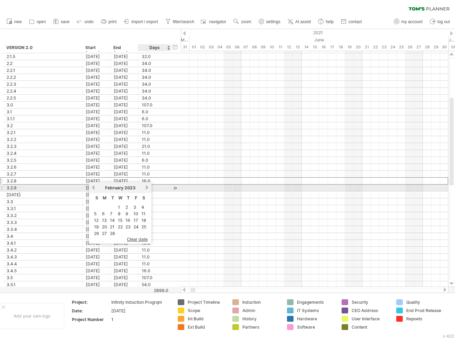
click at [147, 188] on link "next" at bounding box center [146, 187] width 5 height 5
click at [147, 188] on link "next" at bounding box center [147, 187] width 5 height 5
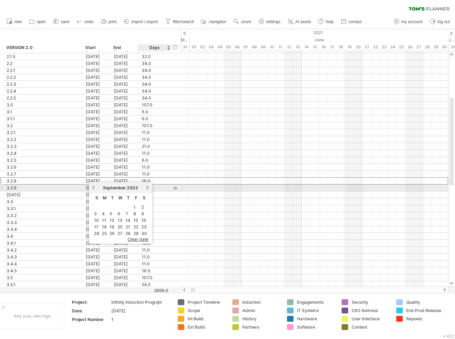
click at [147, 188] on link "next" at bounding box center [147, 187] width 5 height 5
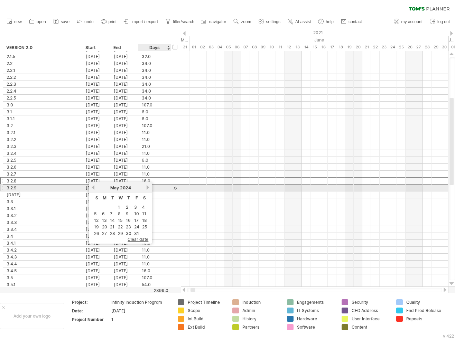
click at [147, 188] on link "next" at bounding box center [147, 187] width 5 height 5
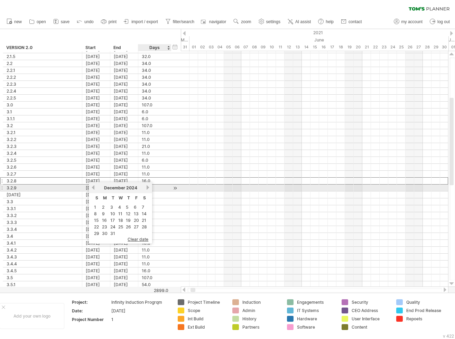
click at [147, 188] on link "next" at bounding box center [147, 187] width 5 height 5
click at [147, 188] on link "next" at bounding box center [146, 187] width 5 height 5
click at [147, 188] on link "next" at bounding box center [147, 187] width 5 height 5
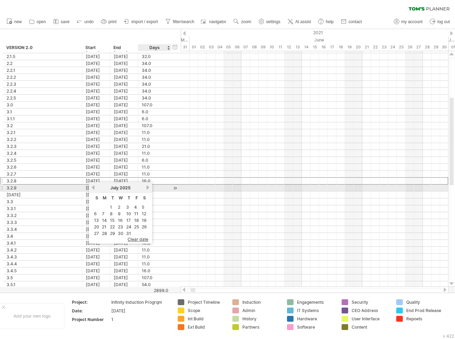
click at [147, 188] on link "next" at bounding box center [147, 187] width 5 height 5
click at [94, 188] on link "previous" at bounding box center [92, 187] width 5 height 5
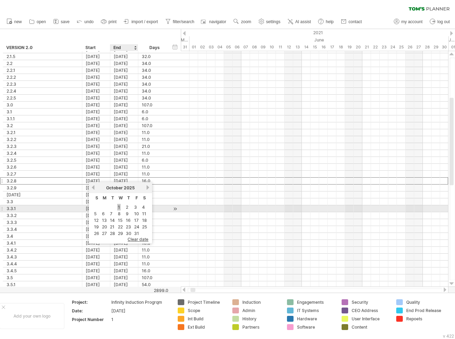
click at [119, 206] on link "1" at bounding box center [118, 207] width 3 height 7
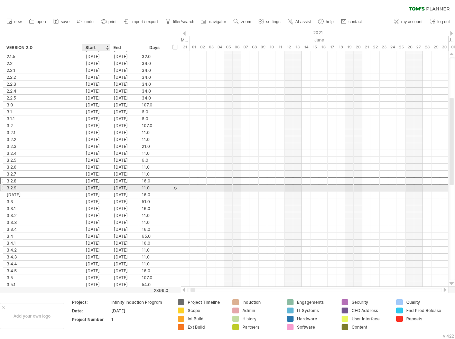
click at [96, 187] on div "[DATE]" at bounding box center [96, 187] width 28 height 7
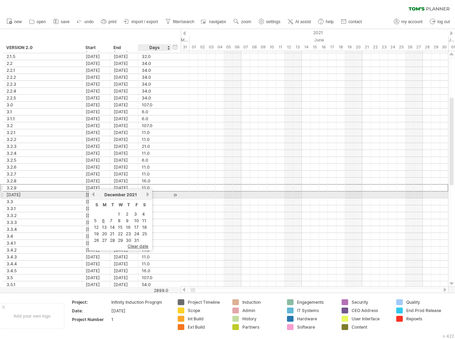
click at [147, 194] on link "next" at bounding box center [147, 194] width 5 height 5
click at [147, 194] on link "next" at bounding box center [146, 194] width 5 height 5
click at [147, 194] on link "next" at bounding box center [147, 194] width 5 height 5
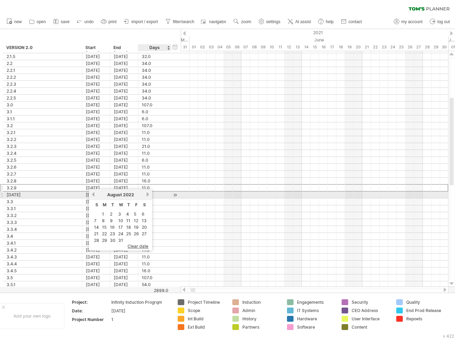
click at [147, 194] on link "next" at bounding box center [147, 194] width 5 height 5
click at [147, 194] on link "next" at bounding box center [146, 194] width 5 height 5
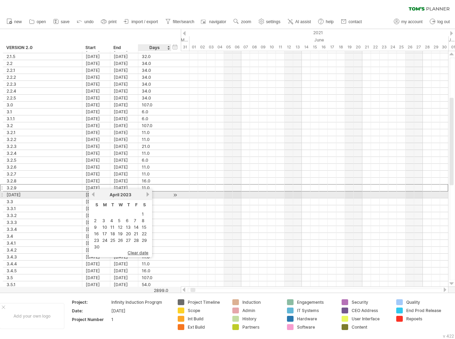
click at [147, 194] on link "next" at bounding box center [147, 194] width 5 height 5
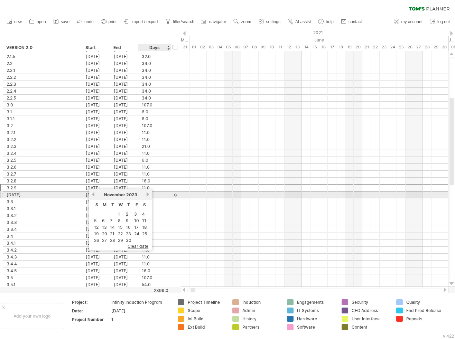
click at [147, 194] on link "next" at bounding box center [147, 194] width 5 height 5
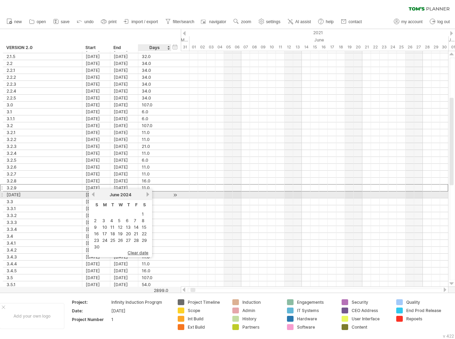
click at [147, 194] on link "next" at bounding box center [147, 194] width 5 height 5
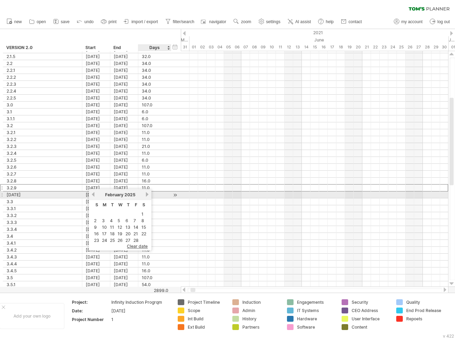
click at [147, 194] on link "next" at bounding box center [146, 194] width 5 height 5
click at [147, 194] on link "next" at bounding box center [147, 194] width 5 height 5
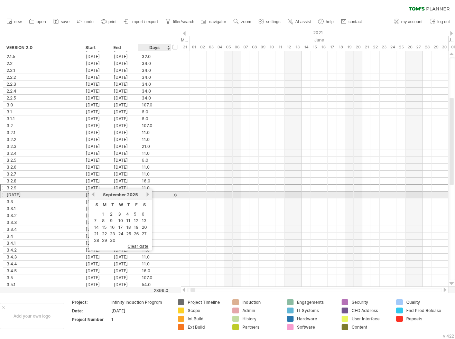
click at [147, 194] on link "next" at bounding box center [147, 194] width 5 height 5
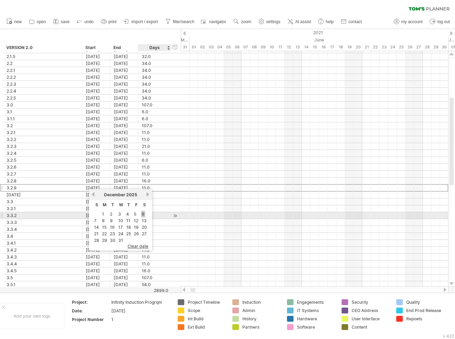
click at [144, 214] on link "6" at bounding box center [143, 214] width 4 height 7
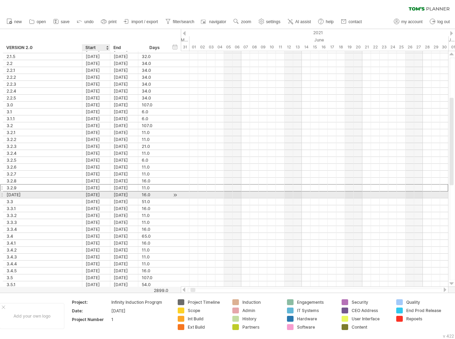
click at [96, 193] on div "[DATE]" at bounding box center [96, 194] width 28 height 7
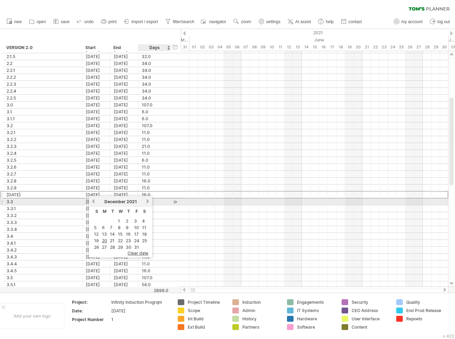
click at [147, 201] on link "next" at bounding box center [147, 201] width 5 height 5
click at [147, 201] on link "next" at bounding box center [146, 201] width 5 height 5
click at [147, 201] on link "next" at bounding box center [147, 201] width 5 height 5
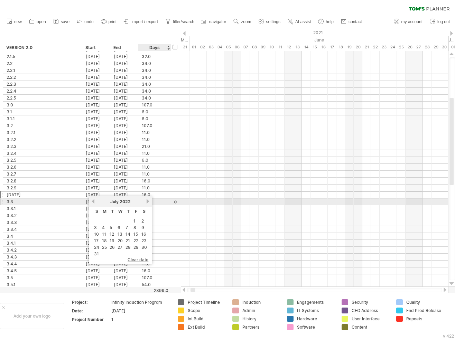
click at [147, 201] on link "next" at bounding box center [147, 201] width 5 height 5
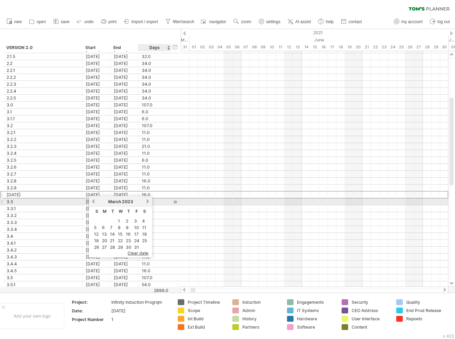
click at [147, 201] on link "next" at bounding box center [147, 201] width 5 height 5
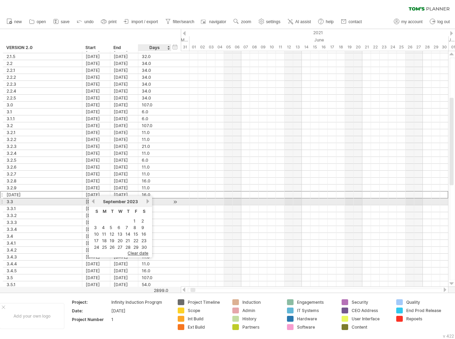
click at [147, 201] on link "next" at bounding box center [147, 201] width 5 height 5
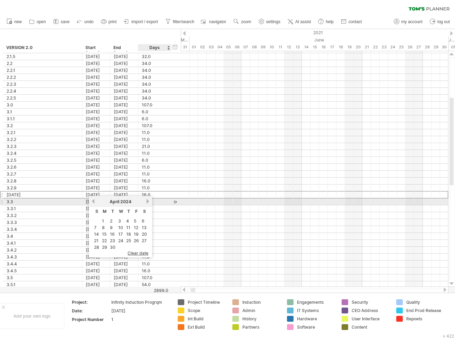
click at [147, 201] on link "next" at bounding box center [147, 201] width 5 height 5
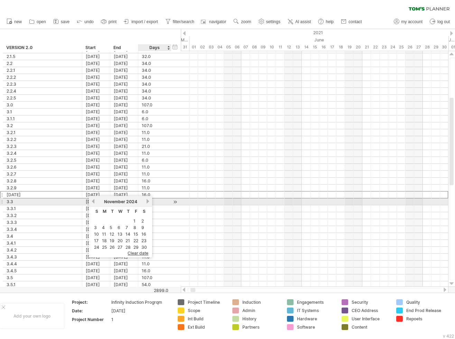
click at [147, 201] on link "next" at bounding box center [147, 201] width 5 height 5
click at [147, 201] on link "next" at bounding box center [146, 201] width 5 height 5
click at [147, 201] on link "next" at bounding box center [147, 201] width 5 height 5
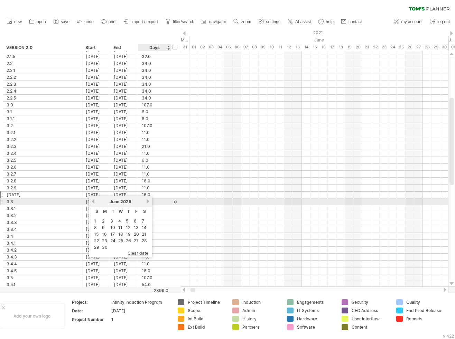
click at [147, 201] on link "next" at bounding box center [147, 201] width 5 height 5
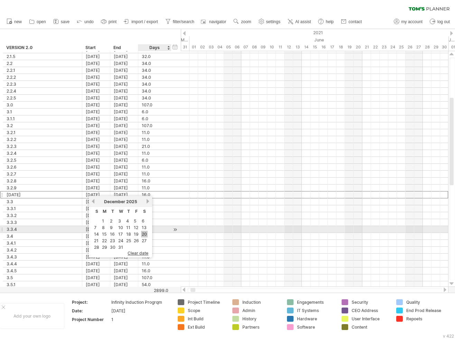
click at [145, 232] on link "20" at bounding box center [144, 234] width 7 height 7
